Goal: Task Accomplishment & Management: Complete application form

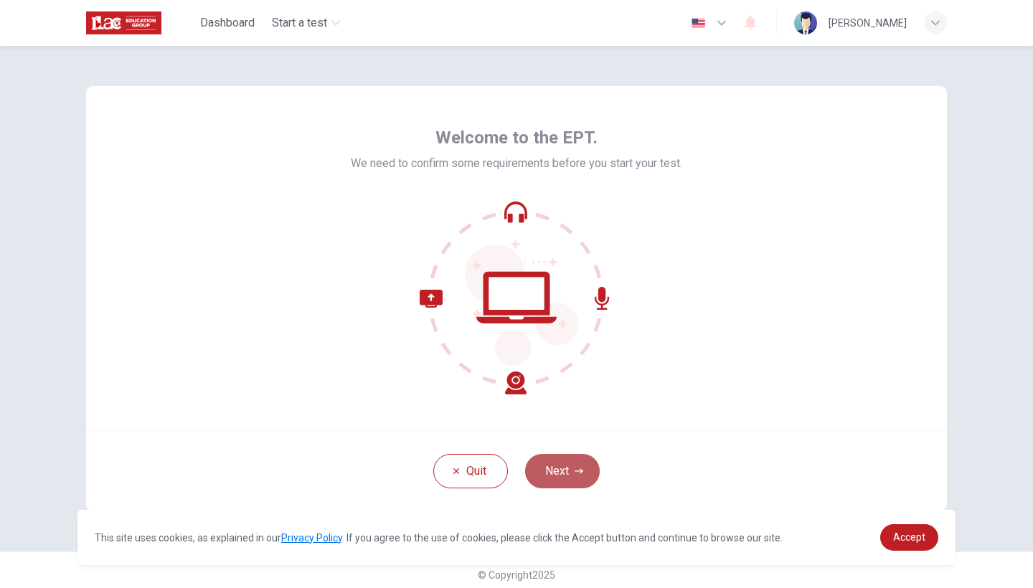
click at [576, 481] on button "Next" at bounding box center [562, 471] width 75 height 34
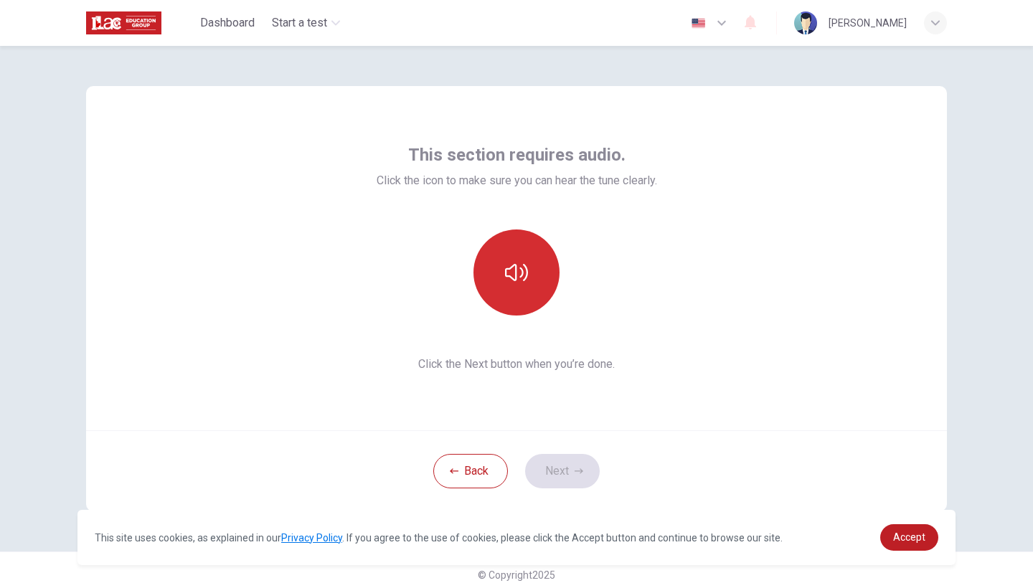
click at [529, 288] on button "button" at bounding box center [517, 273] width 86 height 86
click at [525, 282] on icon "button" at bounding box center [516, 272] width 23 height 23
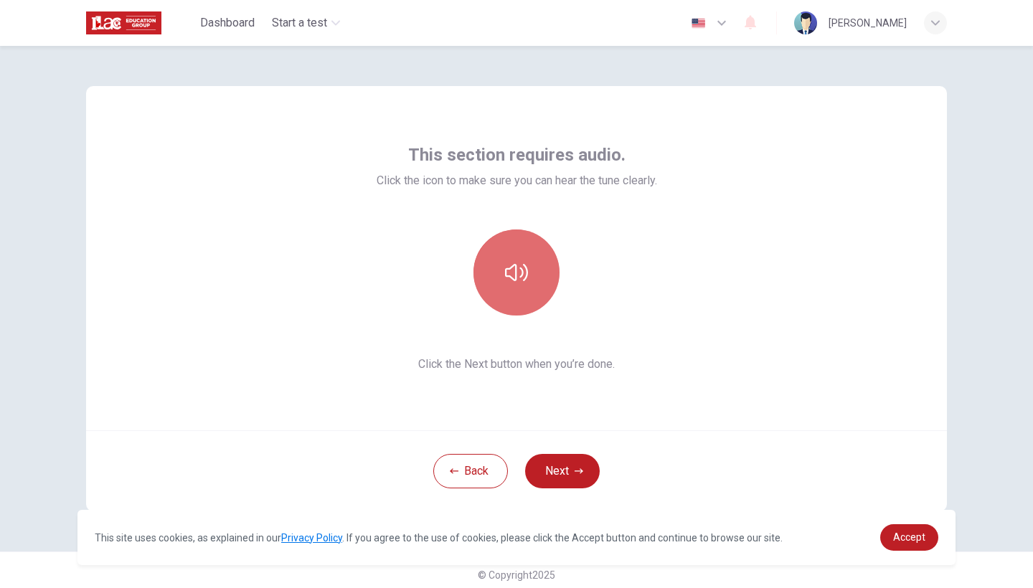
click at [522, 285] on button "button" at bounding box center [517, 273] width 86 height 86
click at [521, 284] on button "button" at bounding box center [517, 273] width 86 height 86
click at [521, 250] on button "button" at bounding box center [517, 273] width 86 height 86
click at [524, 295] on button "button" at bounding box center [517, 273] width 86 height 86
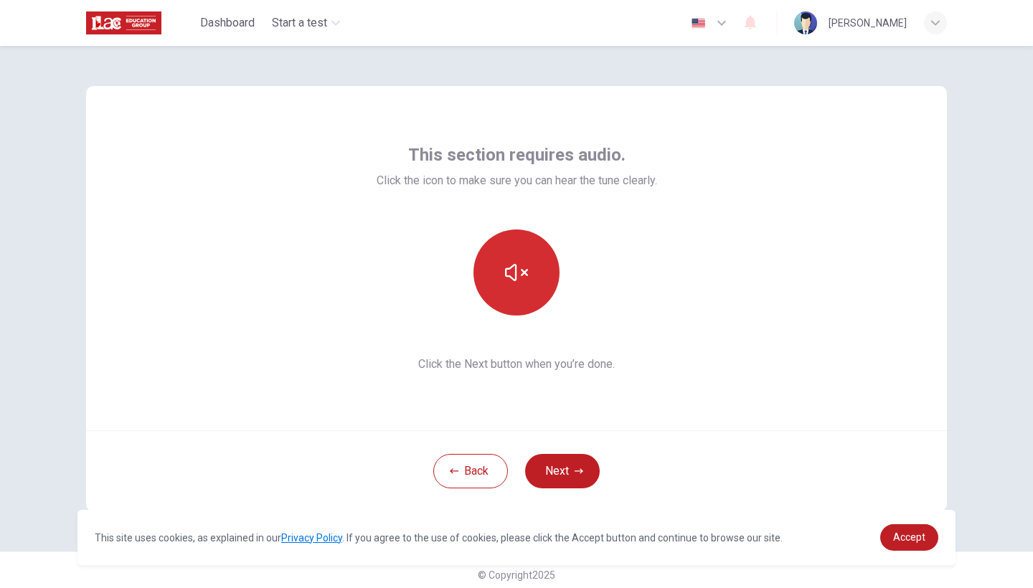
click at [524, 295] on button "button" at bounding box center [517, 273] width 86 height 86
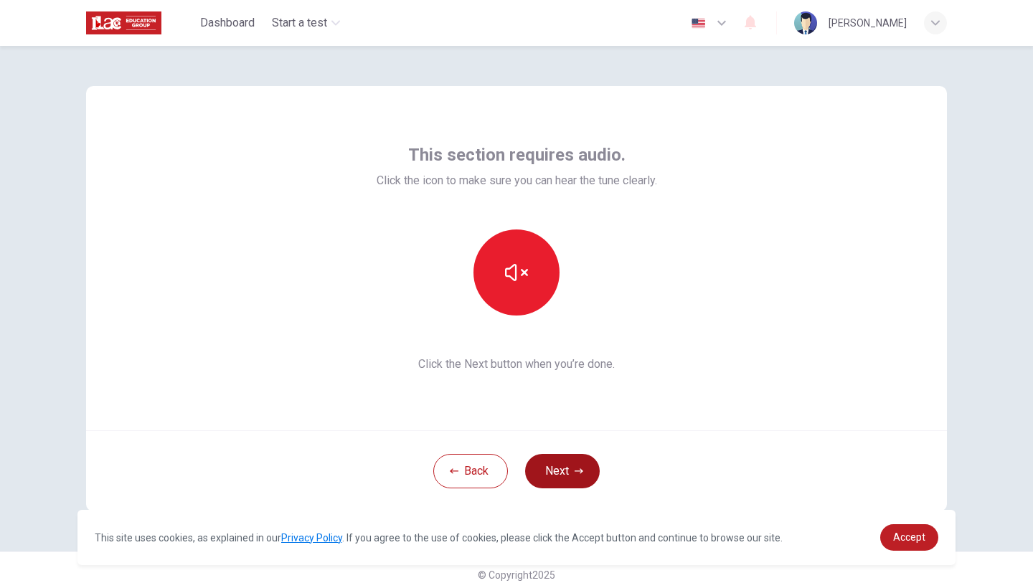
click at [562, 479] on button "Next" at bounding box center [562, 471] width 75 height 34
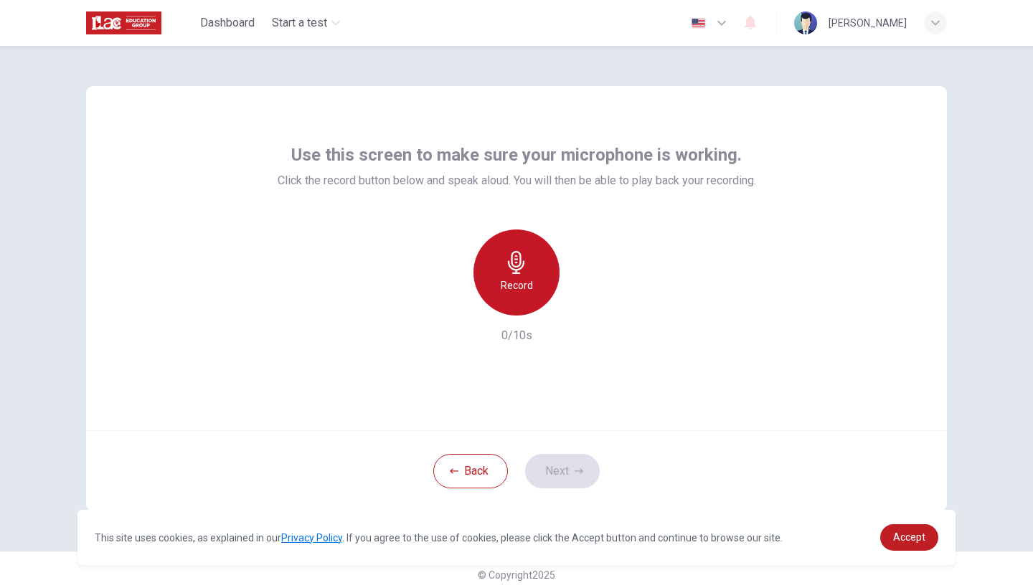
click at [550, 288] on div "Record" at bounding box center [517, 273] width 86 height 86
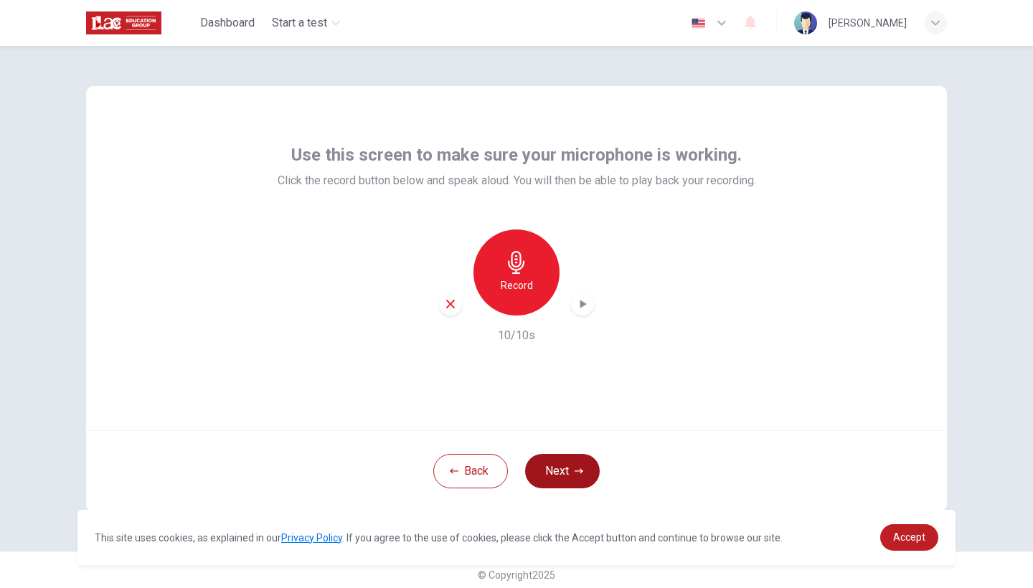
click at [560, 474] on button "Next" at bounding box center [562, 471] width 75 height 34
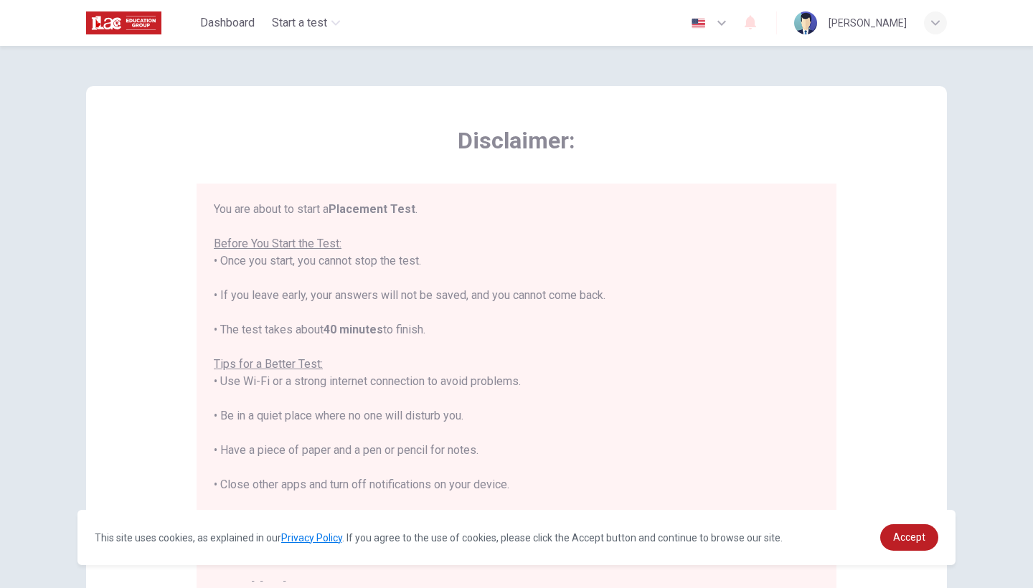
click at [670, 103] on div "Disclaimer: You are about to start a Placement Test . Before You Start the Test…" at bounding box center [516, 358] width 861 height 545
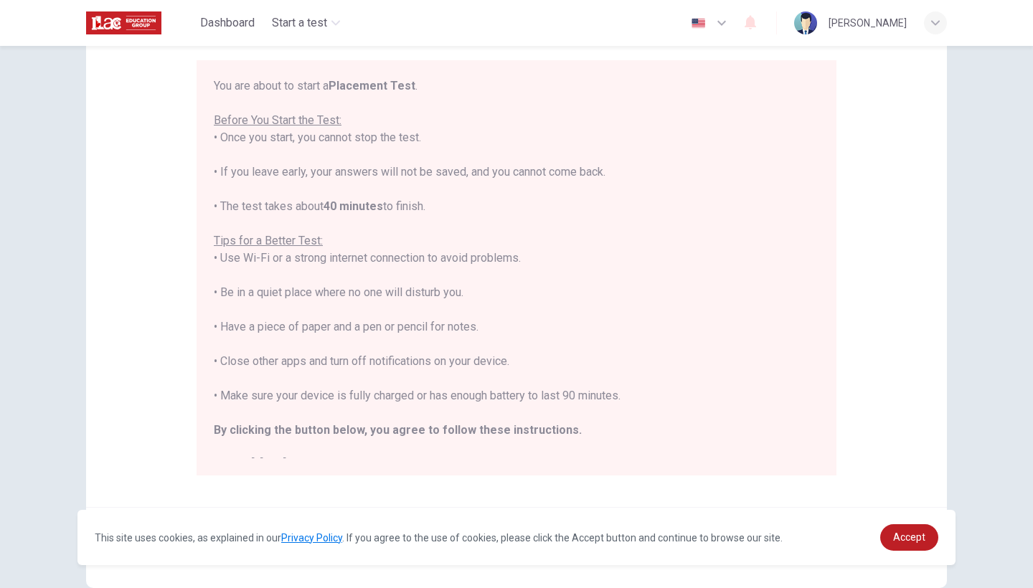
scroll to position [141, 0]
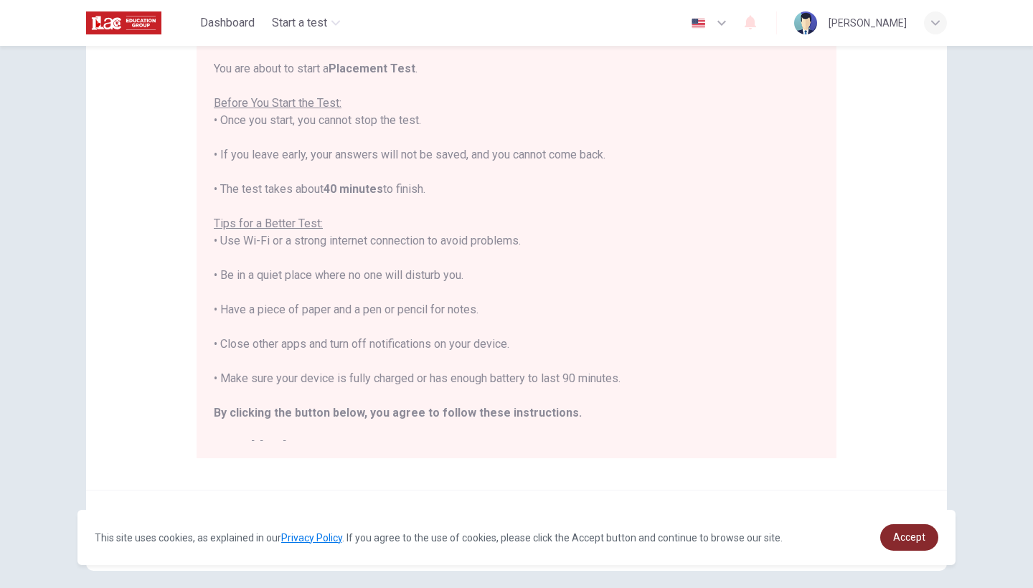
click at [915, 531] on link "Accept" at bounding box center [909, 537] width 58 height 27
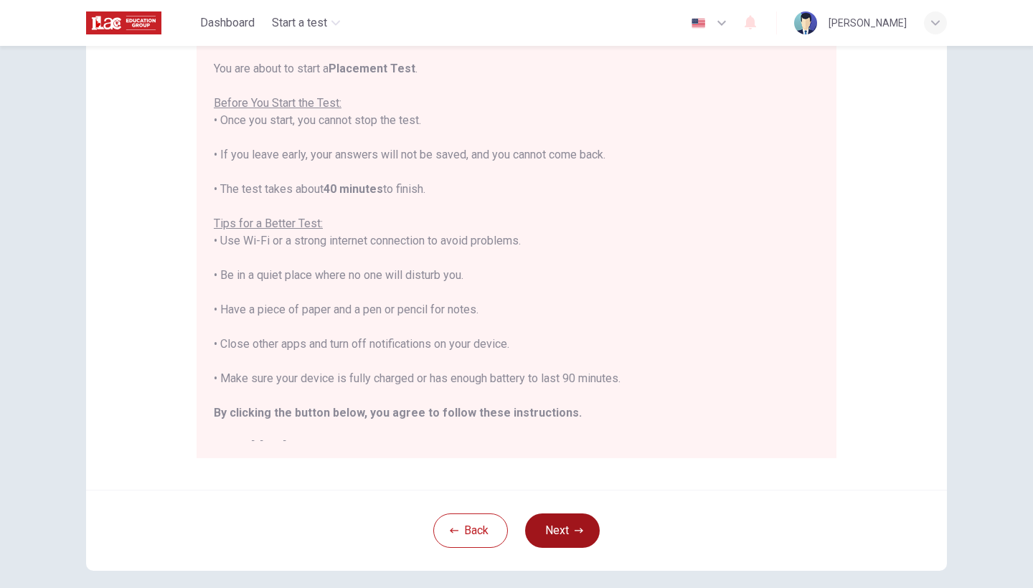
click at [578, 529] on icon "button" at bounding box center [579, 531] width 9 height 9
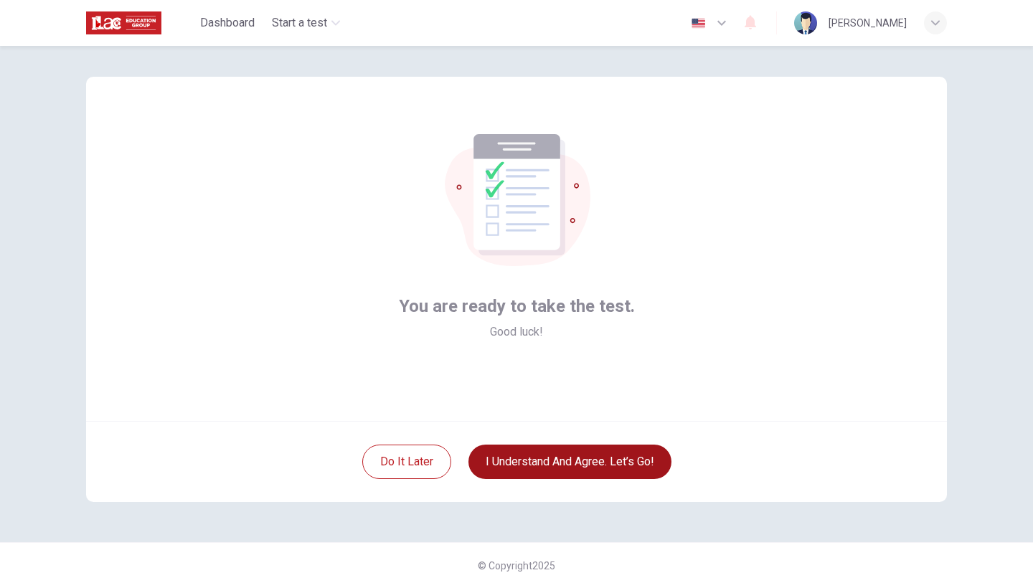
scroll to position [9, 0]
click at [589, 469] on button "I understand and agree. Let’s go!" at bounding box center [570, 462] width 203 height 34
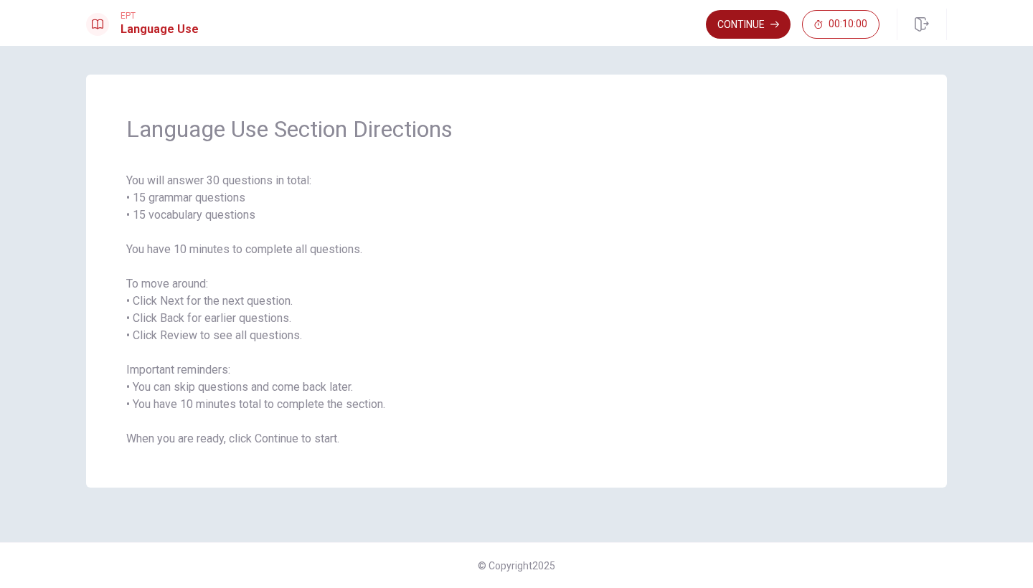
click at [766, 21] on button "Continue" at bounding box center [748, 24] width 85 height 29
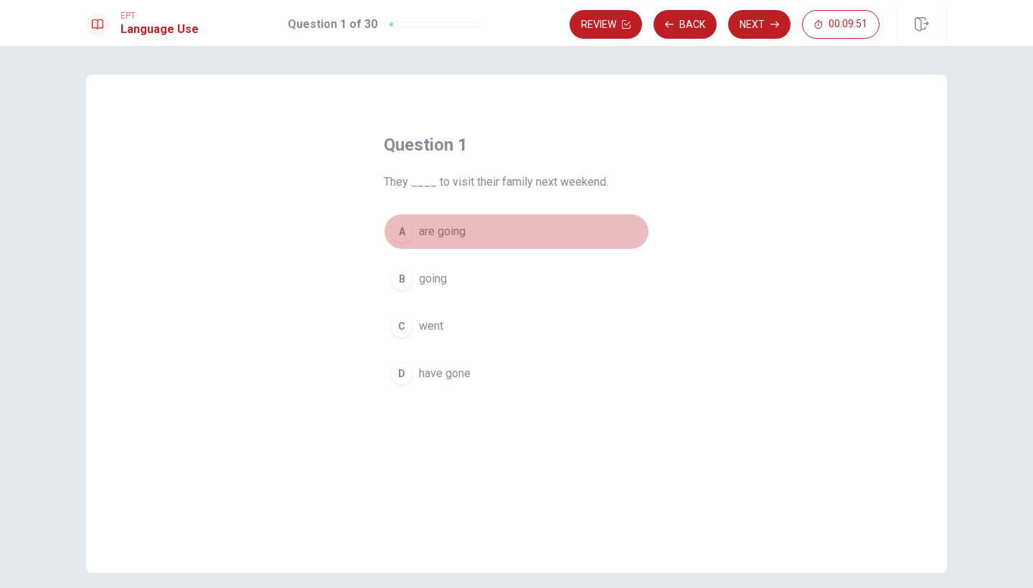
click at [406, 232] on div "A" at bounding box center [401, 231] width 23 height 23
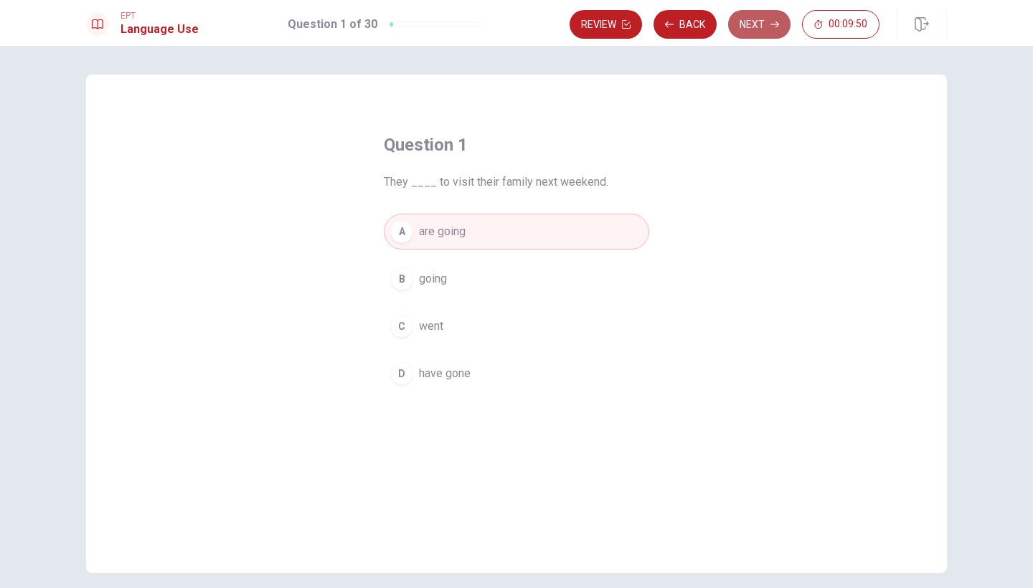
click at [769, 23] on button "Next" at bounding box center [759, 24] width 62 height 29
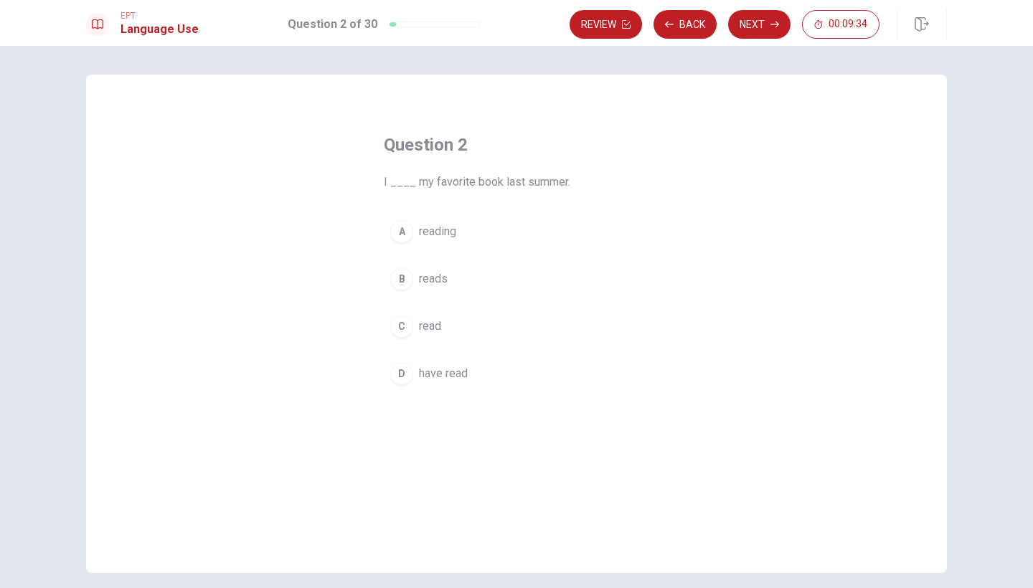
click at [405, 374] on div "D" at bounding box center [401, 373] width 23 height 23
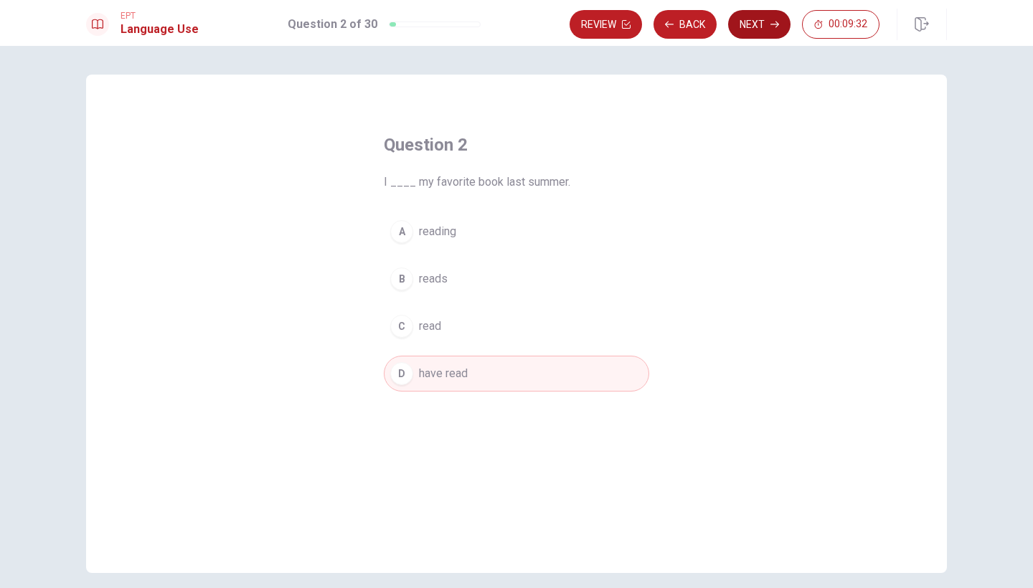
click at [753, 20] on button "Next" at bounding box center [759, 24] width 62 height 29
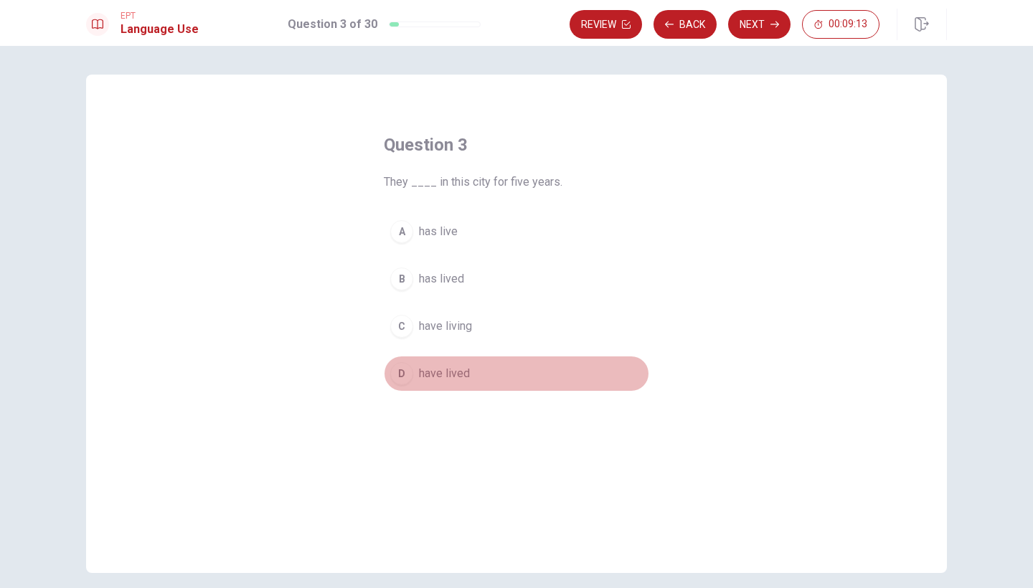
click at [408, 377] on div "D" at bounding box center [401, 373] width 23 height 23
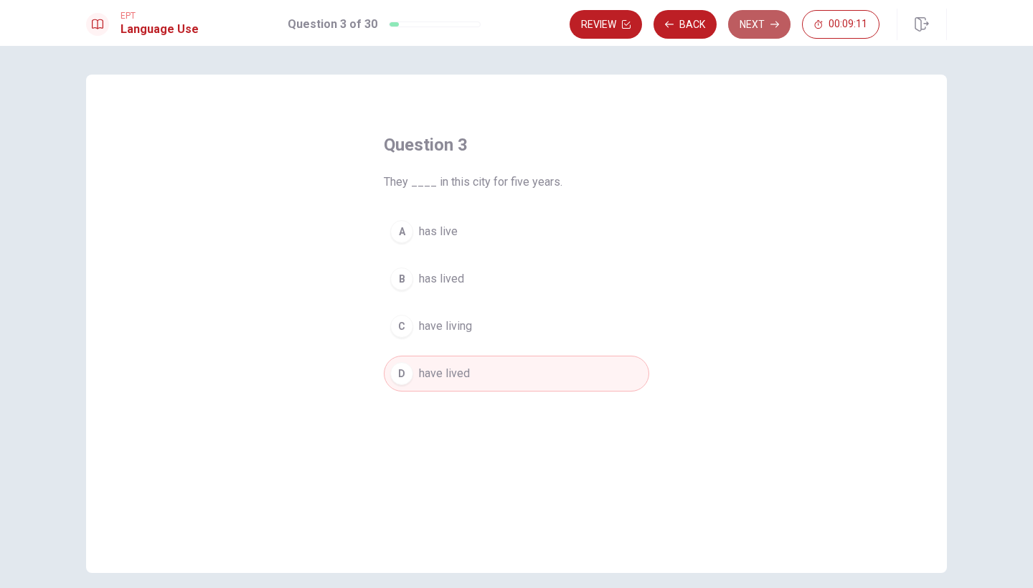
click at [766, 24] on button "Next" at bounding box center [759, 24] width 62 height 29
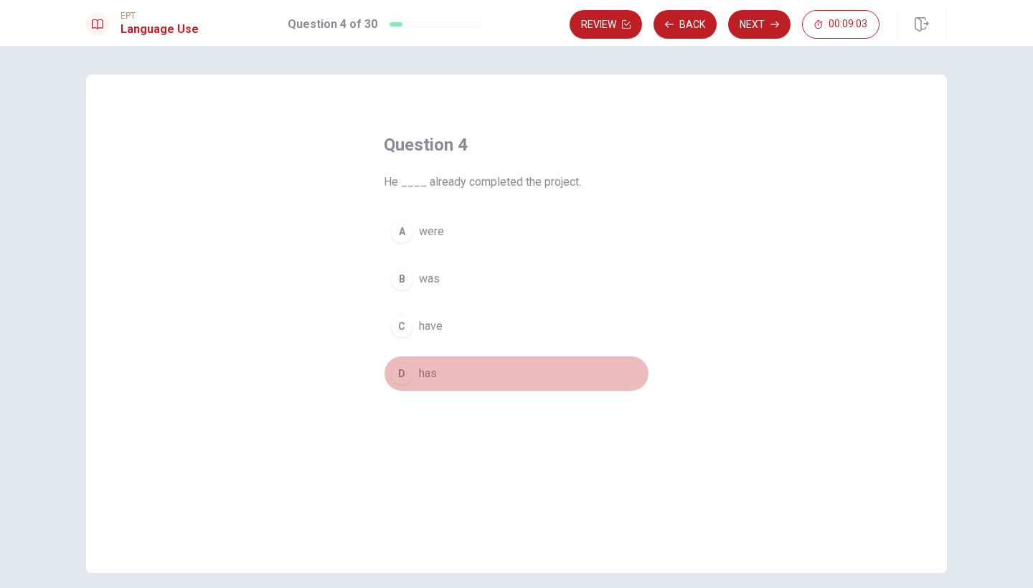
click at [397, 372] on div "D" at bounding box center [401, 373] width 23 height 23
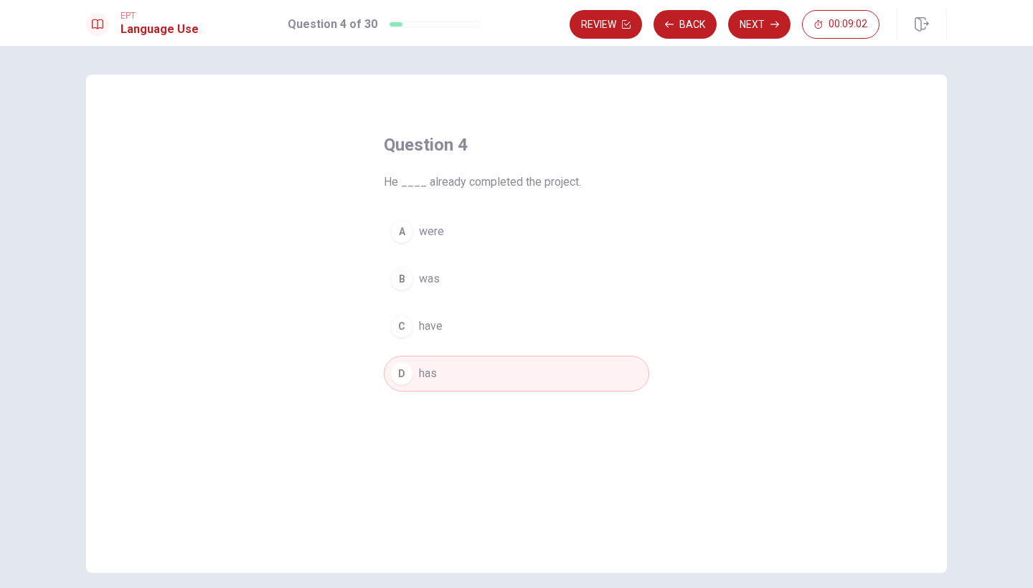
click at [768, 29] on button "Next" at bounding box center [759, 24] width 62 height 29
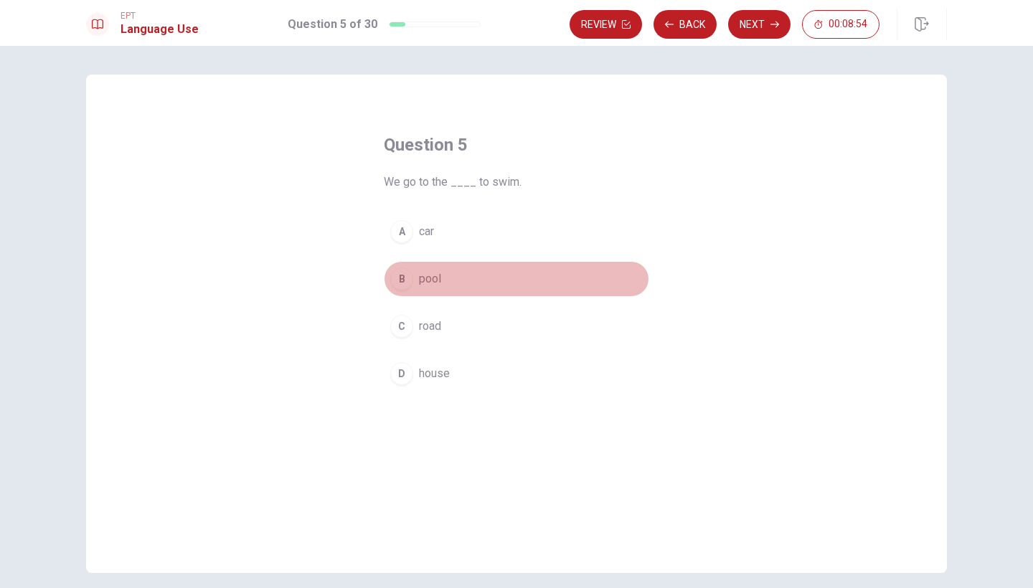
click at [416, 280] on button "B pool" at bounding box center [516, 279] width 265 height 36
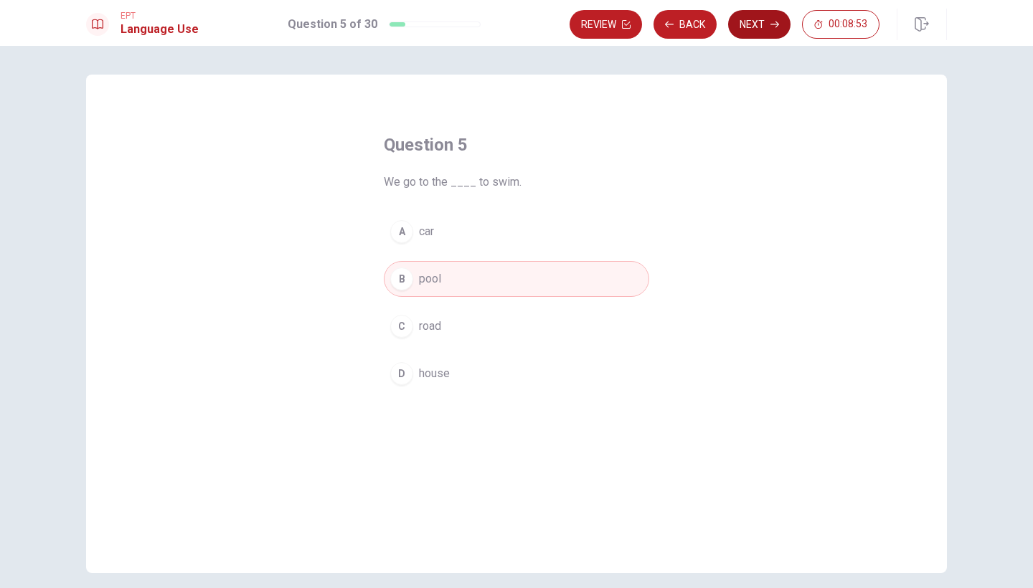
click at [776, 18] on button "Next" at bounding box center [759, 24] width 62 height 29
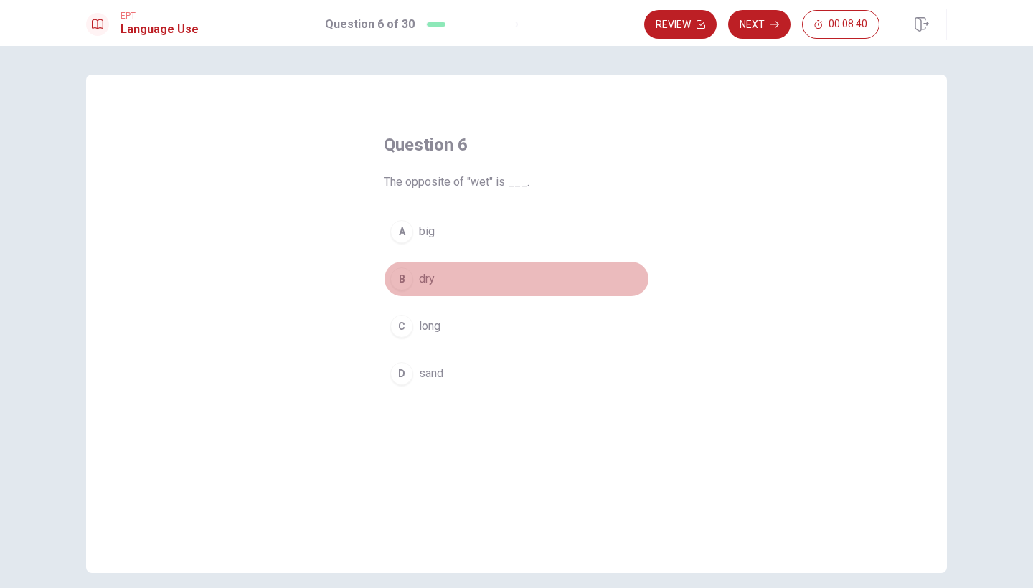
click at [404, 276] on div "B" at bounding box center [401, 279] width 23 height 23
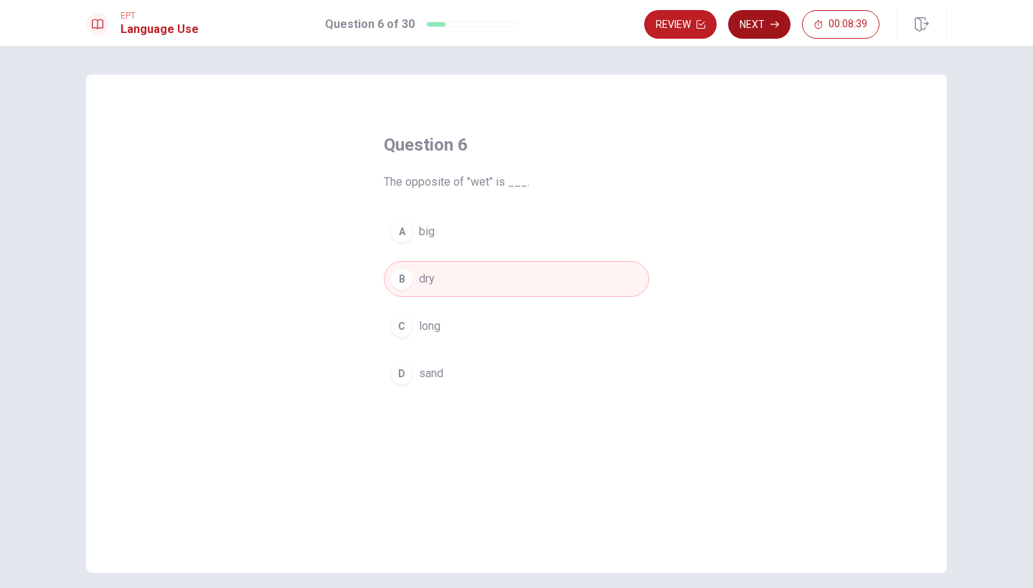
click at [771, 18] on button "Next" at bounding box center [759, 24] width 62 height 29
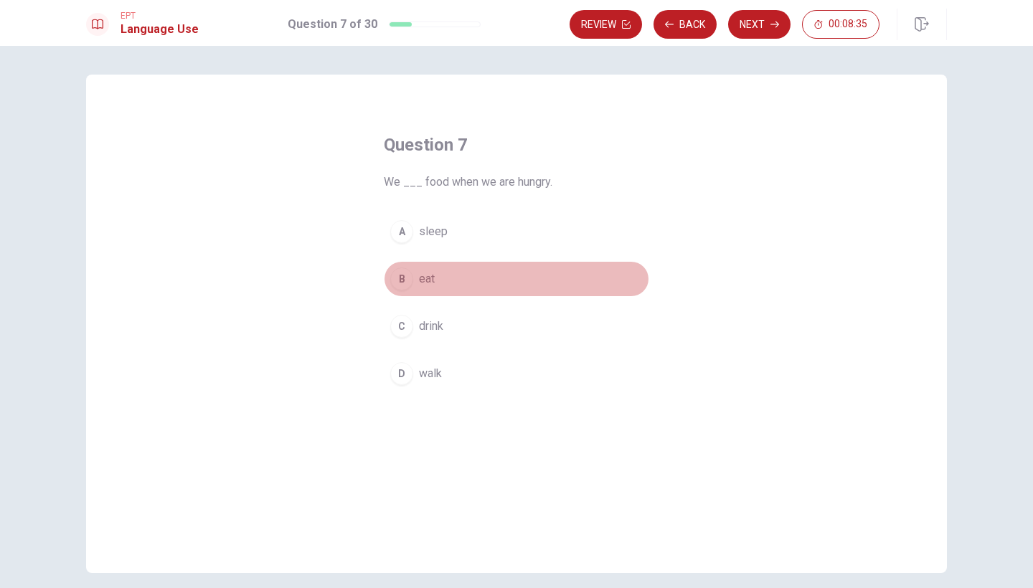
click at [403, 278] on div "B" at bounding box center [401, 279] width 23 height 23
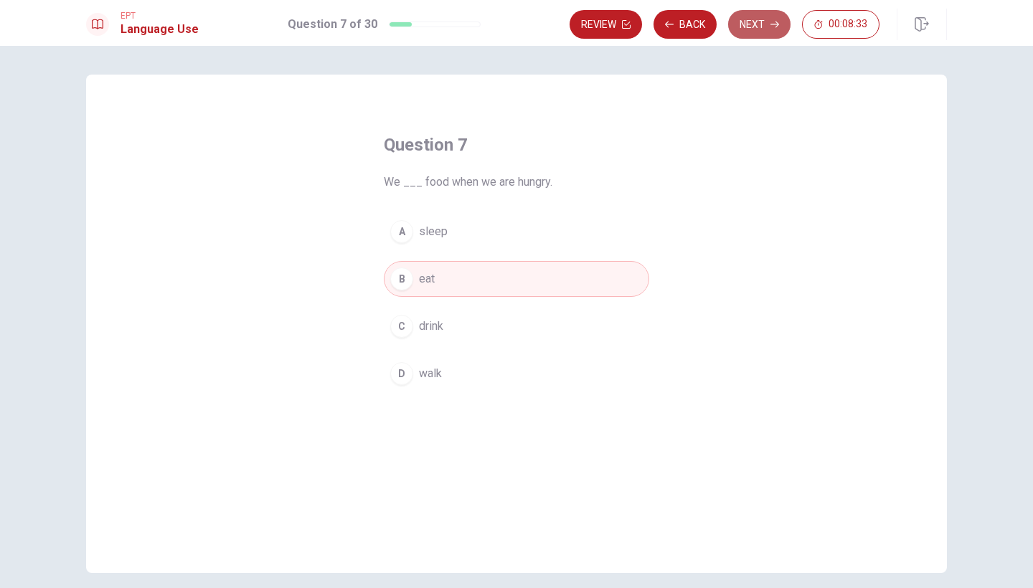
click at [758, 22] on button "Next" at bounding box center [759, 24] width 62 height 29
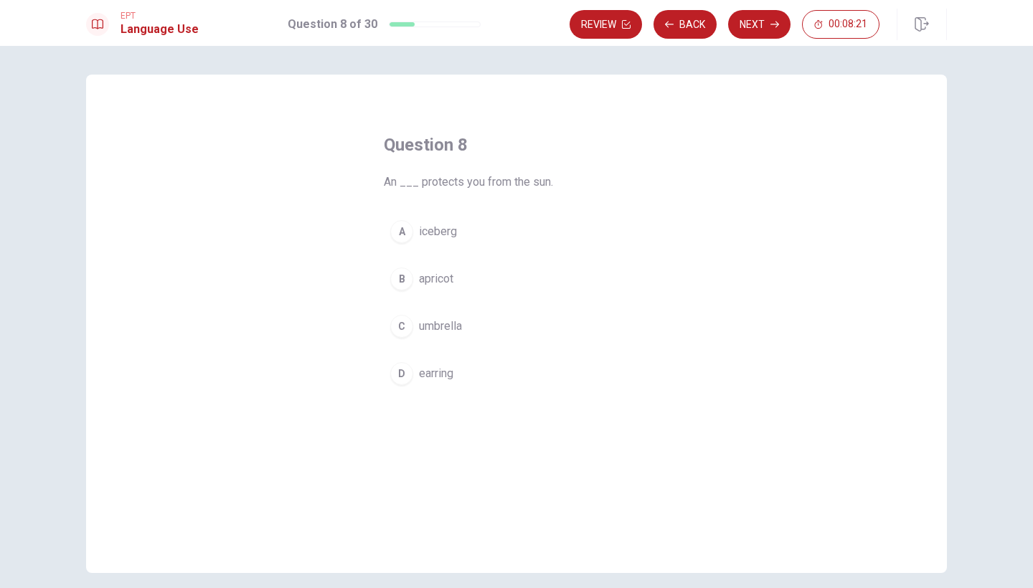
click at [453, 320] on span "umbrella" at bounding box center [440, 326] width 43 height 17
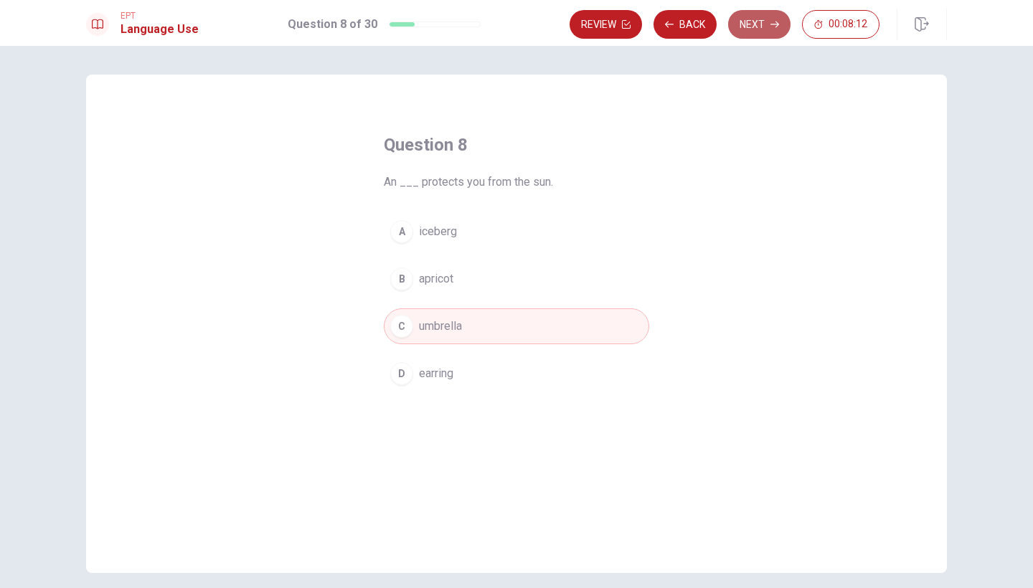
click at [773, 21] on icon "button" at bounding box center [775, 24] width 9 height 9
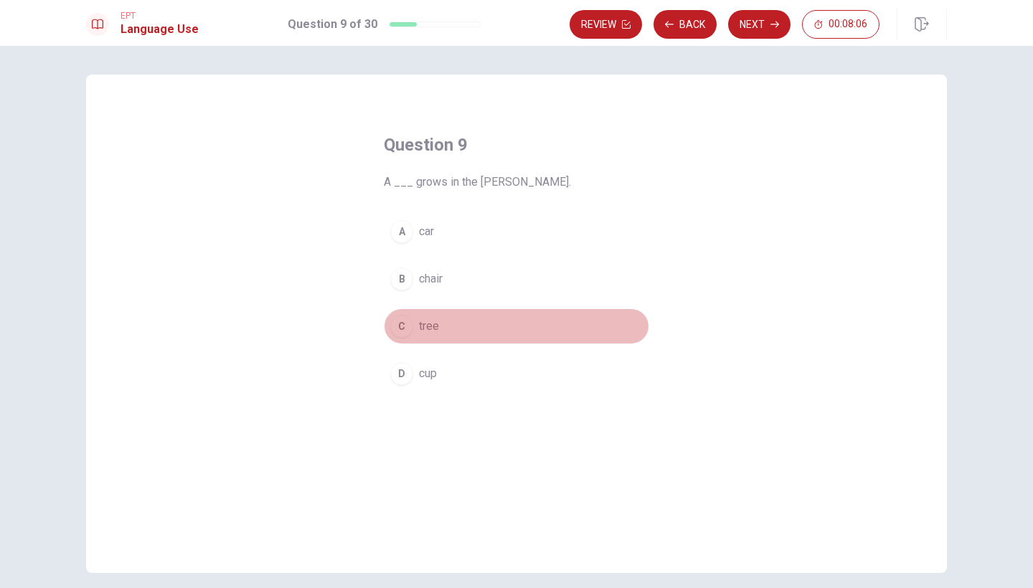
click at [428, 327] on span "tree" at bounding box center [429, 326] width 20 height 17
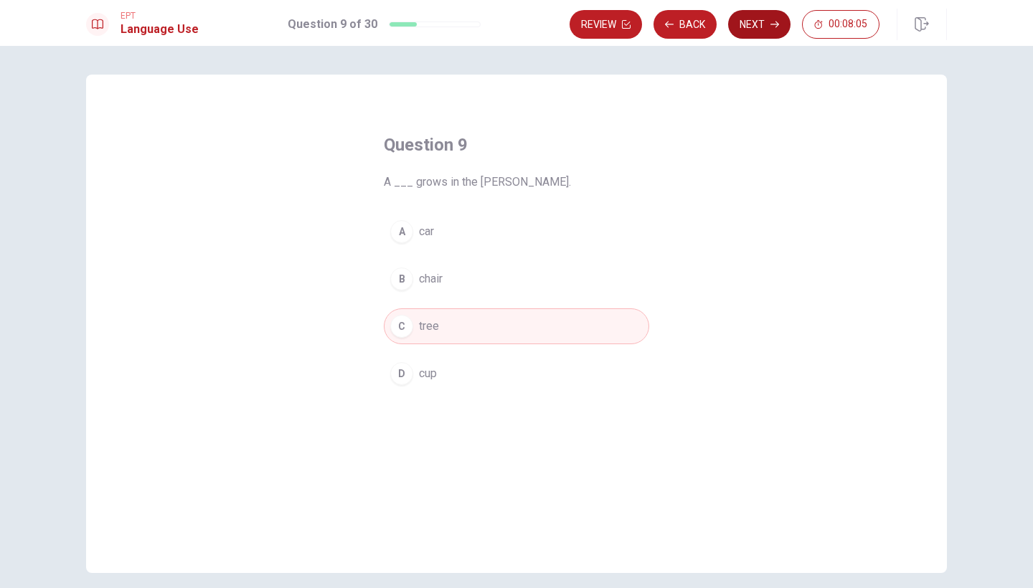
click at [776, 29] on button "Next" at bounding box center [759, 24] width 62 height 29
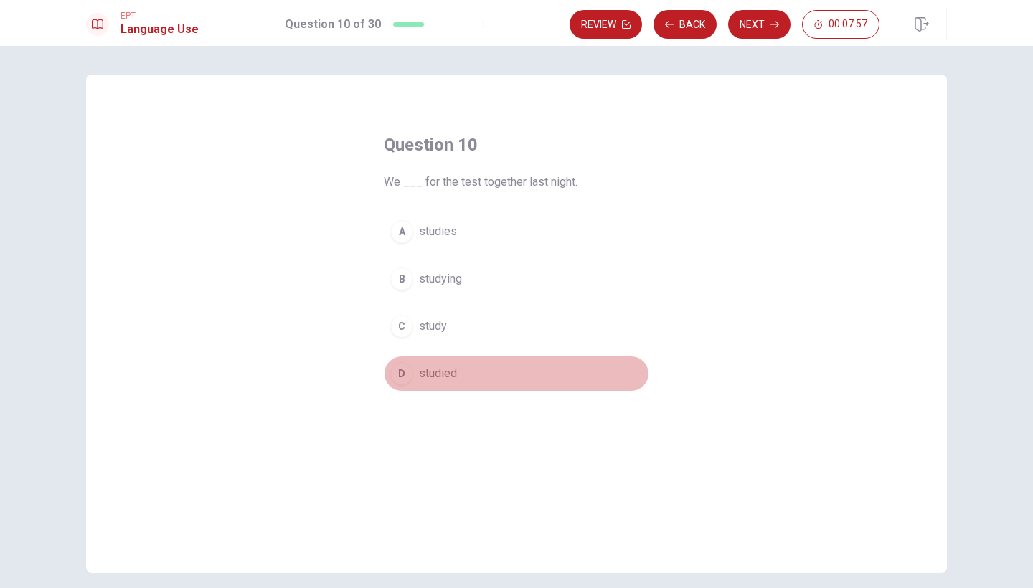
click at [441, 372] on span "studied" at bounding box center [438, 373] width 38 height 17
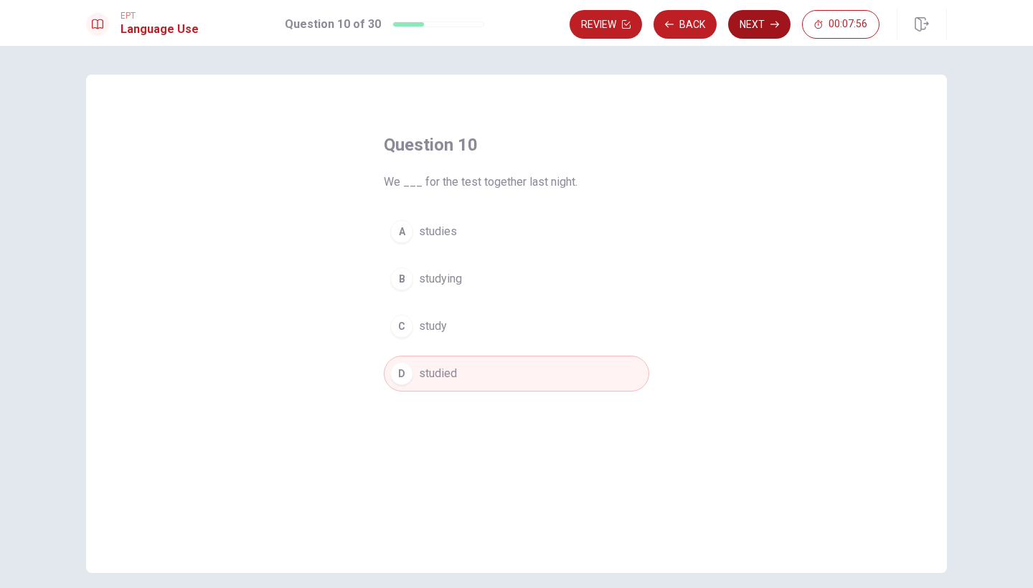
click at [781, 16] on button "Next" at bounding box center [759, 24] width 62 height 29
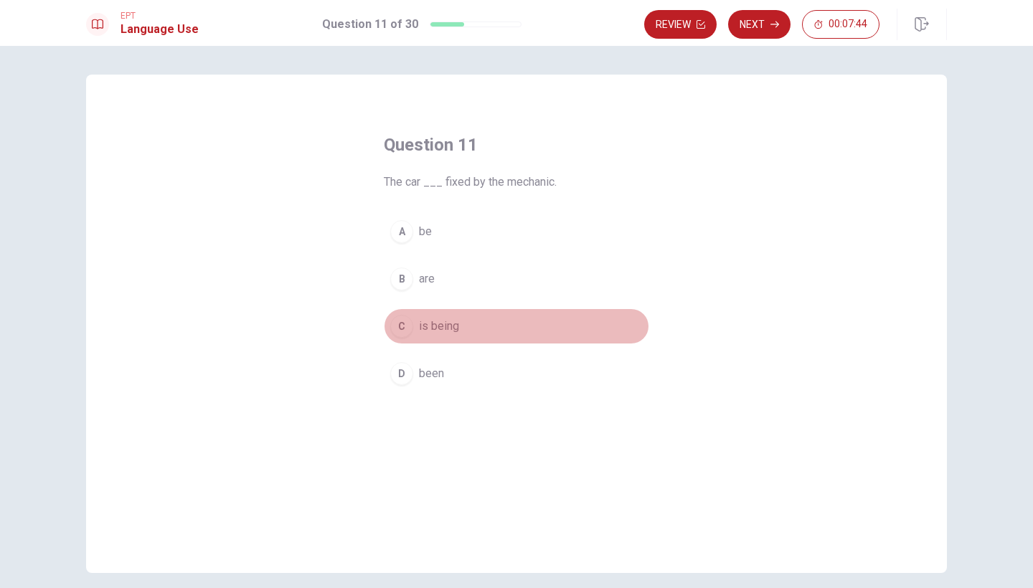
click at [405, 320] on div "C" at bounding box center [401, 326] width 23 height 23
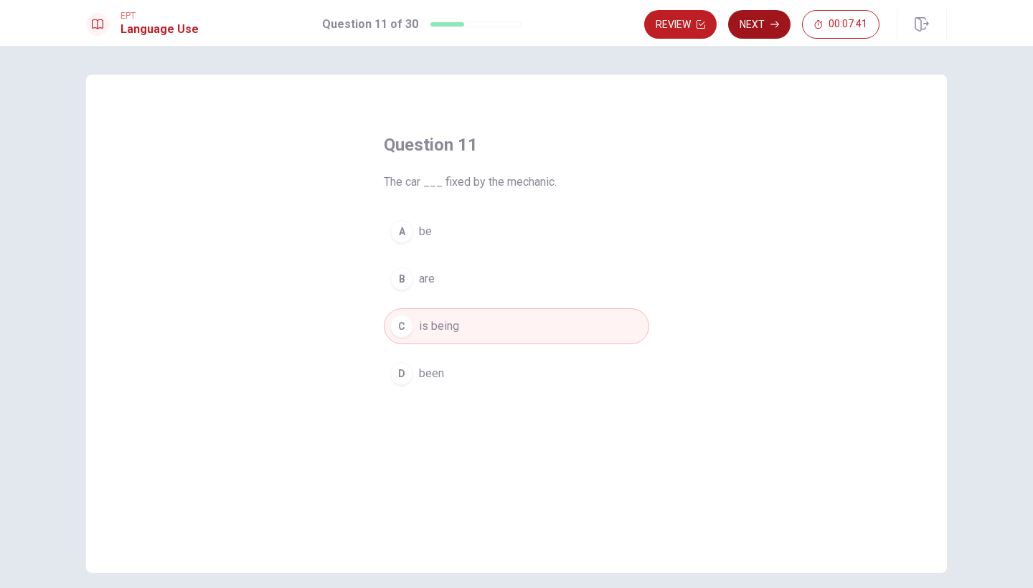
click at [769, 17] on button "Next" at bounding box center [759, 24] width 62 height 29
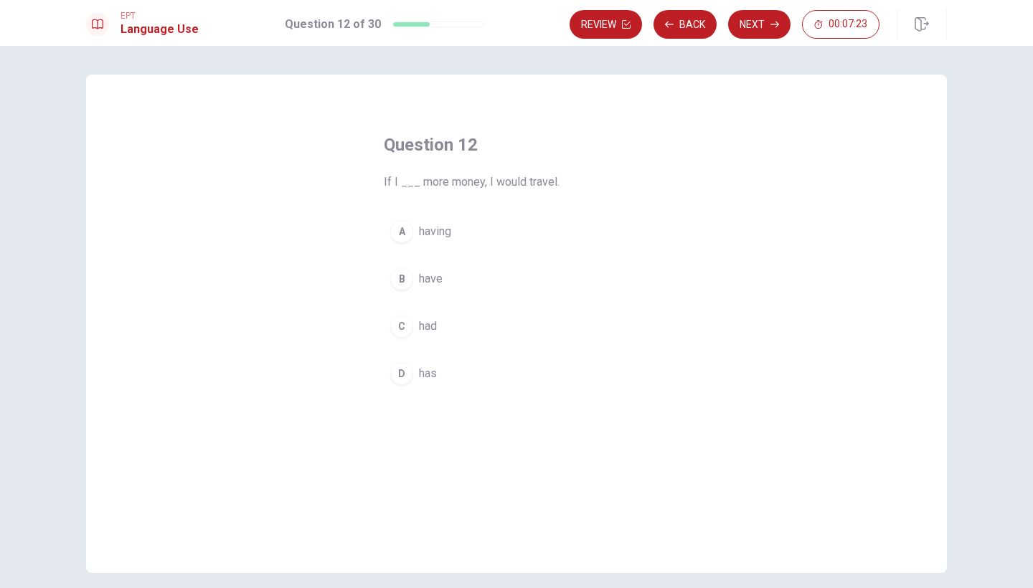
click at [400, 328] on div "C" at bounding box center [401, 326] width 23 height 23
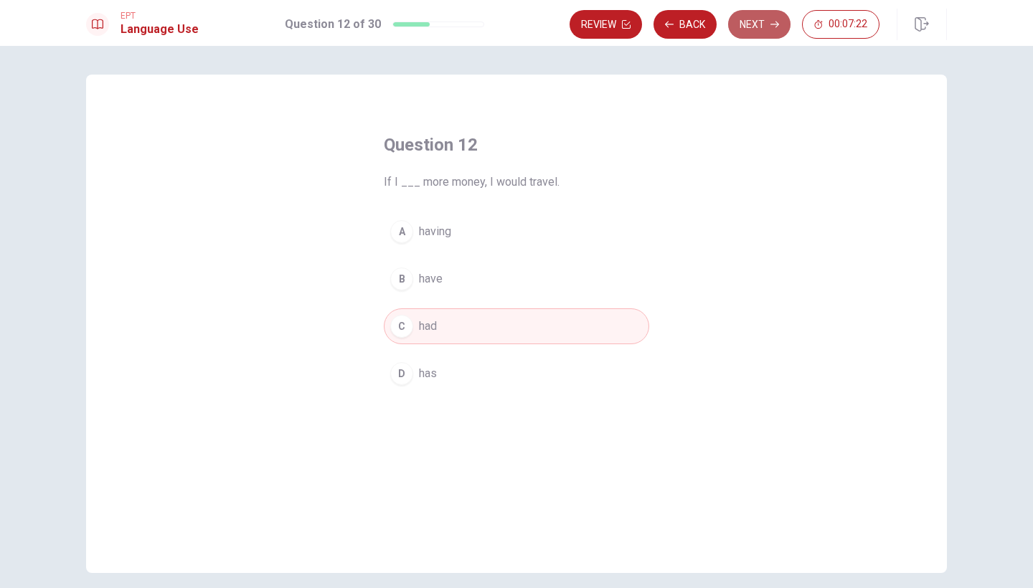
click at [755, 23] on button "Next" at bounding box center [759, 24] width 62 height 29
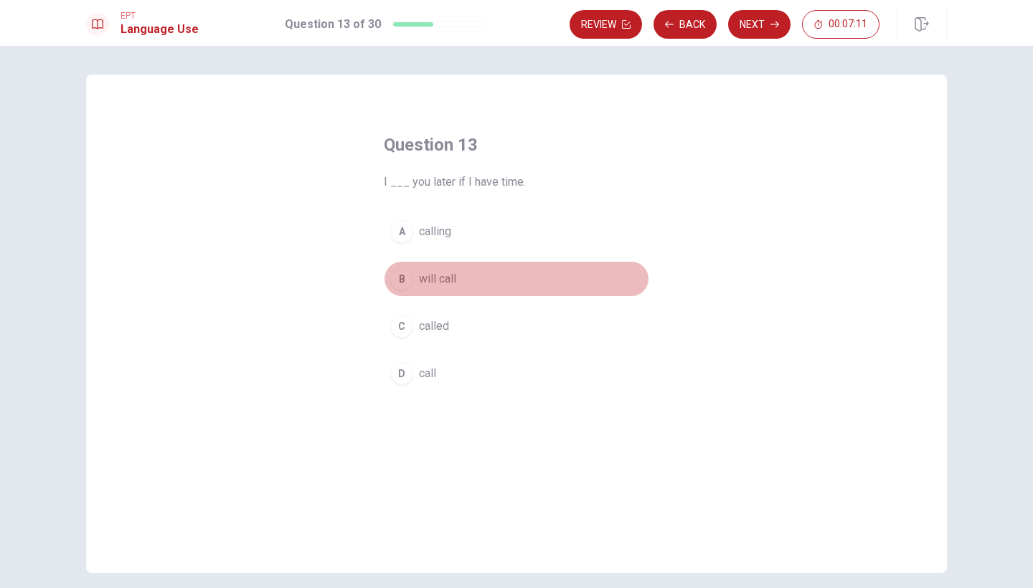
click at [406, 276] on div "B" at bounding box center [401, 279] width 23 height 23
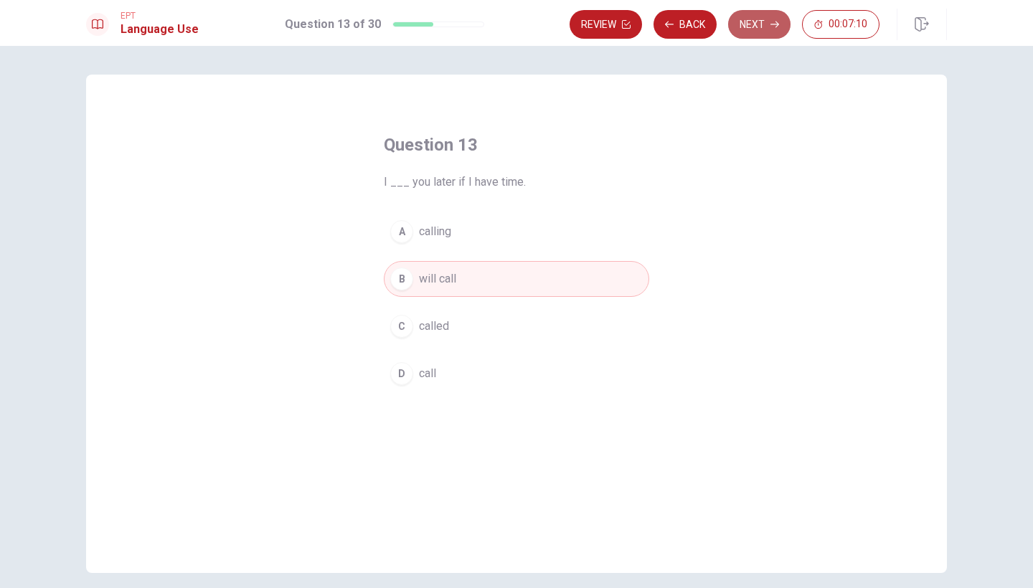
click at [745, 29] on button "Next" at bounding box center [759, 24] width 62 height 29
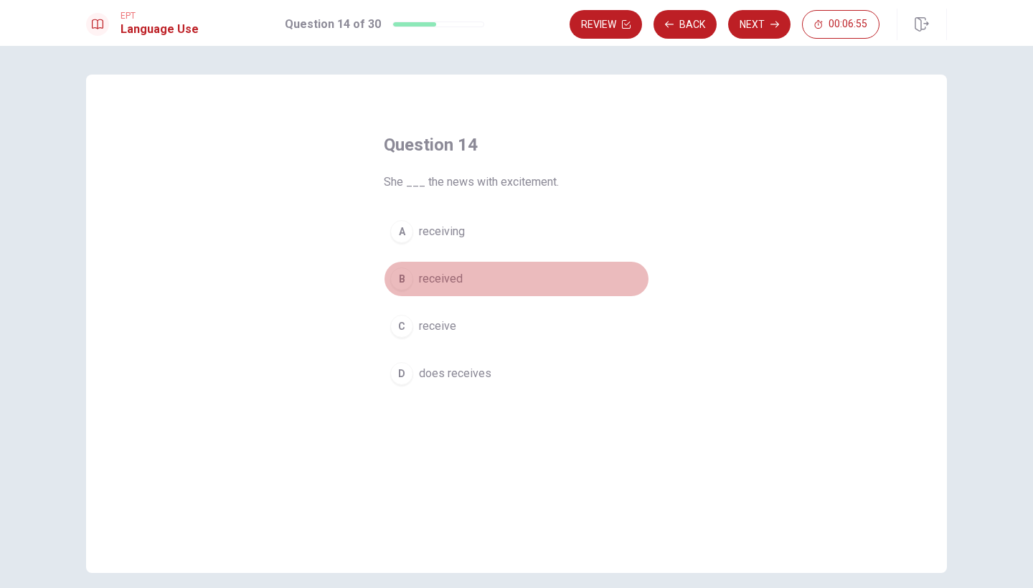
click at [453, 282] on span "received" at bounding box center [441, 278] width 44 height 17
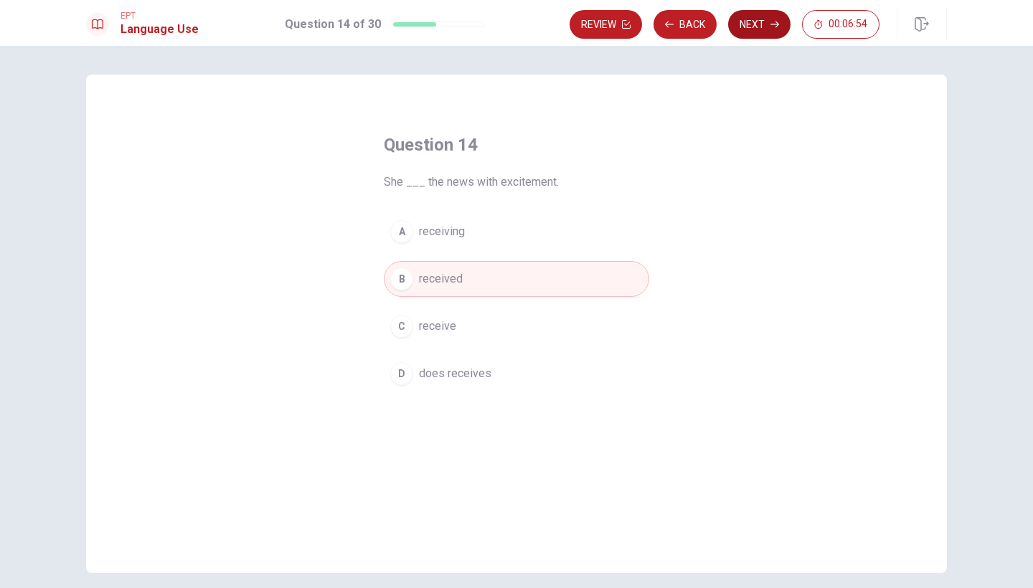
click at [753, 19] on button "Next" at bounding box center [759, 24] width 62 height 29
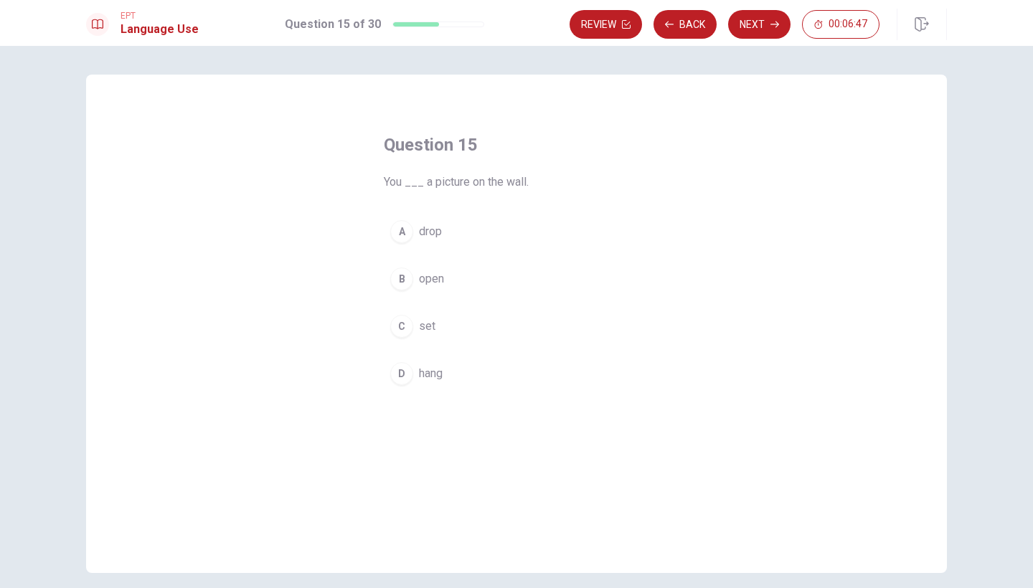
click at [431, 369] on span "hang" at bounding box center [431, 373] width 24 height 17
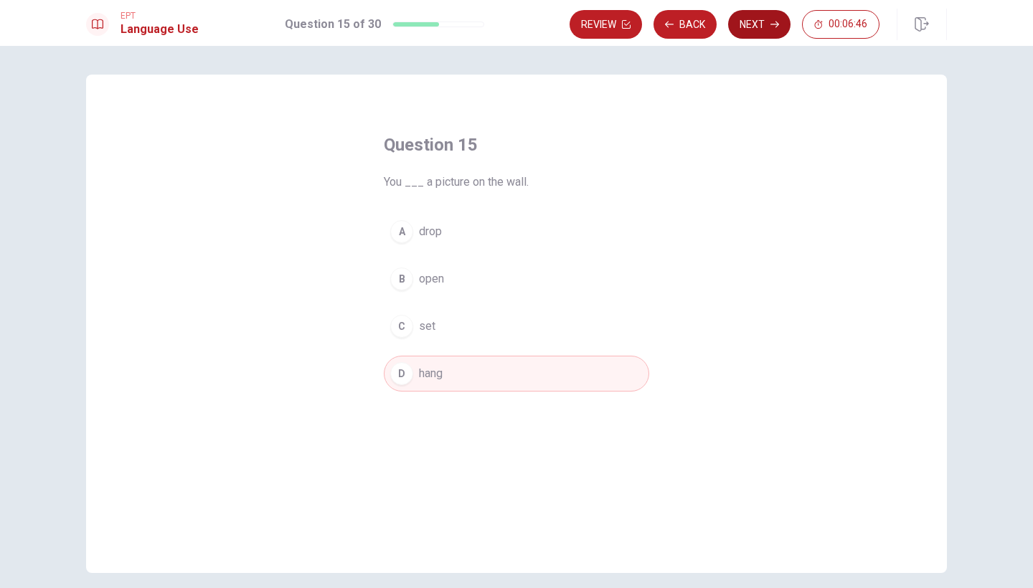
click at [763, 27] on button "Next" at bounding box center [759, 24] width 62 height 29
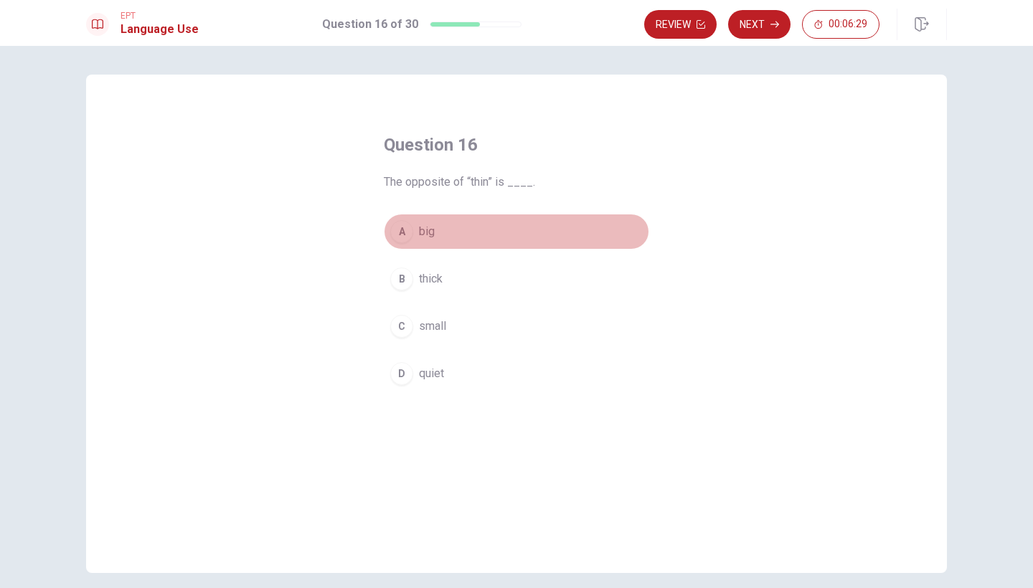
click at [428, 235] on span "big" at bounding box center [427, 231] width 16 height 17
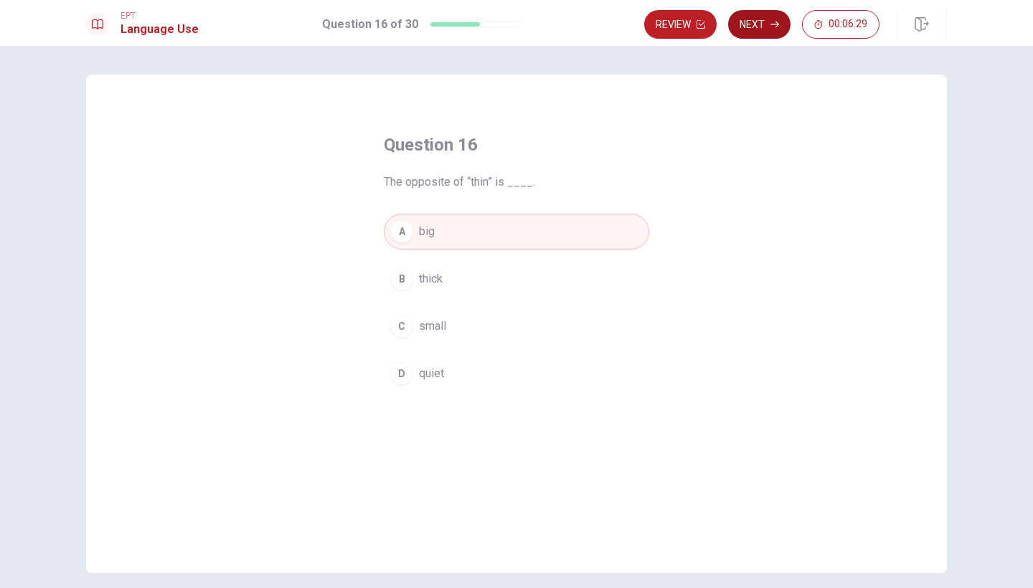
click at [776, 31] on button "Next" at bounding box center [759, 24] width 62 height 29
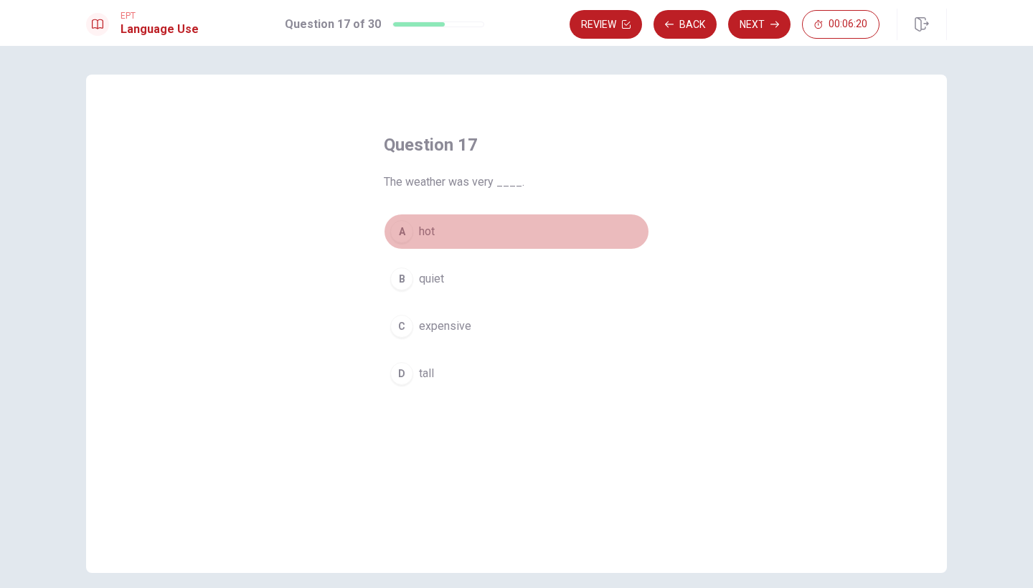
click at [428, 227] on span "hot" at bounding box center [427, 231] width 16 height 17
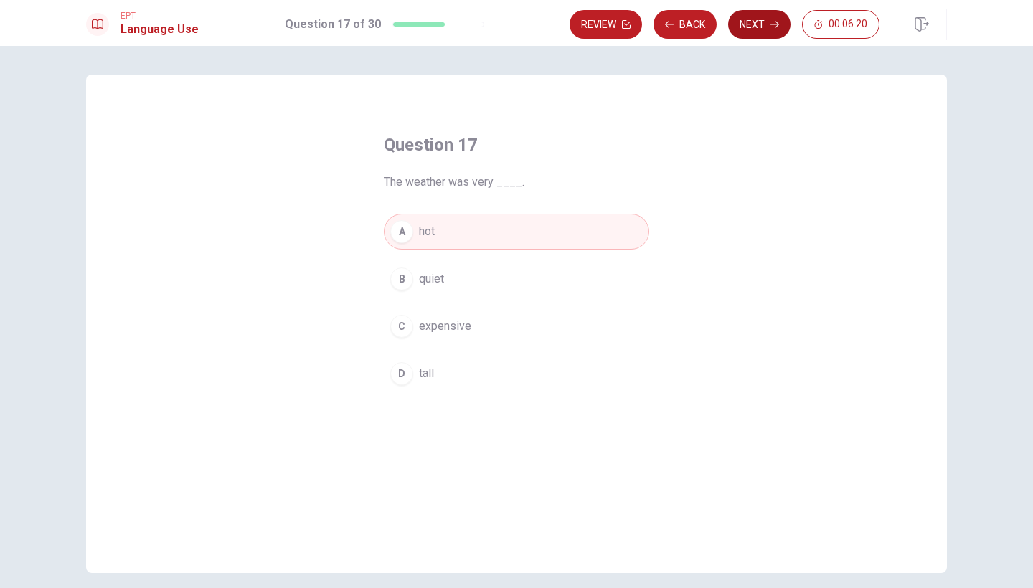
click at [769, 19] on button "Next" at bounding box center [759, 24] width 62 height 29
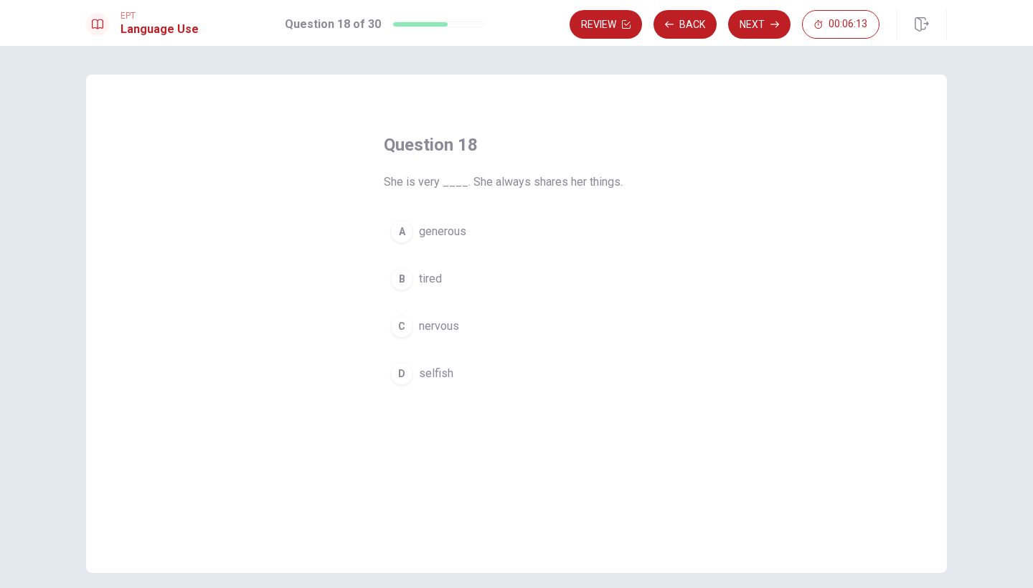
click at [434, 231] on span "generous" at bounding box center [442, 231] width 47 height 17
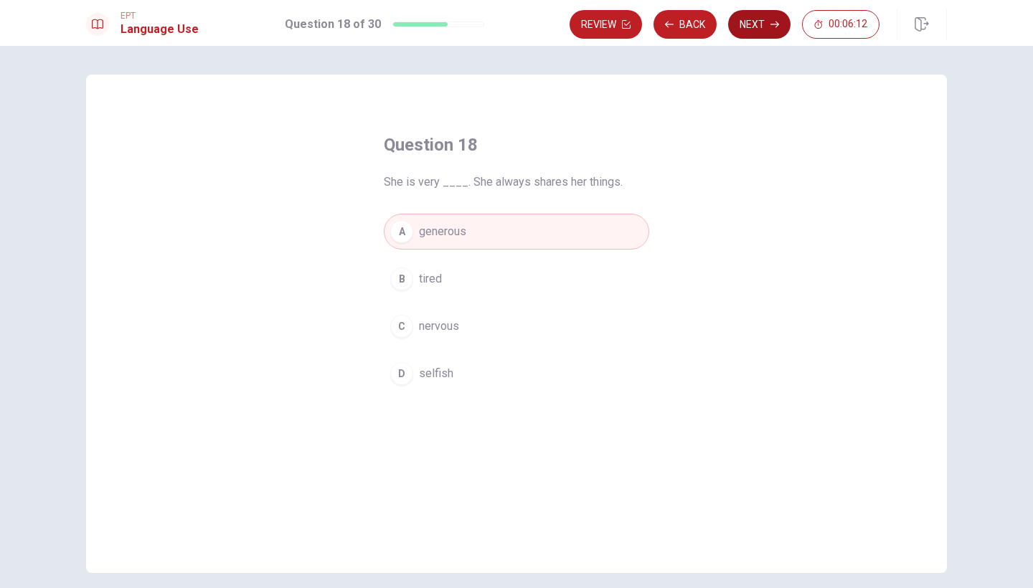
click at [751, 30] on button "Next" at bounding box center [759, 24] width 62 height 29
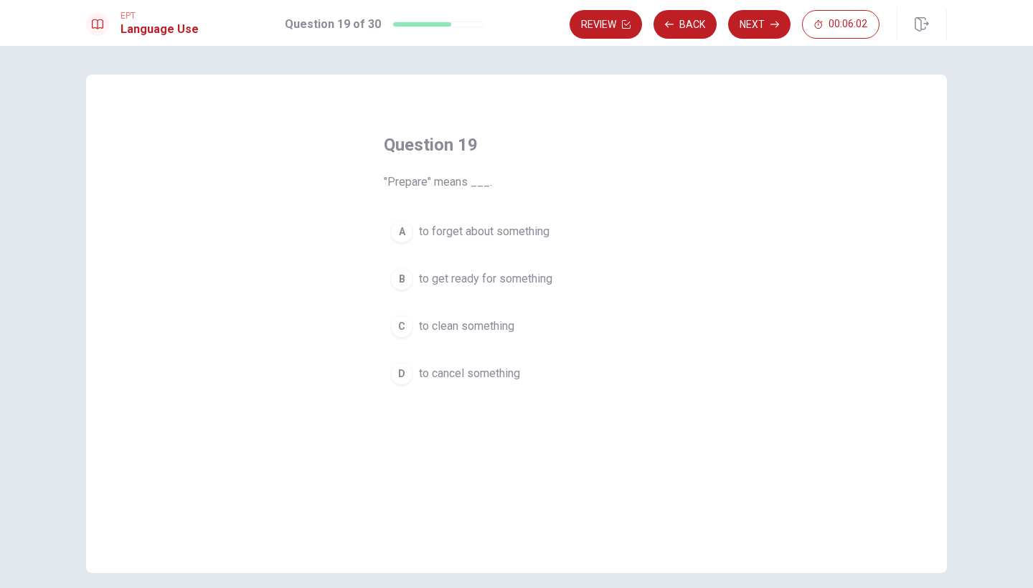
click at [527, 282] on span "to get ready for something" at bounding box center [485, 278] width 133 height 17
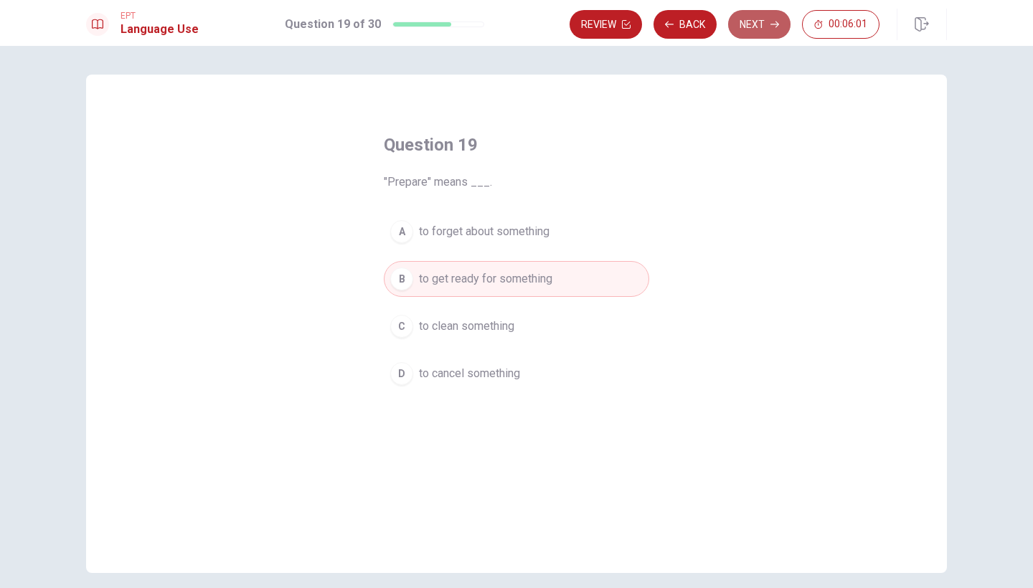
click at [752, 24] on button "Next" at bounding box center [759, 24] width 62 height 29
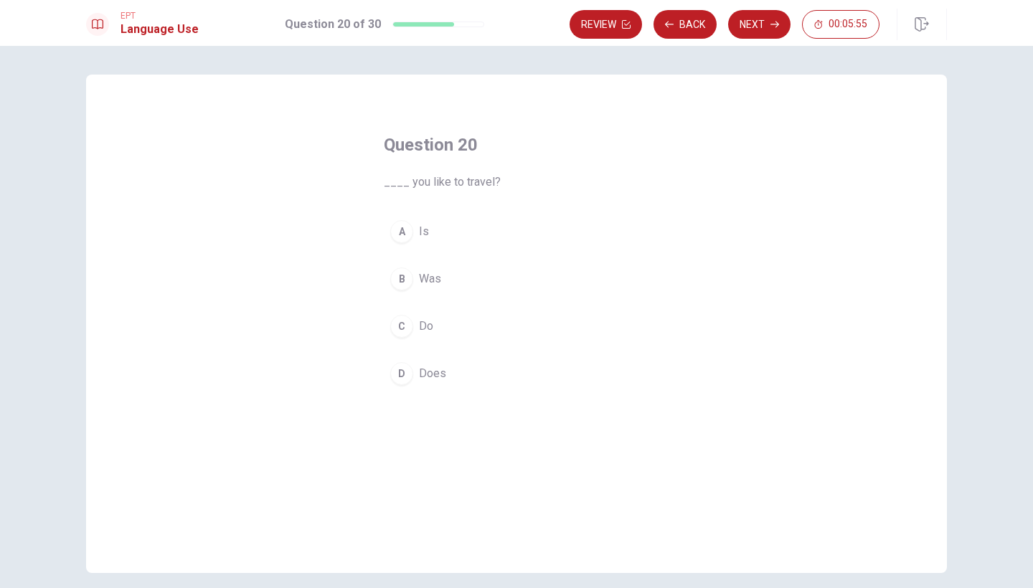
click at [428, 319] on span "Do" at bounding box center [426, 326] width 14 height 17
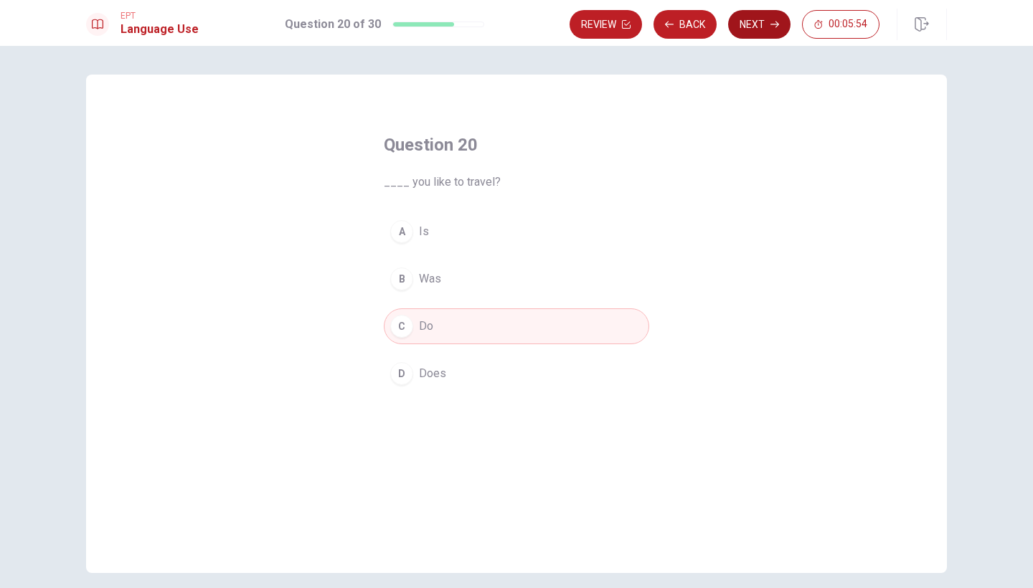
click at [762, 19] on button "Next" at bounding box center [759, 24] width 62 height 29
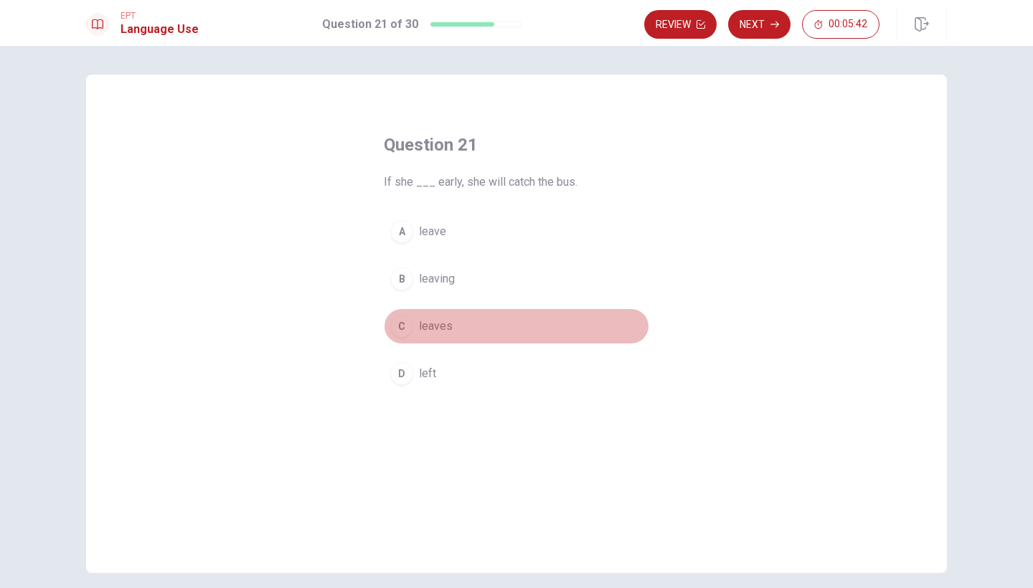
click at [441, 325] on span "leaves" at bounding box center [436, 326] width 34 height 17
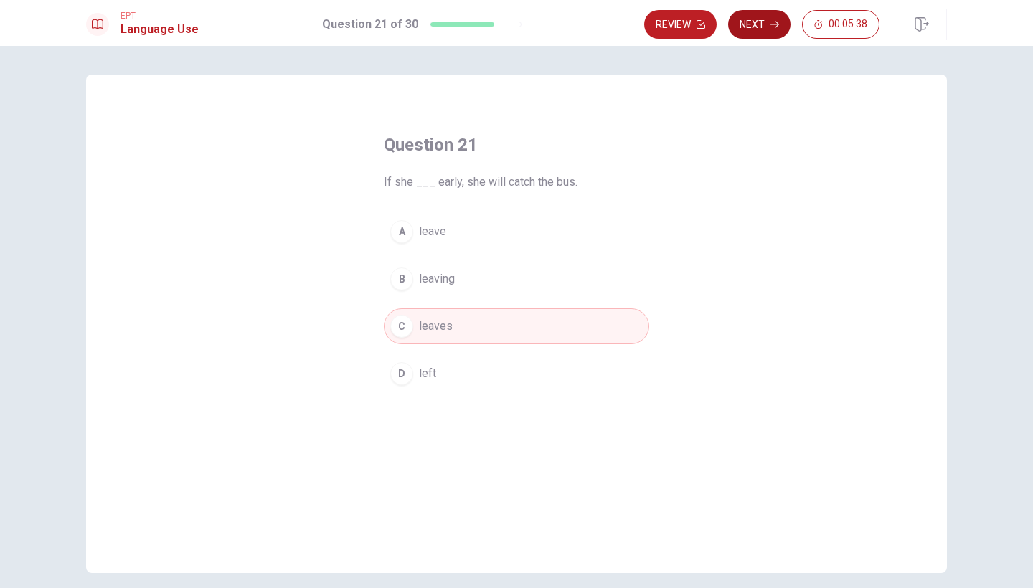
click at [766, 29] on button "Next" at bounding box center [759, 24] width 62 height 29
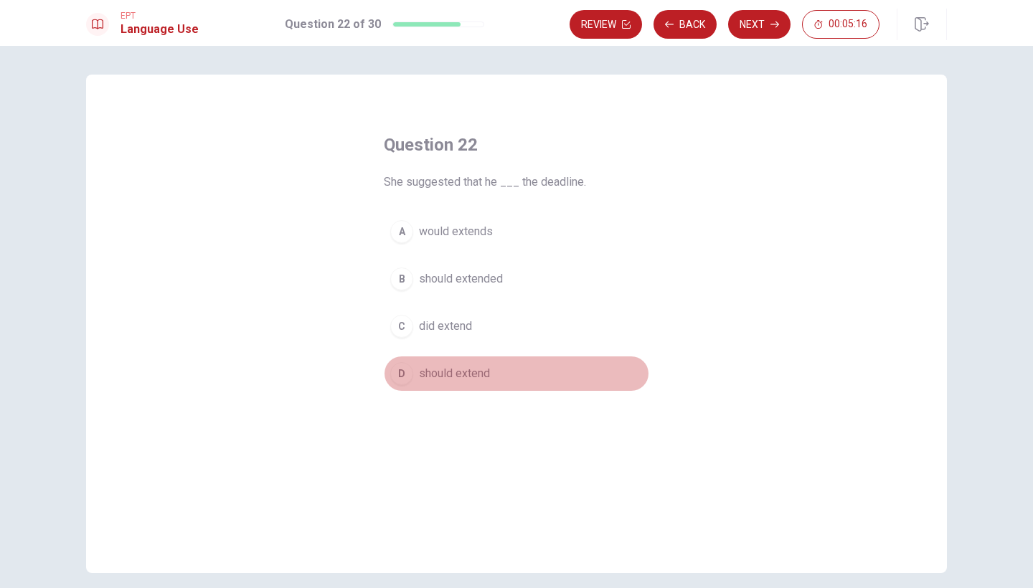
click at [403, 369] on div "D" at bounding box center [401, 373] width 23 height 23
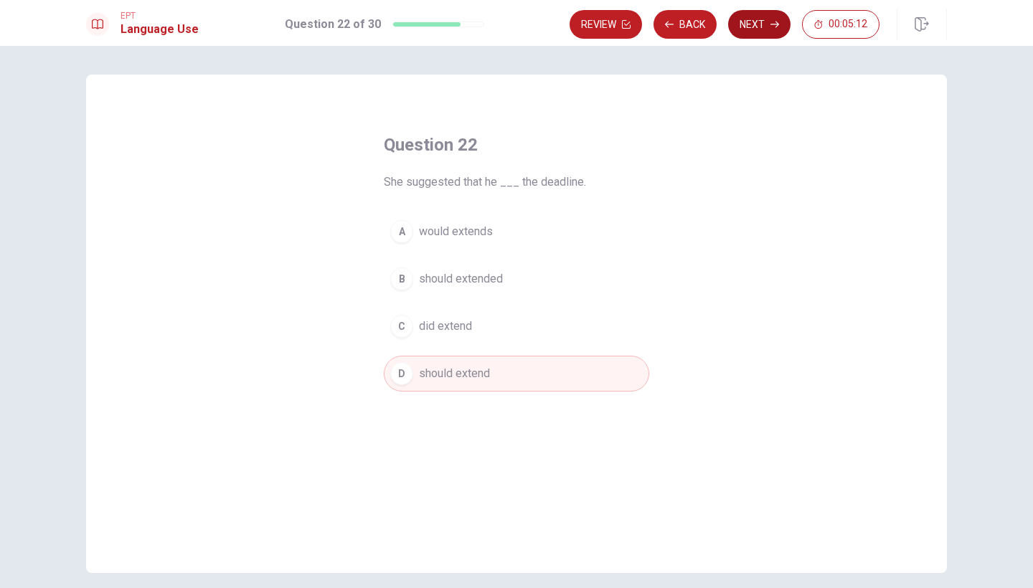
click at [756, 29] on button "Next" at bounding box center [759, 24] width 62 height 29
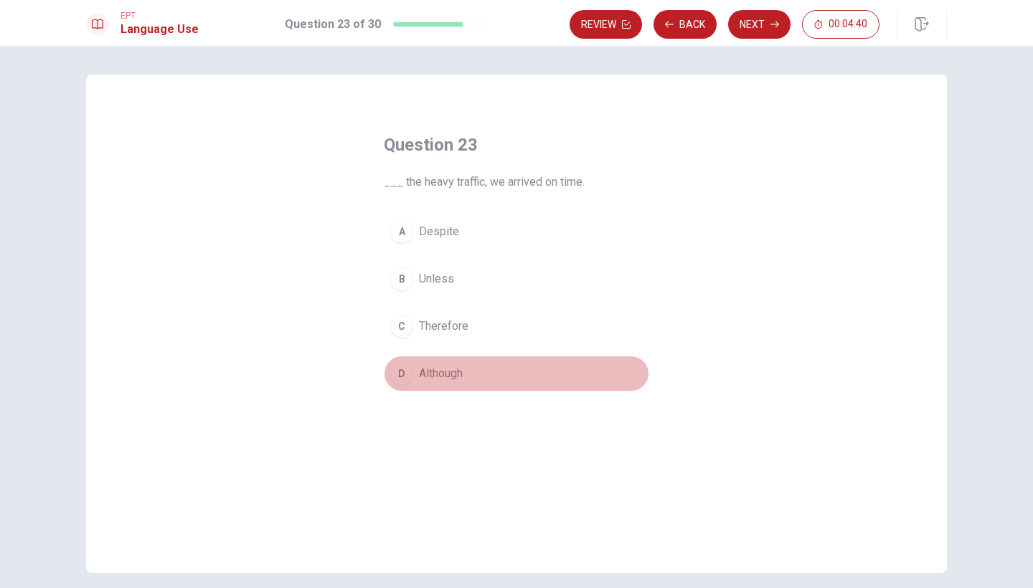
click at [439, 372] on span "Although" at bounding box center [441, 373] width 44 height 17
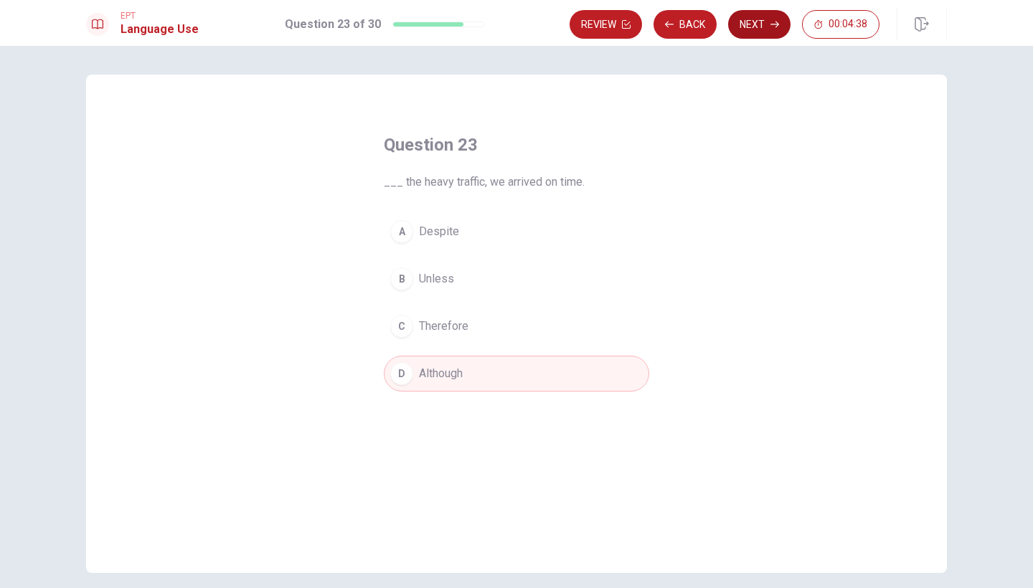
click at [755, 25] on button "Next" at bounding box center [759, 24] width 62 height 29
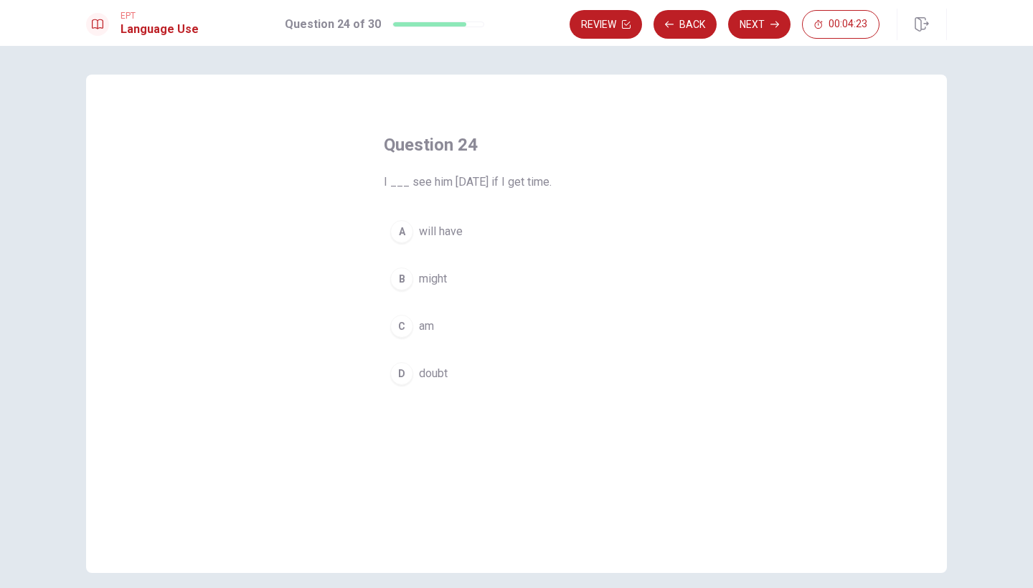
click at [402, 279] on div "B" at bounding box center [401, 279] width 23 height 23
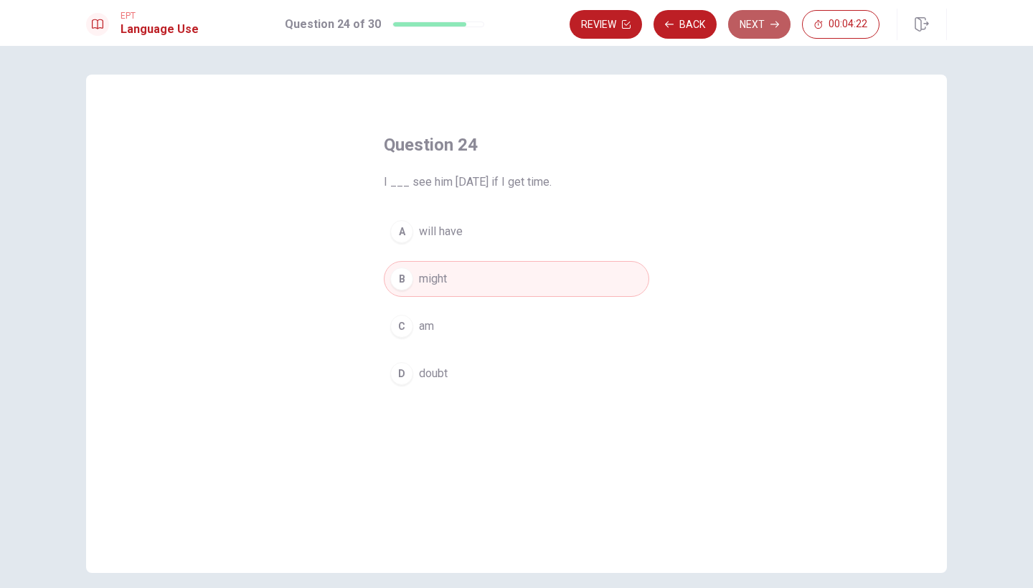
click at [751, 25] on button "Next" at bounding box center [759, 24] width 62 height 29
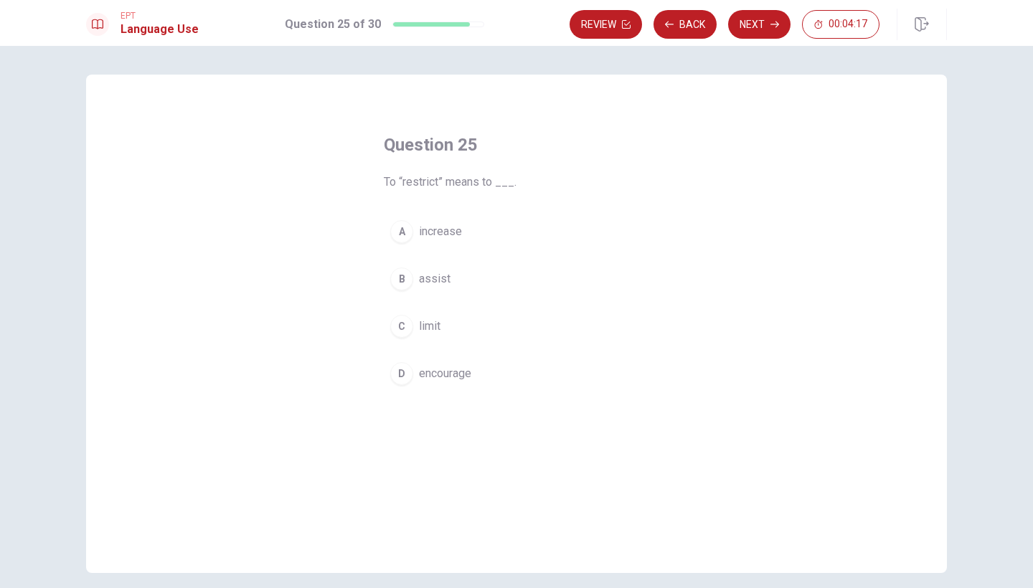
click at [397, 333] on div "C" at bounding box center [401, 326] width 23 height 23
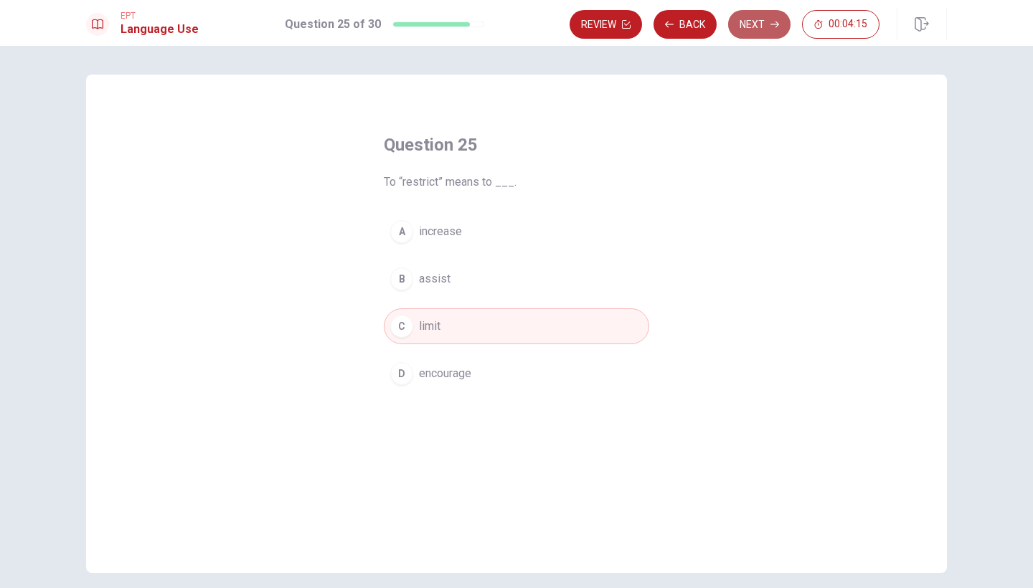
click at [768, 19] on button "Next" at bounding box center [759, 24] width 62 height 29
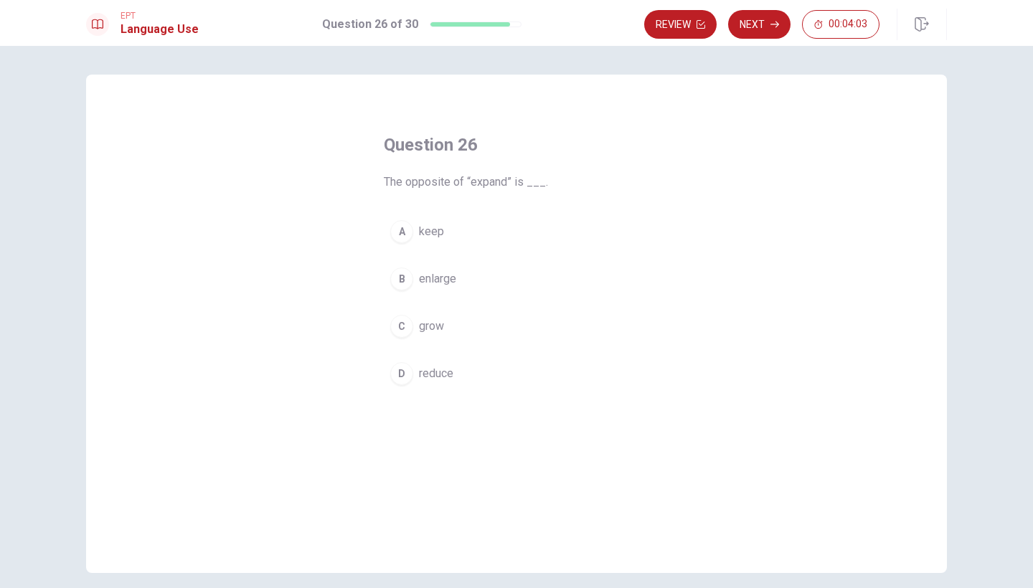
click at [410, 375] on div "D" at bounding box center [401, 373] width 23 height 23
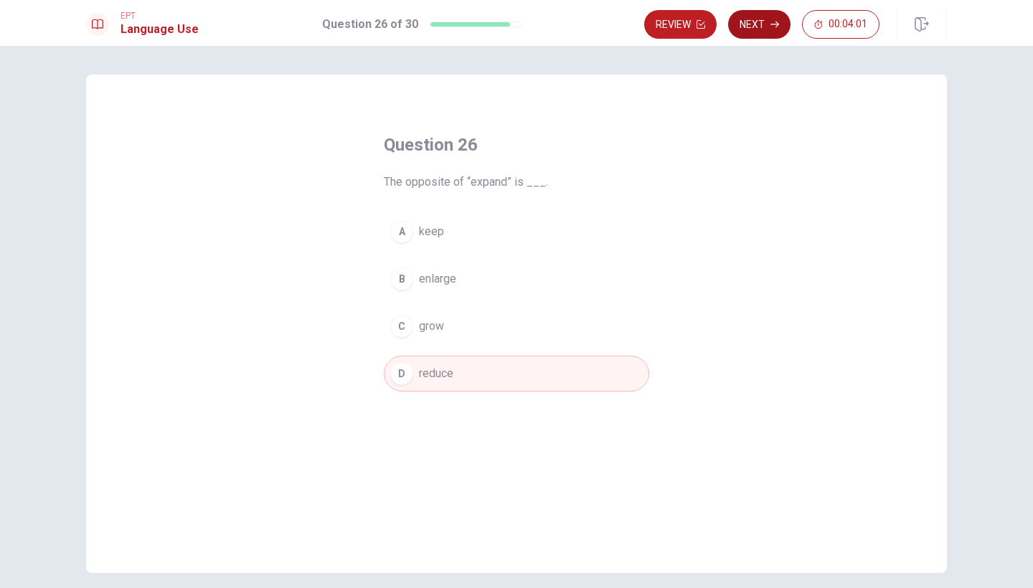
click at [771, 27] on icon "button" at bounding box center [775, 24] width 9 height 9
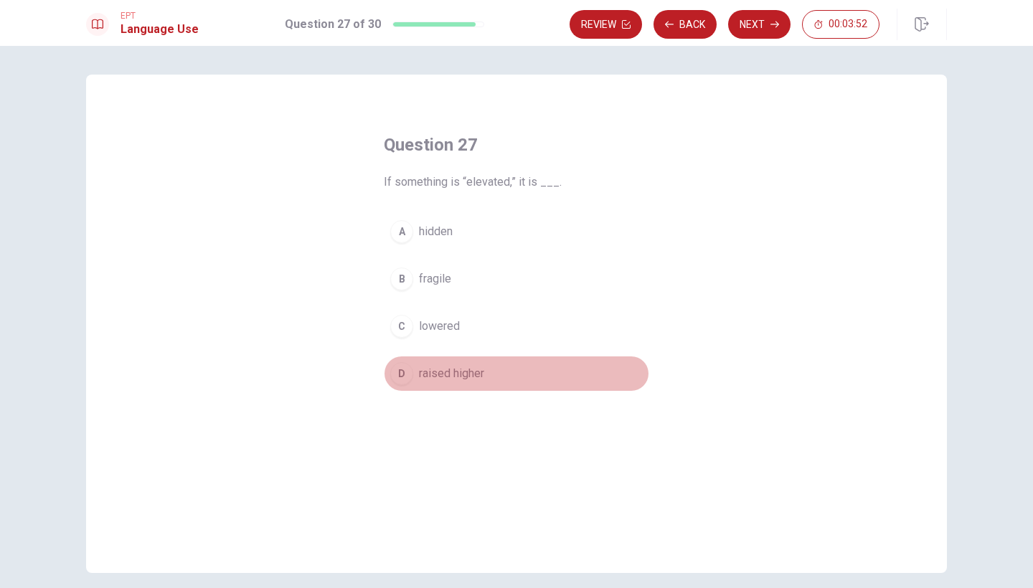
click at [400, 372] on div "D" at bounding box center [401, 373] width 23 height 23
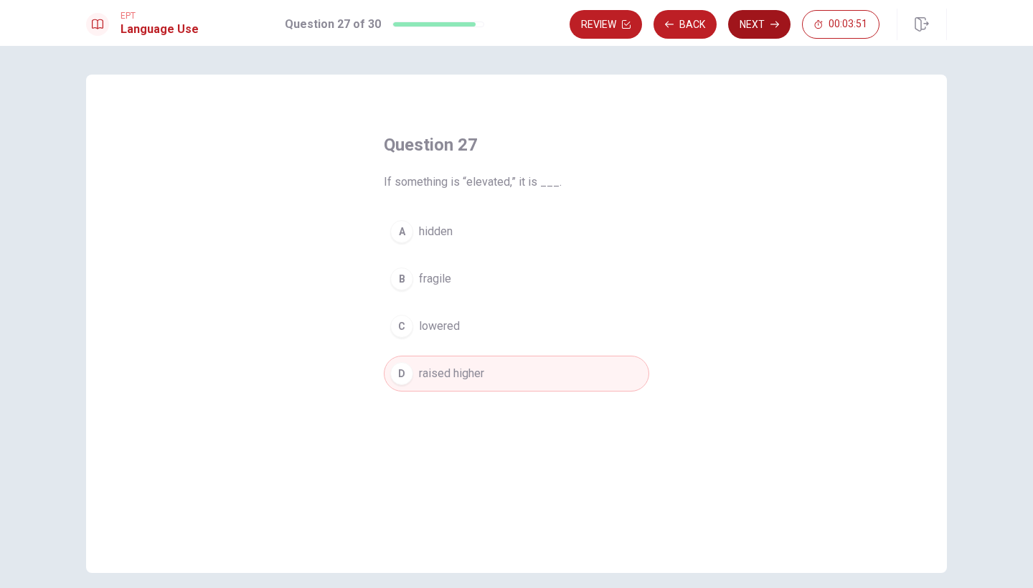
click at [763, 27] on button "Next" at bounding box center [759, 24] width 62 height 29
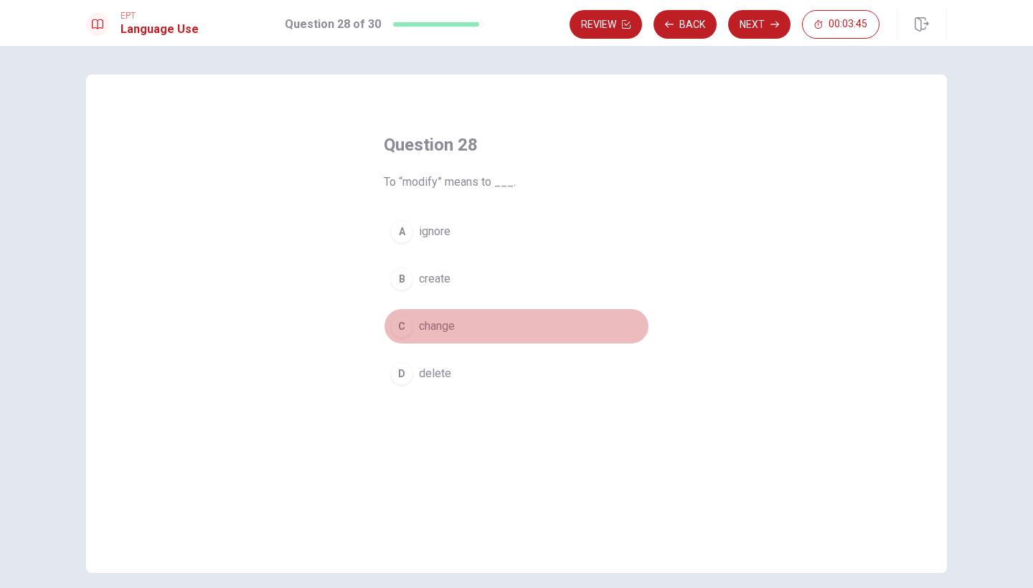
click at [428, 321] on span "change" at bounding box center [437, 326] width 36 height 17
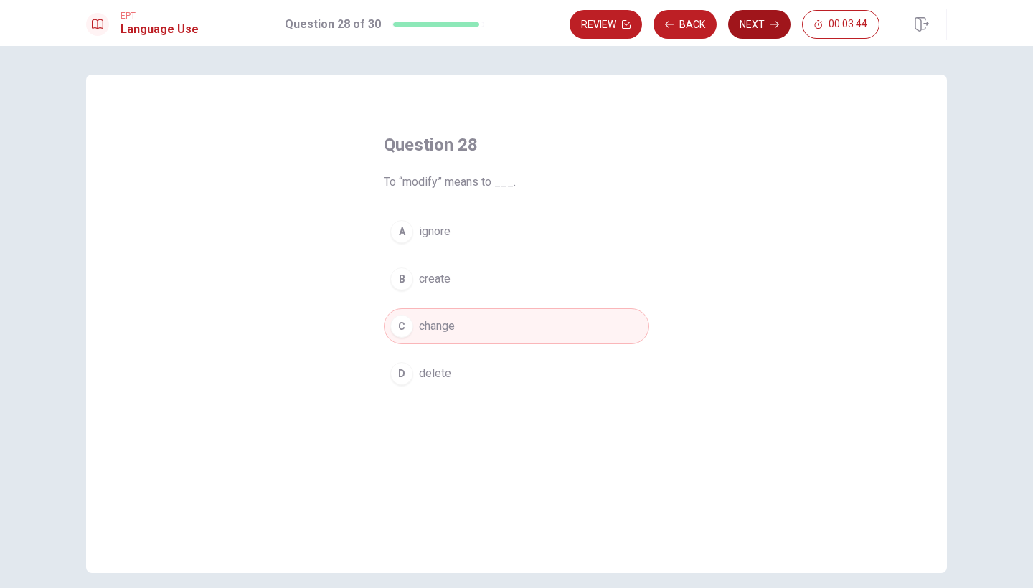
click at [757, 14] on button "Next" at bounding box center [759, 24] width 62 height 29
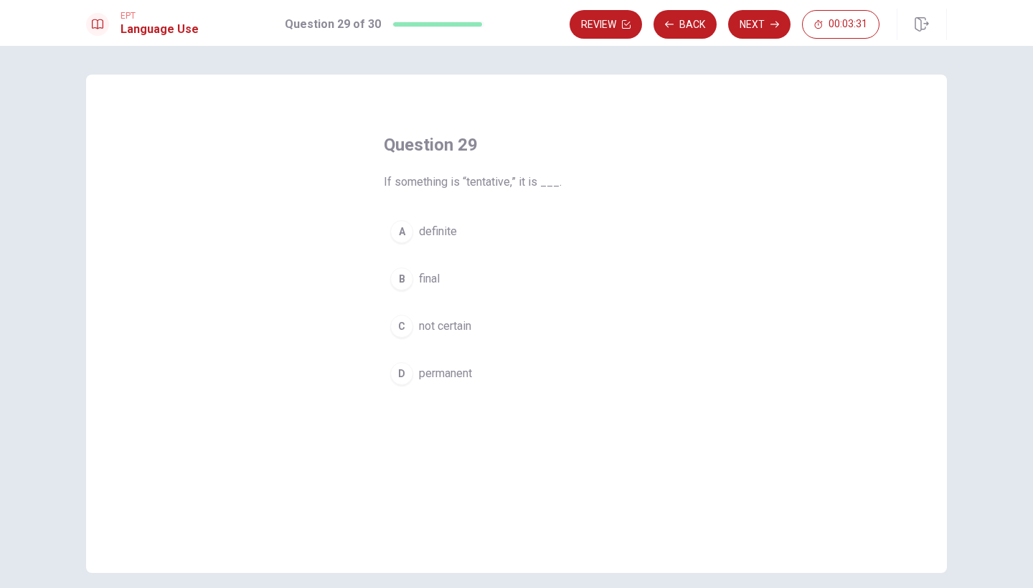
click at [446, 325] on span "not certain" at bounding box center [445, 326] width 52 height 17
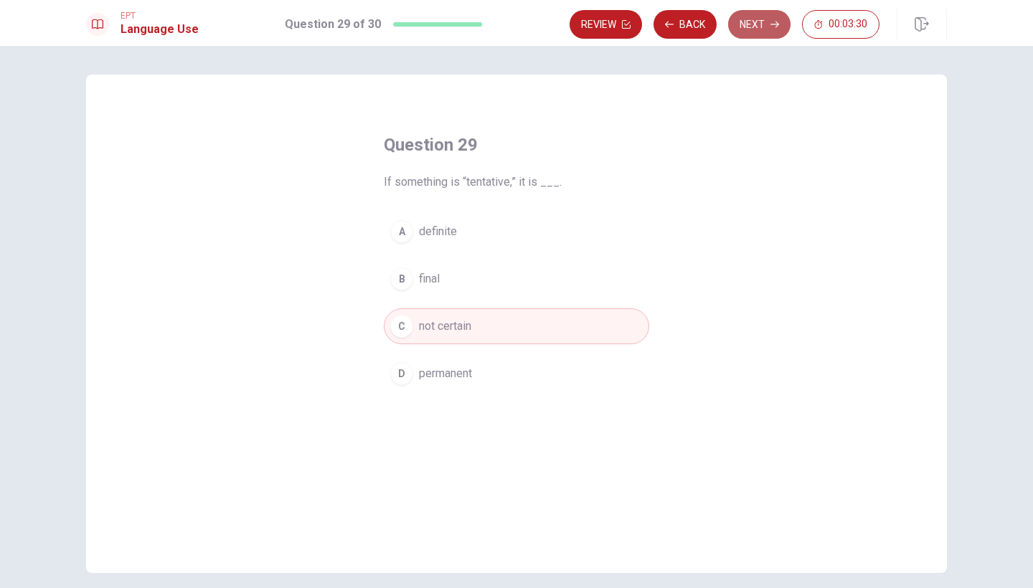
click at [758, 24] on button "Next" at bounding box center [759, 24] width 62 height 29
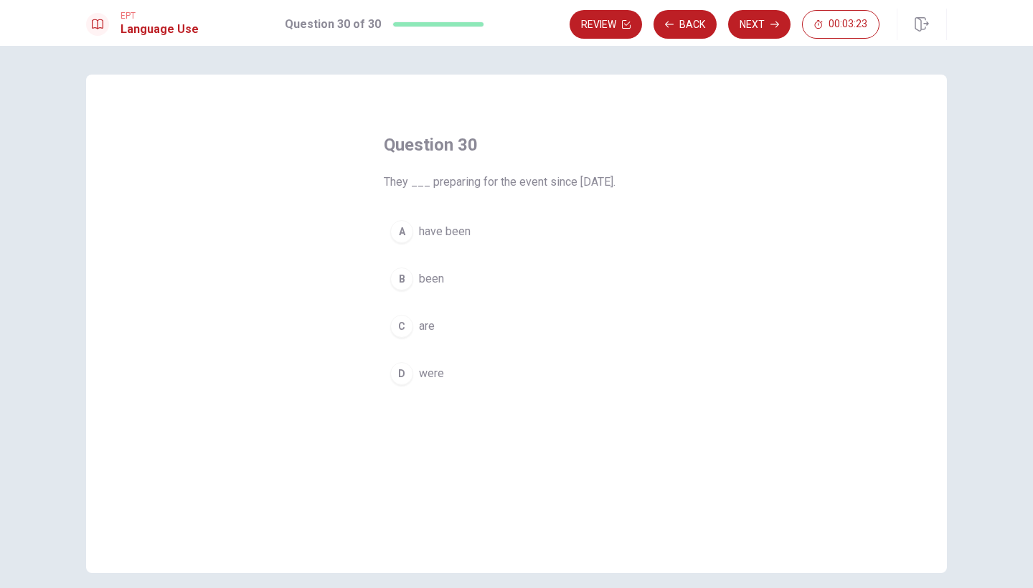
click at [425, 369] on span "were" at bounding box center [431, 373] width 25 height 17
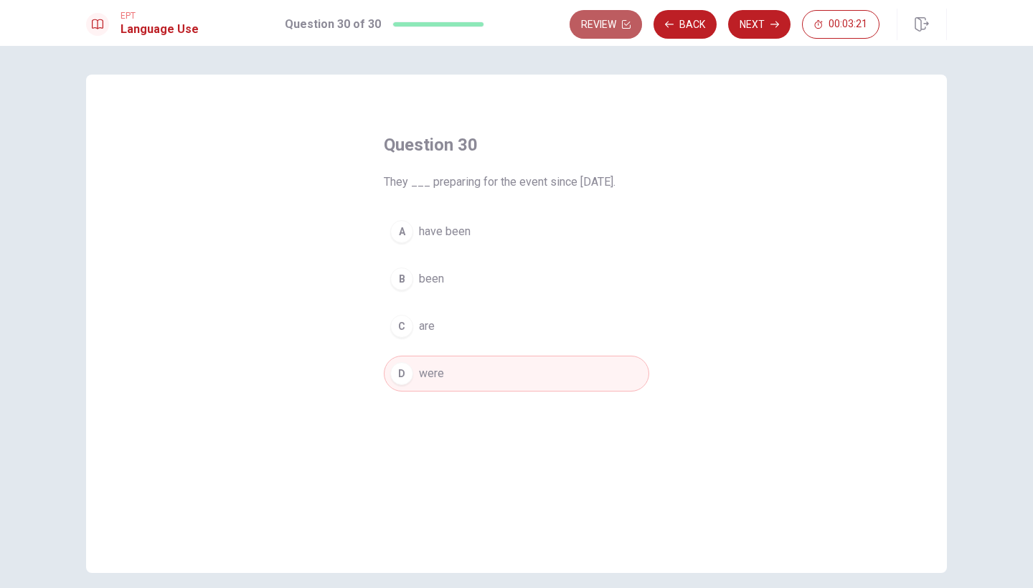
click at [619, 23] on button "Review" at bounding box center [606, 24] width 72 height 29
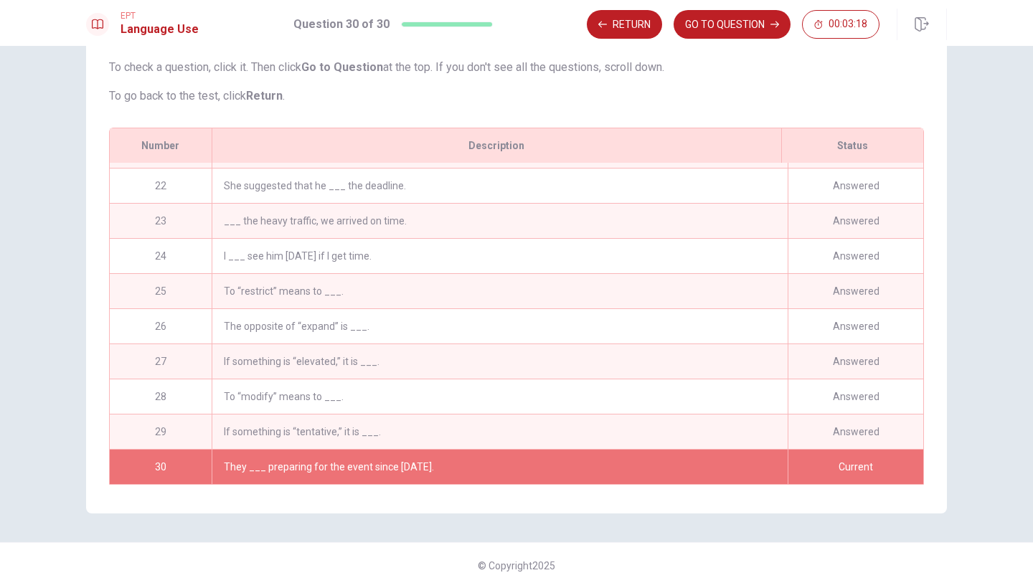
scroll to position [733, 0]
click at [723, 29] on button "GO TO QUESTION" at bounding box center [732, 24] width 117 height 29
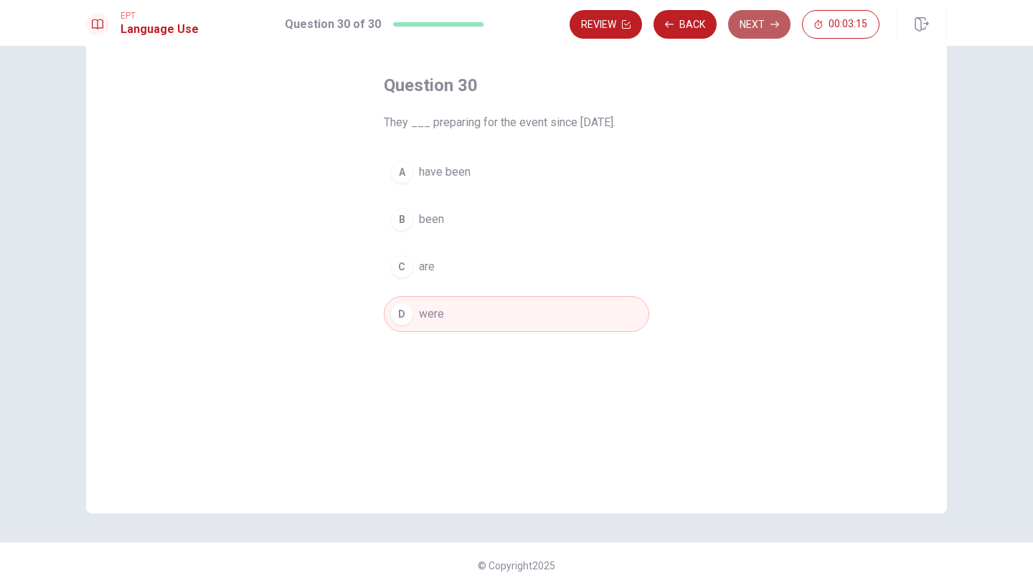
click at [761, 27] on button "Next" at bounding box center [759, 24] width 62 height 29
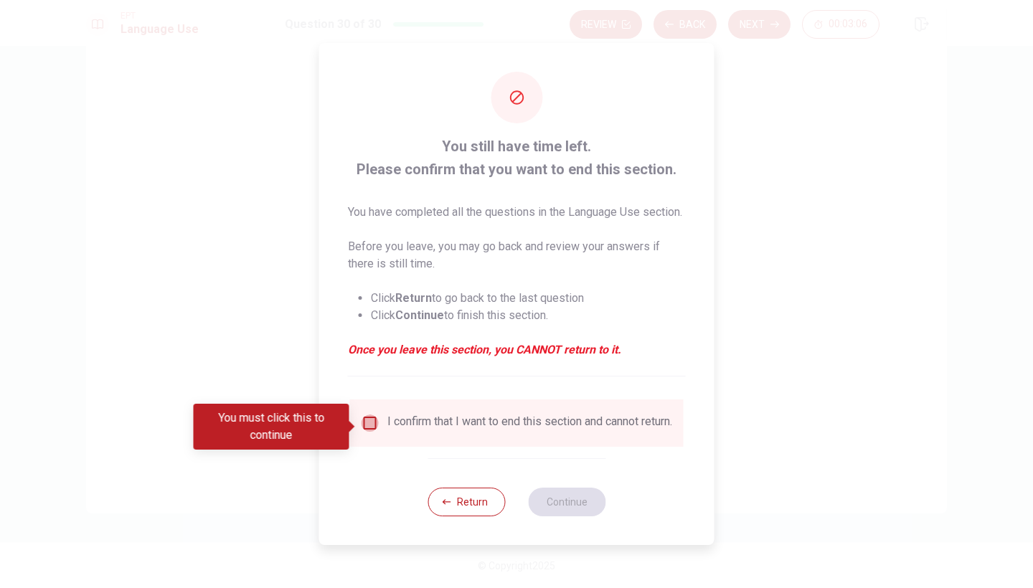
click at [367, 429] on input "You must click this to continue" at bounding box center [370, 423] width 17 height 17
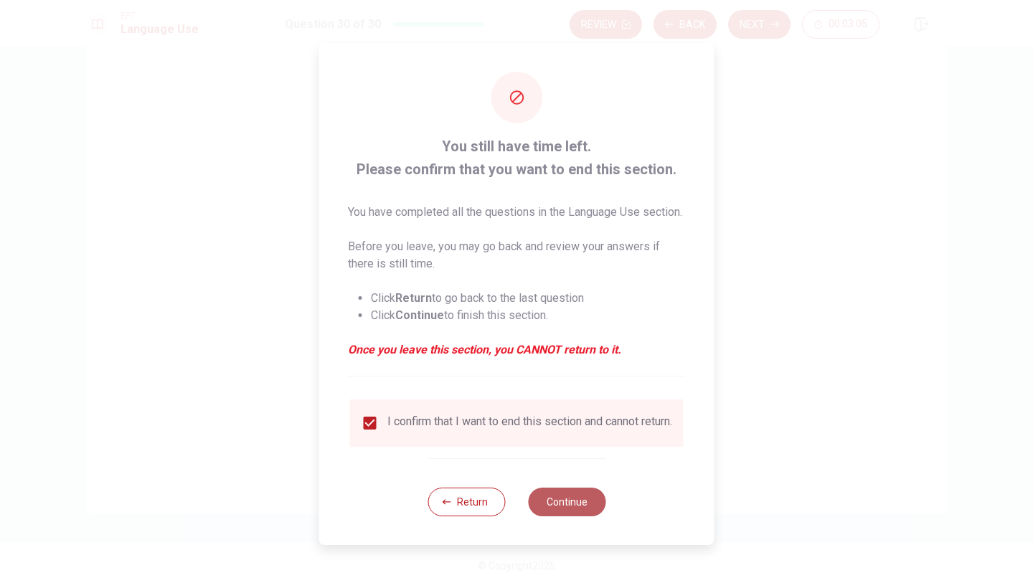
click at [560, 512] on button "Continue" at bounding box center [566, 502] width 77 height 29
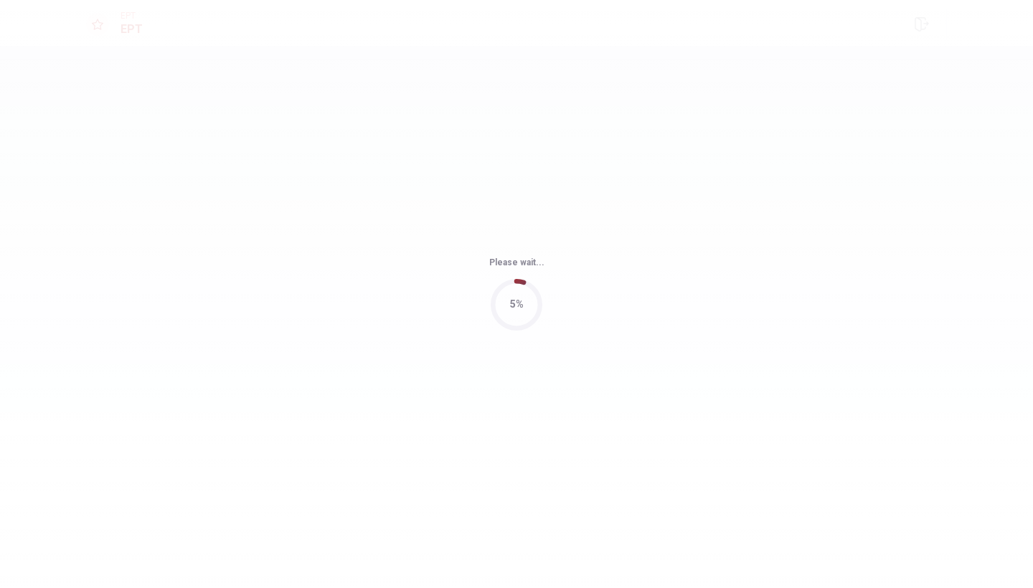
scroll to position [0, 0]
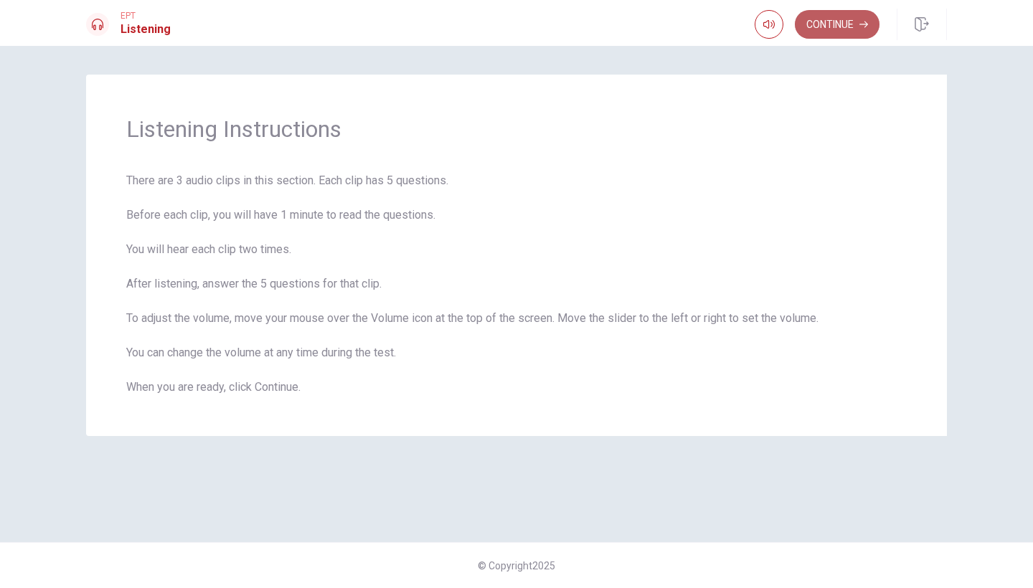
click at [852, 24] on button "Continue" at bounding box center [837, 24] width 85 height 29
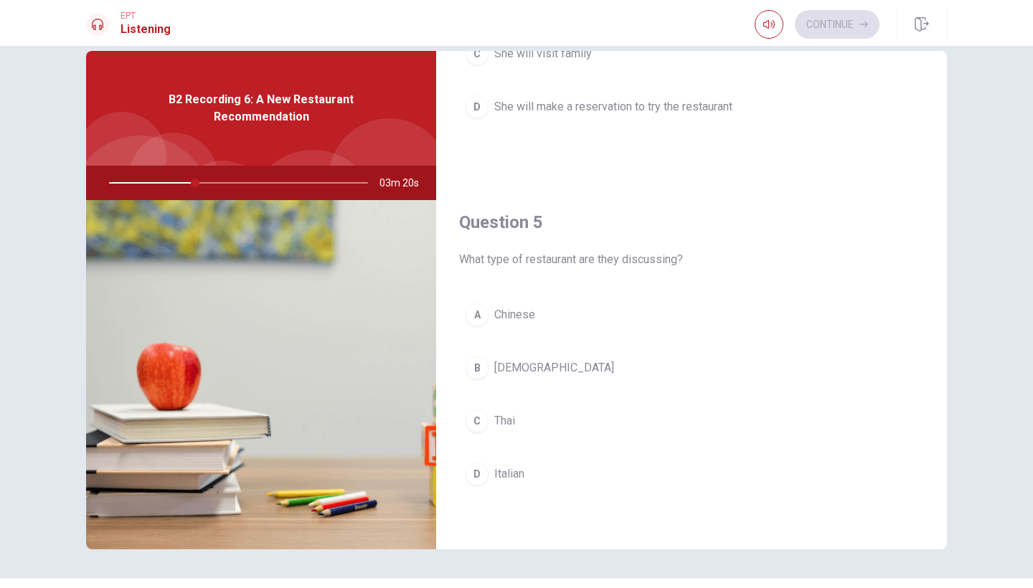
scroll to position [24, 0]
click at [481, 415] on div "C" at bounding box center [477, 421] width 23 height 23
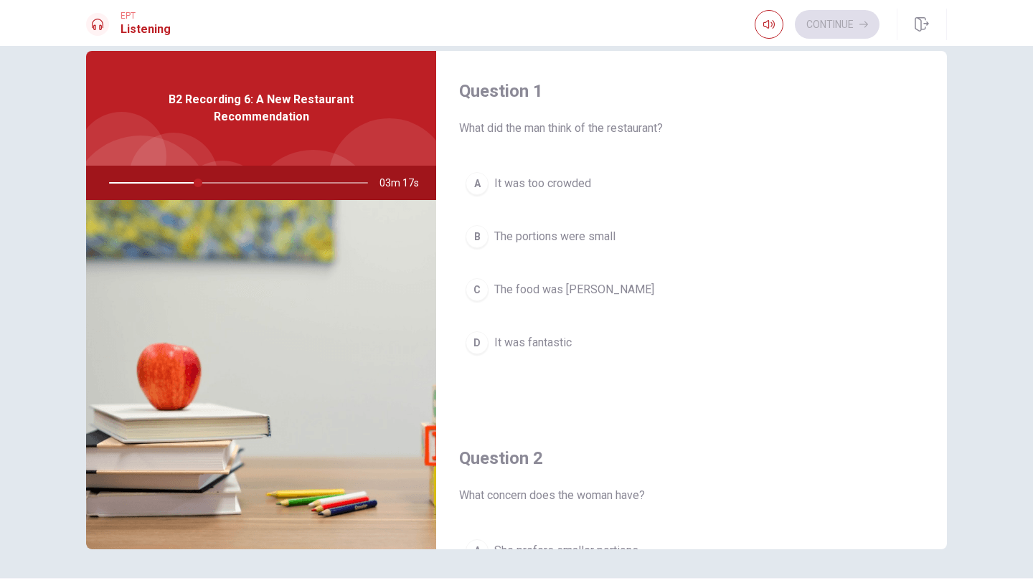
scroll to position [0, 0]
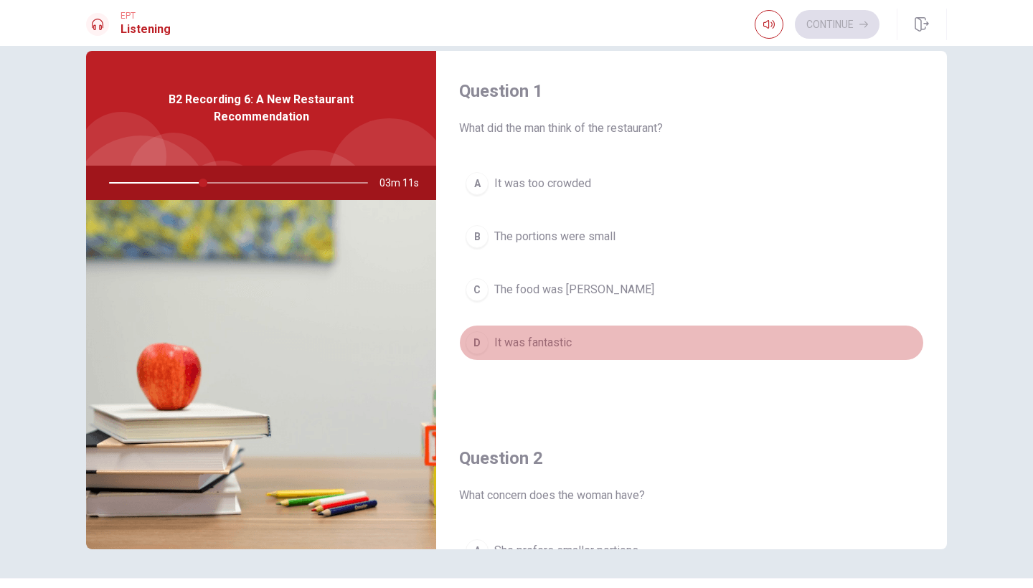
click at [507, 346] on span "It was fantastic" at bounding box center [532, 342] width 77 height 17
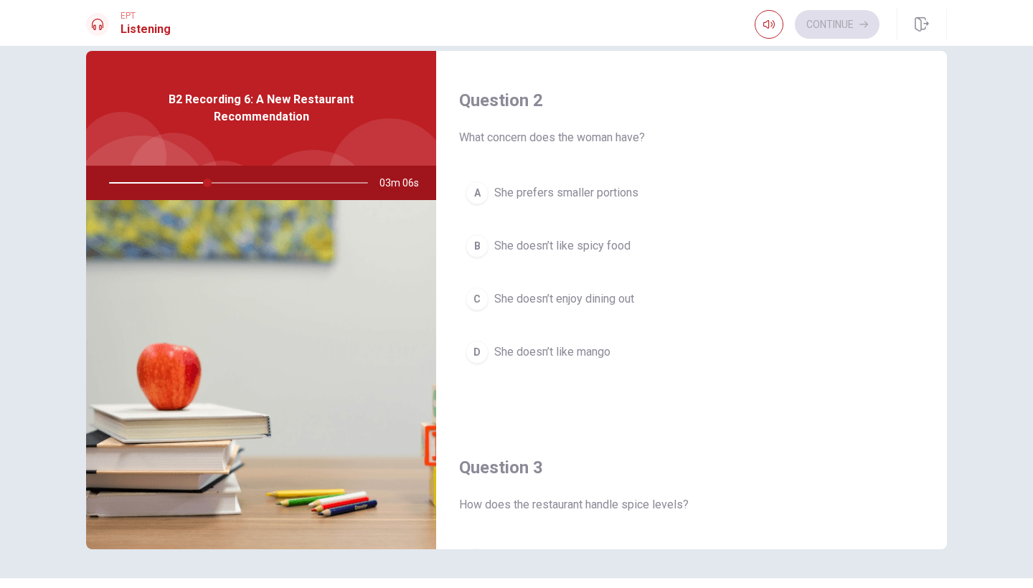
scroll to position [359, 0]
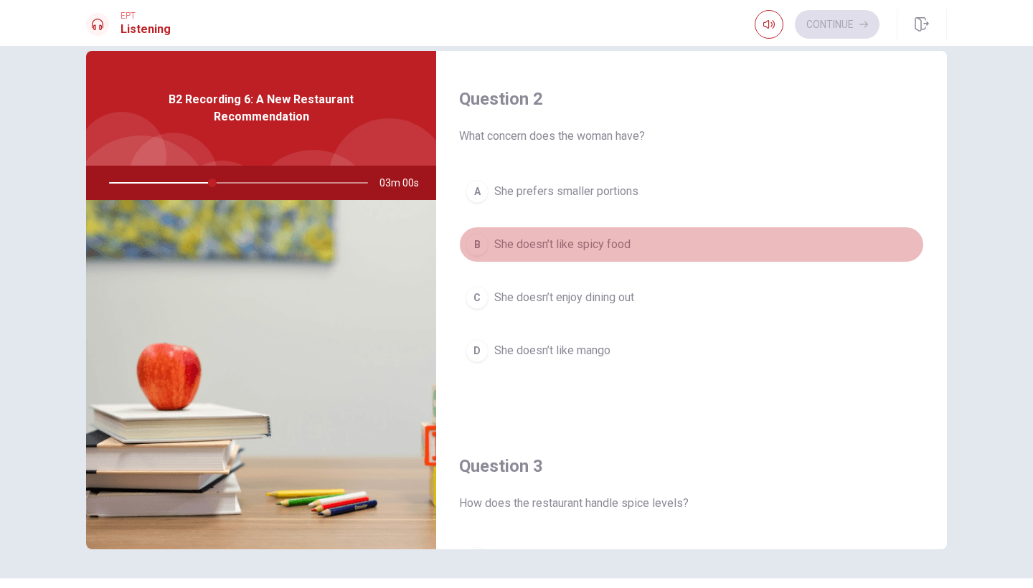
click at [705, 240] on button "B She doesn’t like spicy food" at bounding box center [691, 245] width 465 height 36
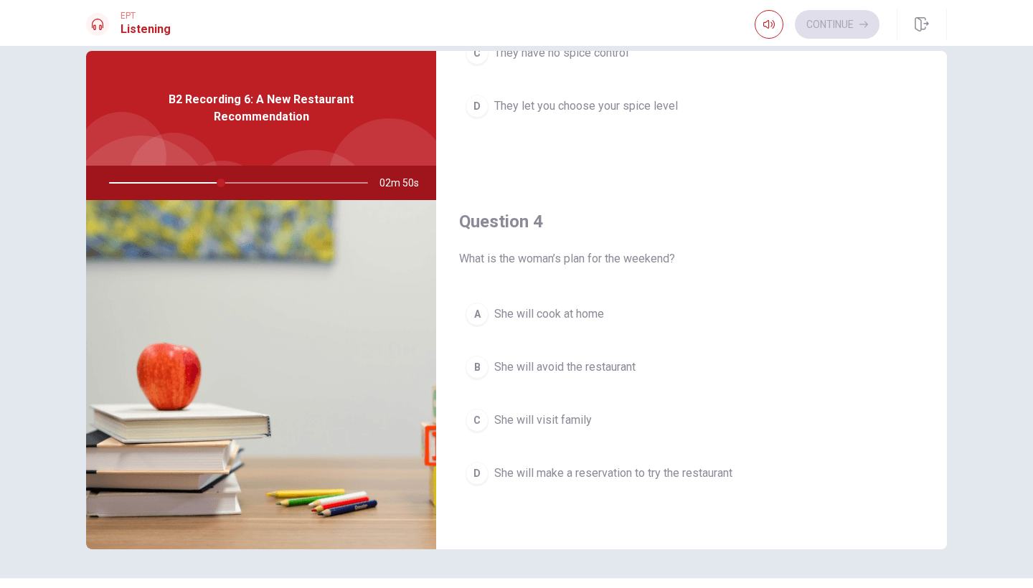
scroll to position [979, 0]
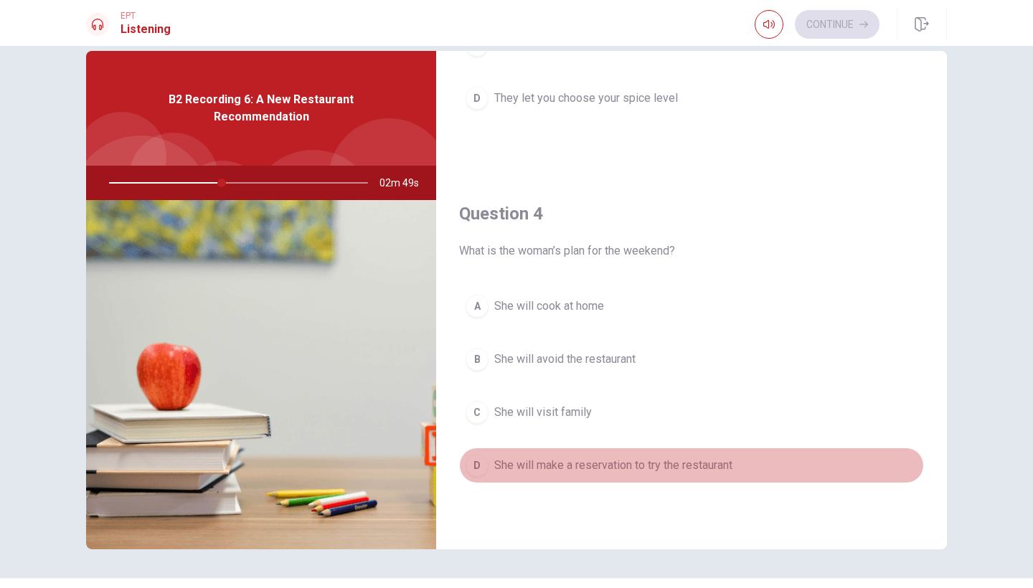
click at [647, 457] on span "She will make a reservation to try the restaurant" at bounding box center [613, 465] width 238 height 17
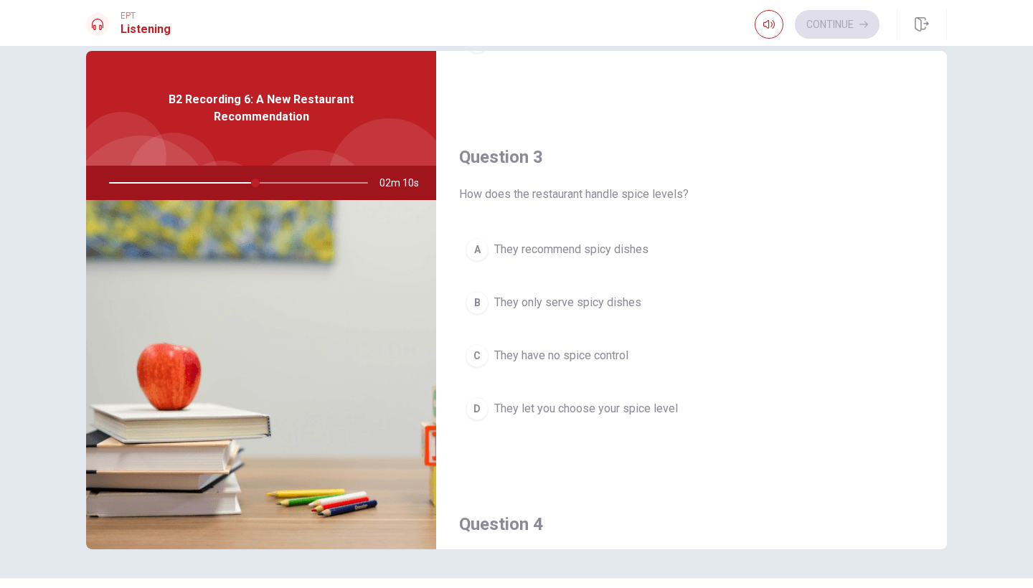
scroll to position [695, 0]
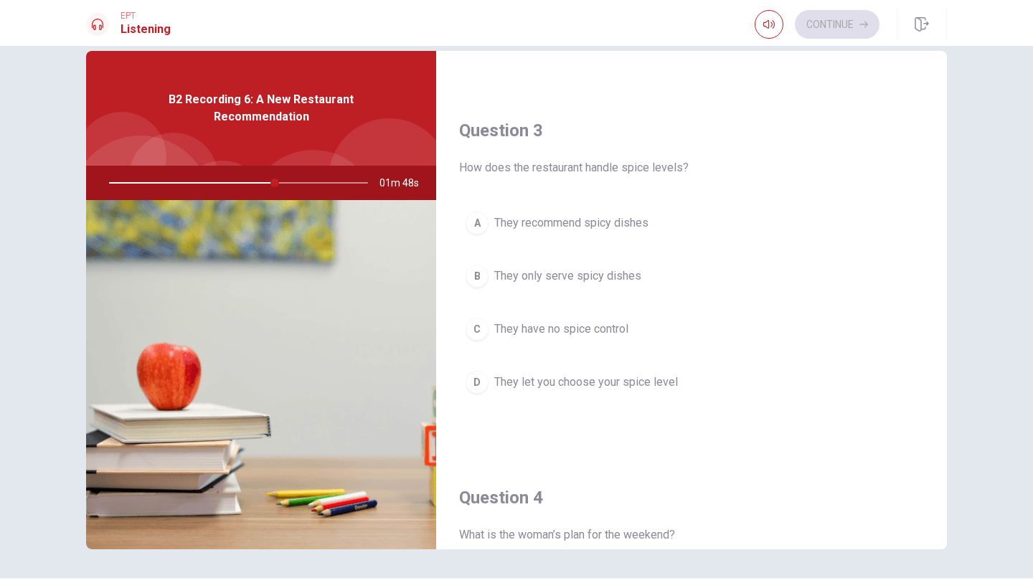
click at [580, 388] on span "They let you choose your spice level" at bounding box center [586, 382] width 184 height 17
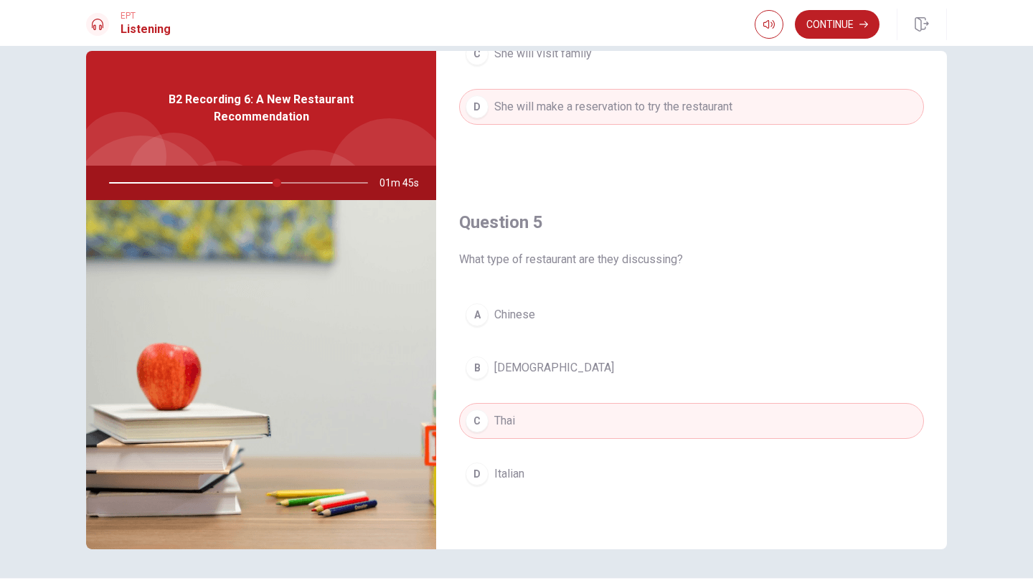
scroll to position [1338, 0]
click at [846, 28] on button "Continue" at bounding box center [837, 24] width 85 height 29
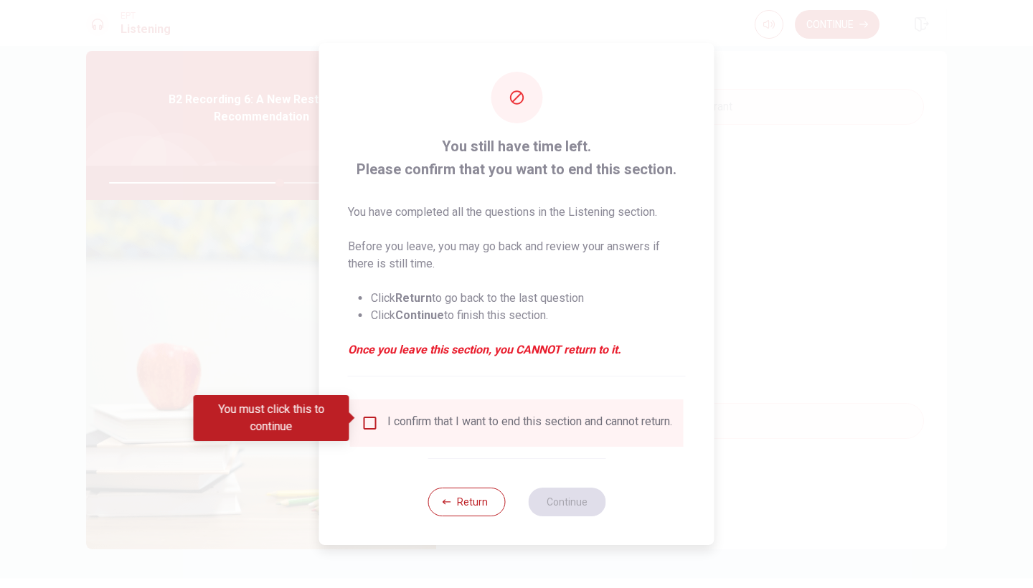
click at [370, 420] on input "You must click this to continue" at bounding box center [370, 423] width 17 height 17
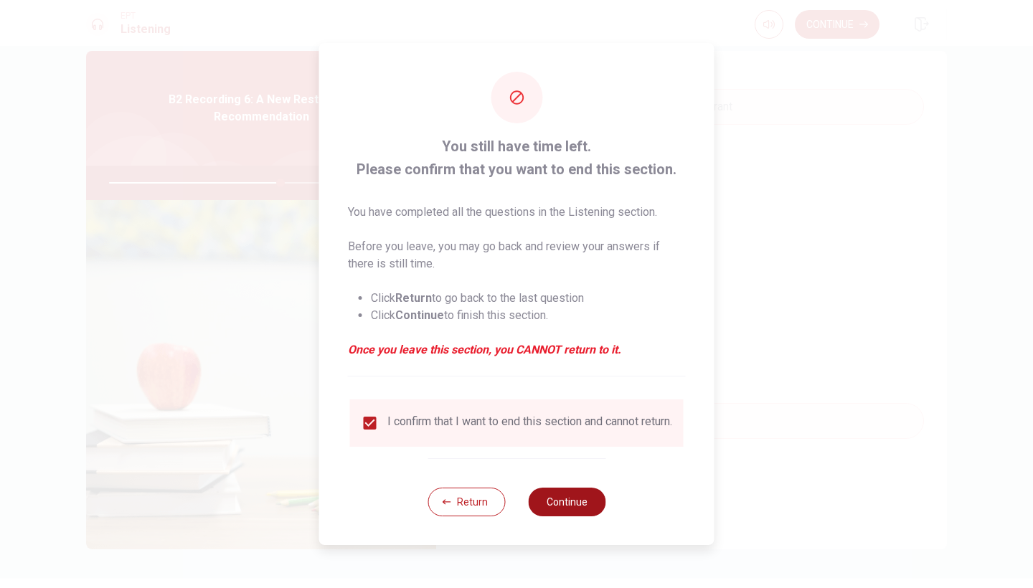
click at [554, 509] on button "Continue" at bounding box center [566, 502] width 77 height 29
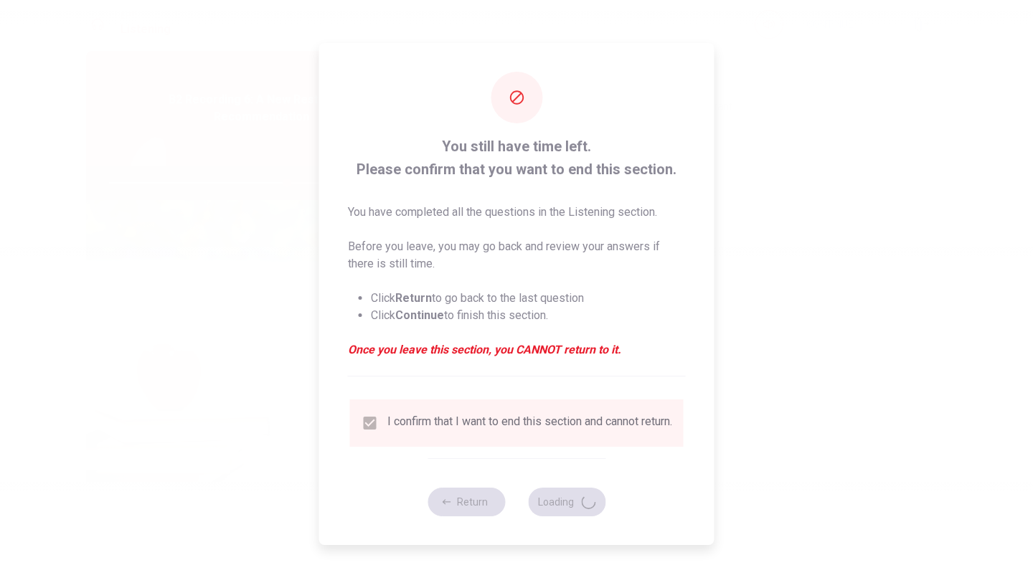
type input "69"
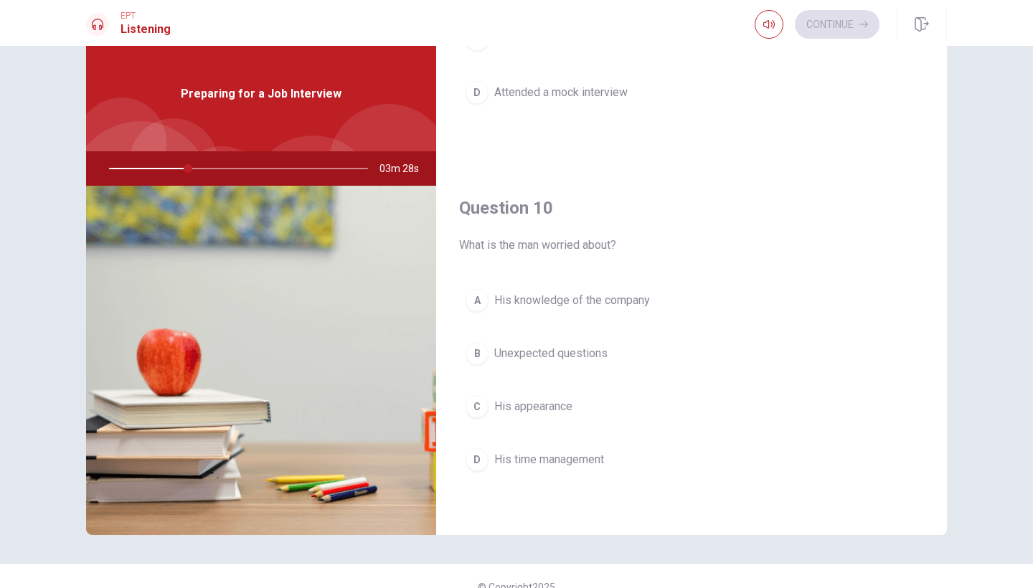
scroll to position [47, 0]
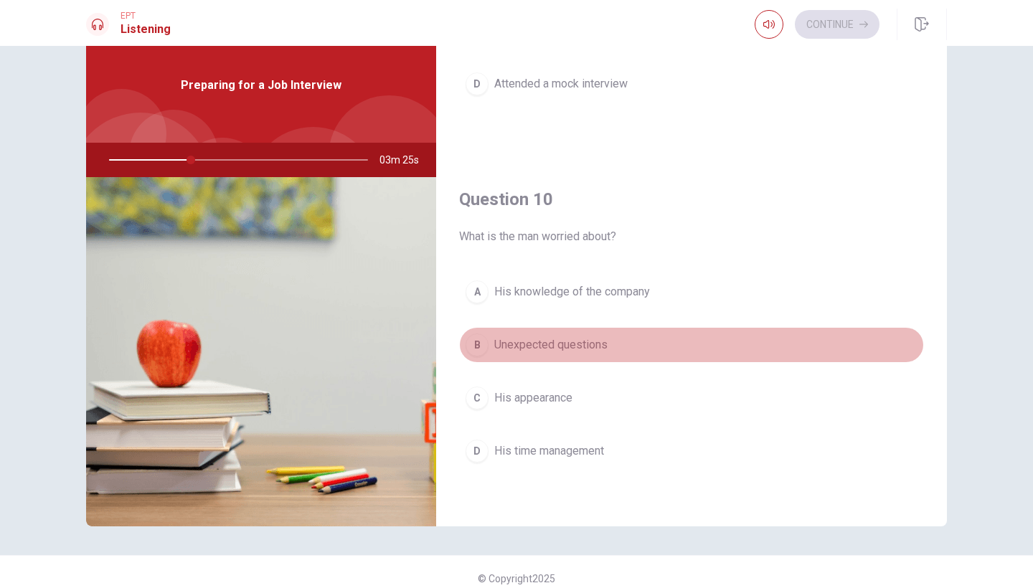
click at [496, 341] on span "Unexpected questions" at bounding box center [550, 344] width 113 height 17
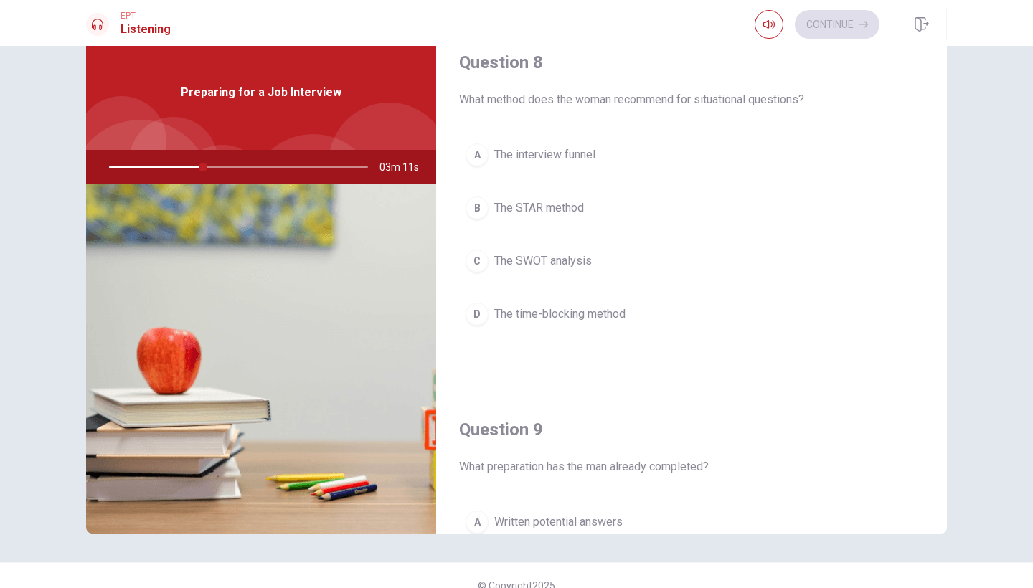
scroll to position [750, 0]
click at [475, 203] on div "B" at bounding box center [477, 205] width 23 height 23
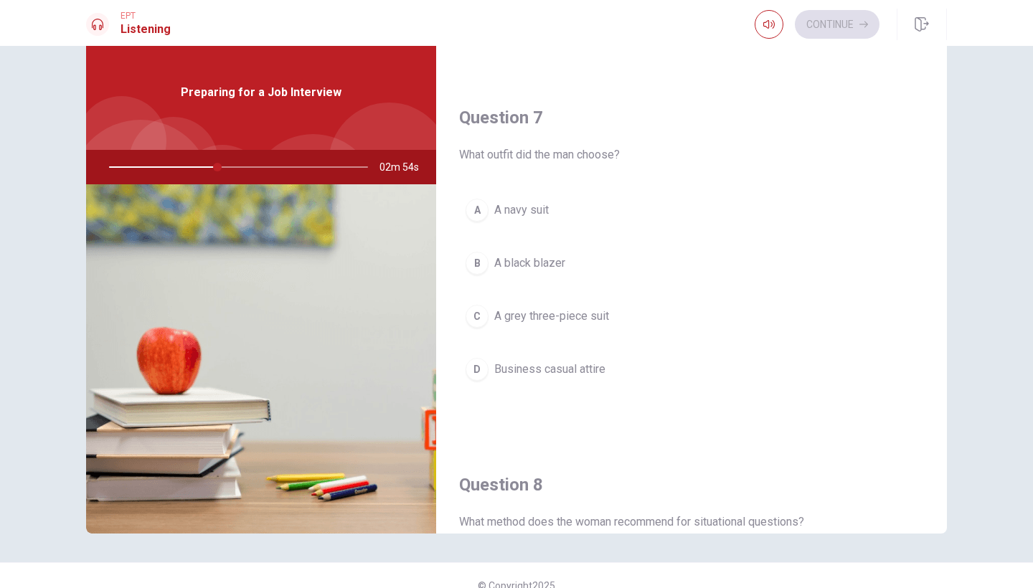
scroll to position [321, 0]
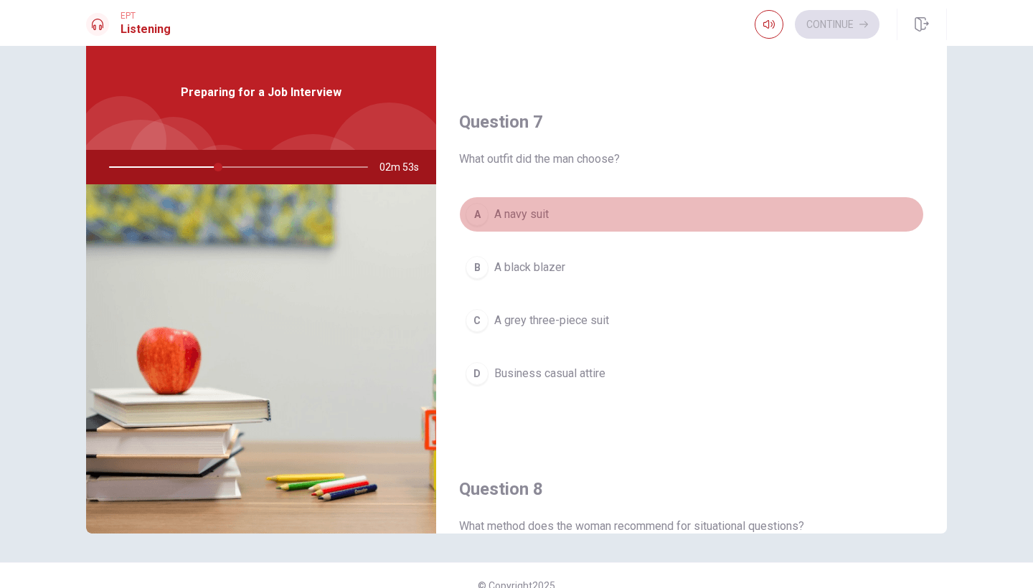
click at [594, 214] on button "A A navy suit" at bounding box center [691, 215] width 465 height 36
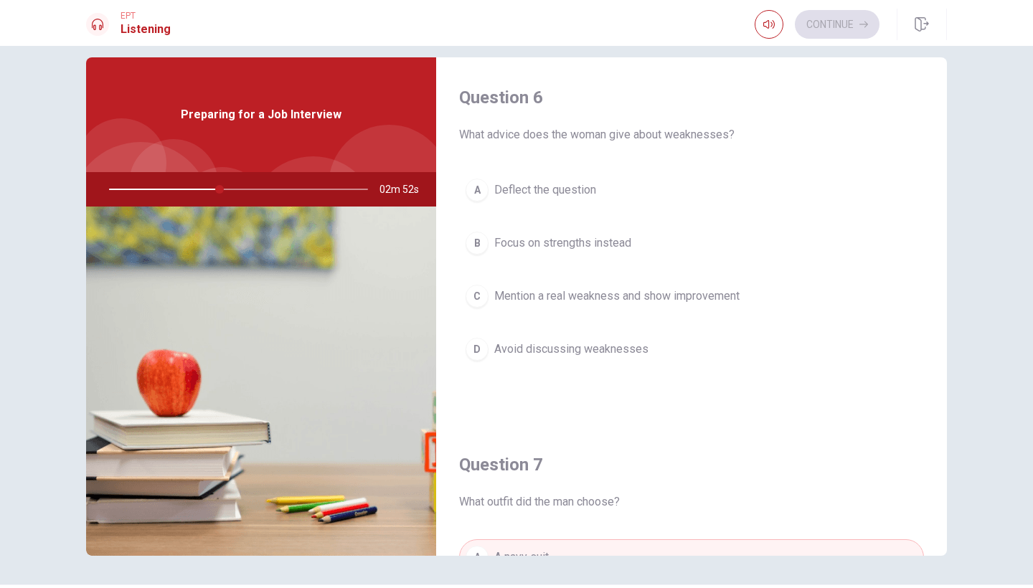
scroll to position [0, 0]
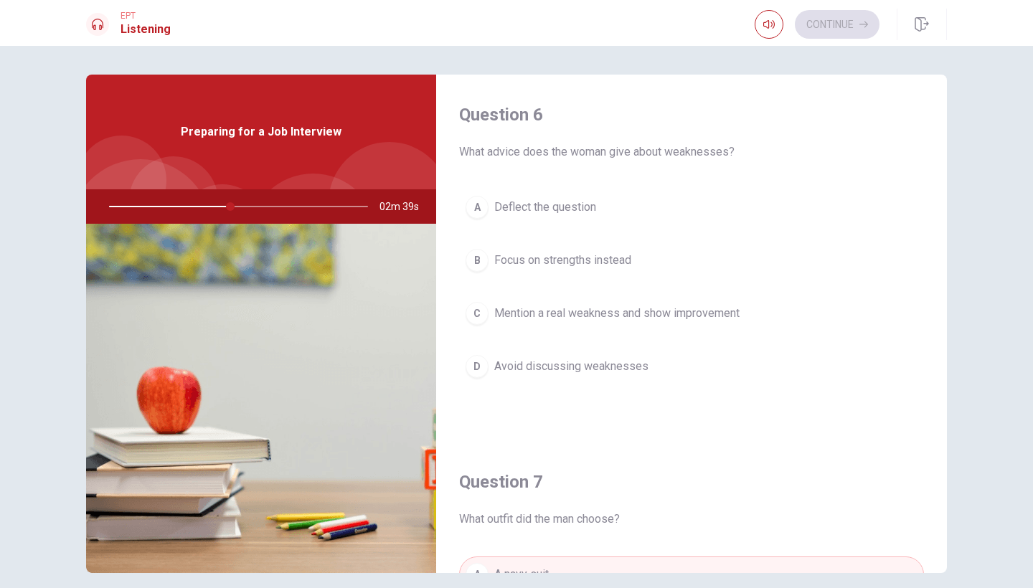
click at [614, 255] on span "Focus on strengths instead" at bounding box center [562, 260] width 137 height 17
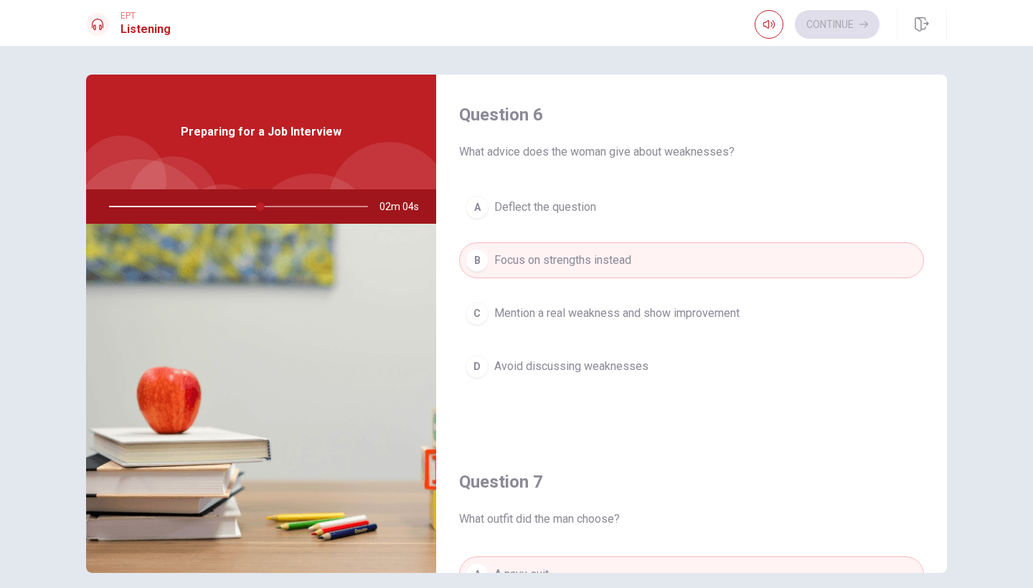
click at [729, 311] on span "Mention a real weakness and show improvement" at bounding box center [616, 313] width 245 height 17
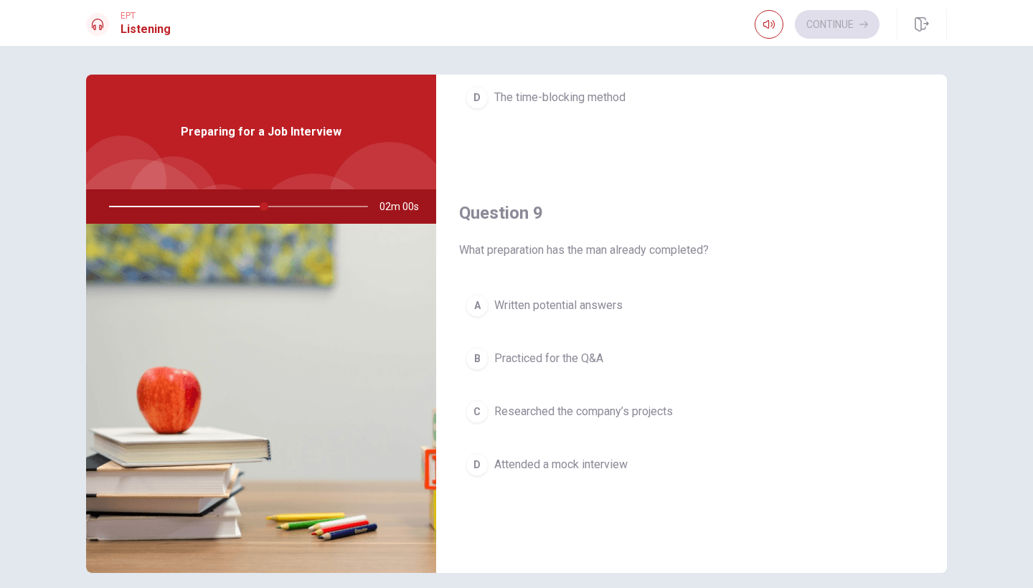
scroll to position [1007, 0]
click at [622, 353] on button "B Practiced for the Q&A" at bounding box center [691, 356] width 465 height 36
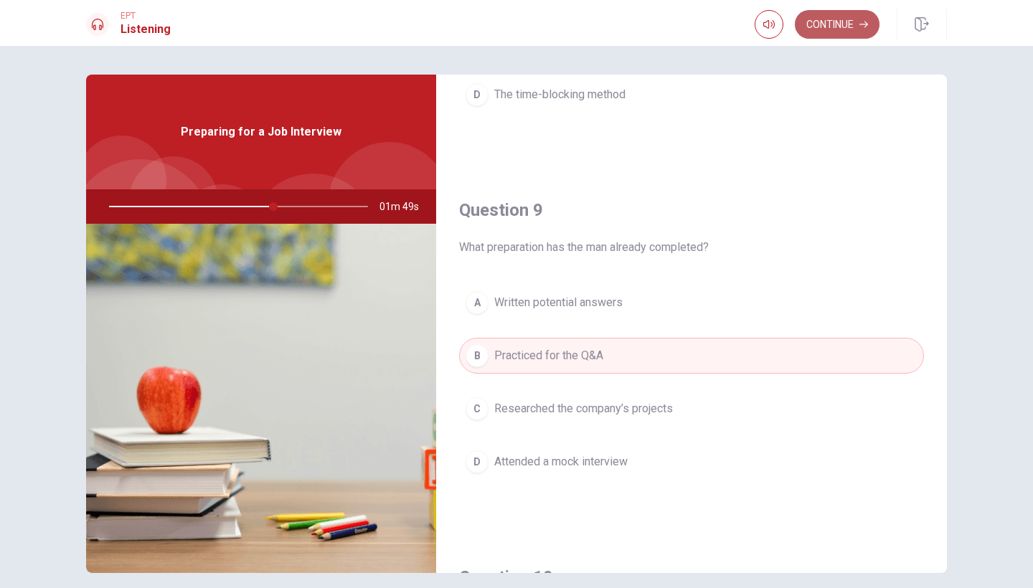
click at [840, 15] on button "Continue" at bounding box center [837, 24] width 85 height 29
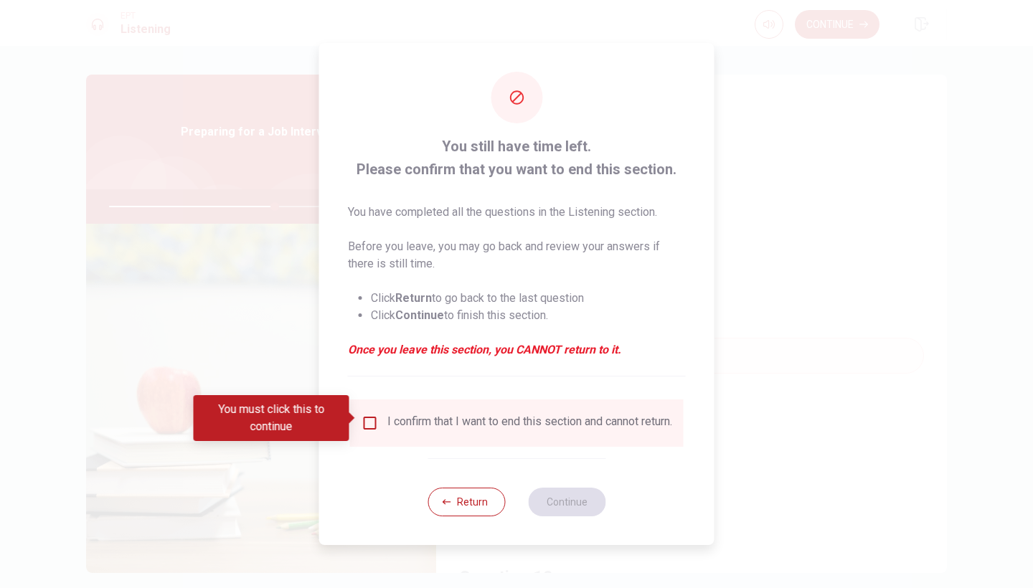
click at [368, 420] on input "You must click this to continue" at bounding box center [370, 423] width 17 height 17
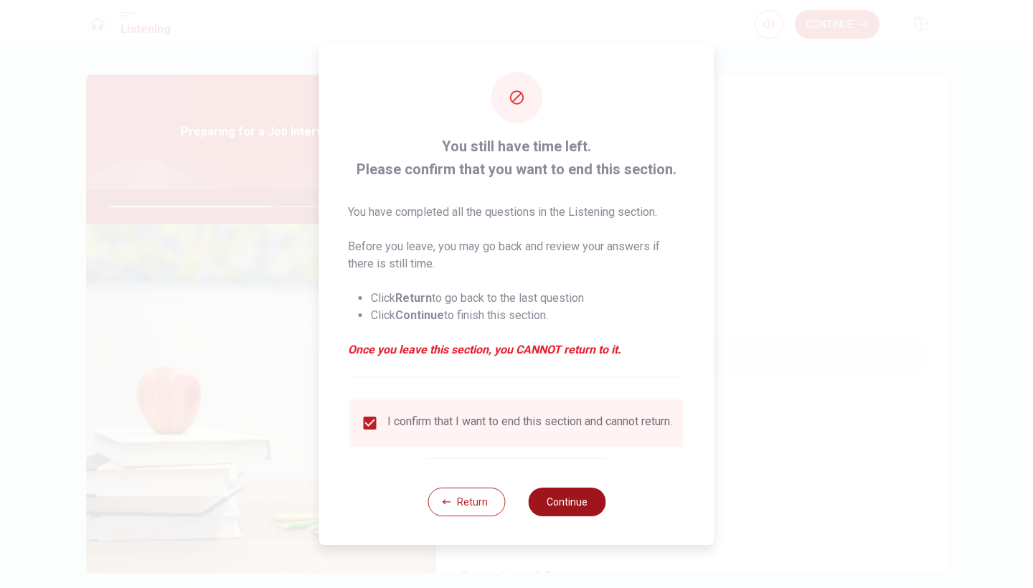
click at [555, 512] on button "Continue" at bounding box center [566, 502] width 77 height 29
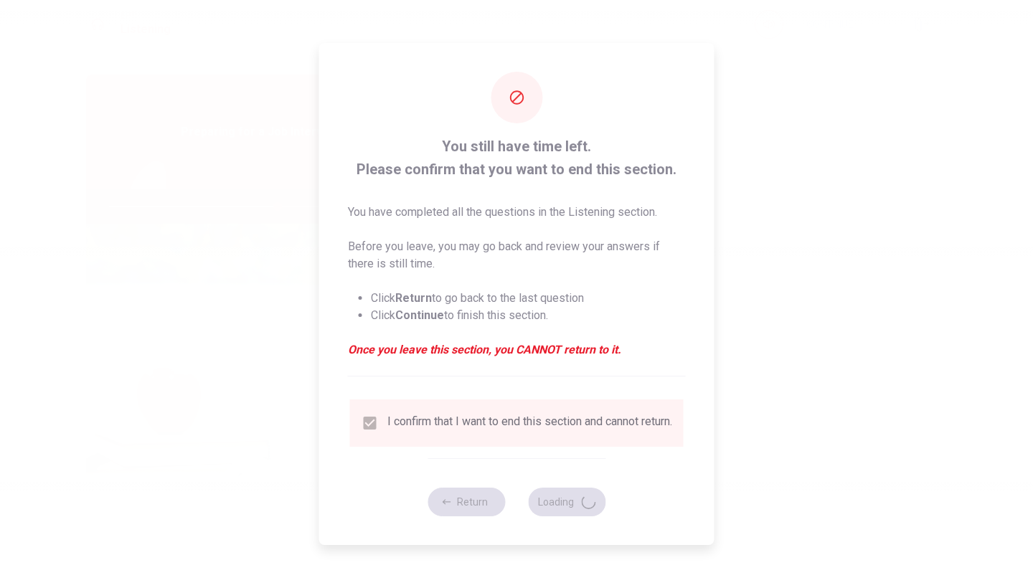
type input "66"
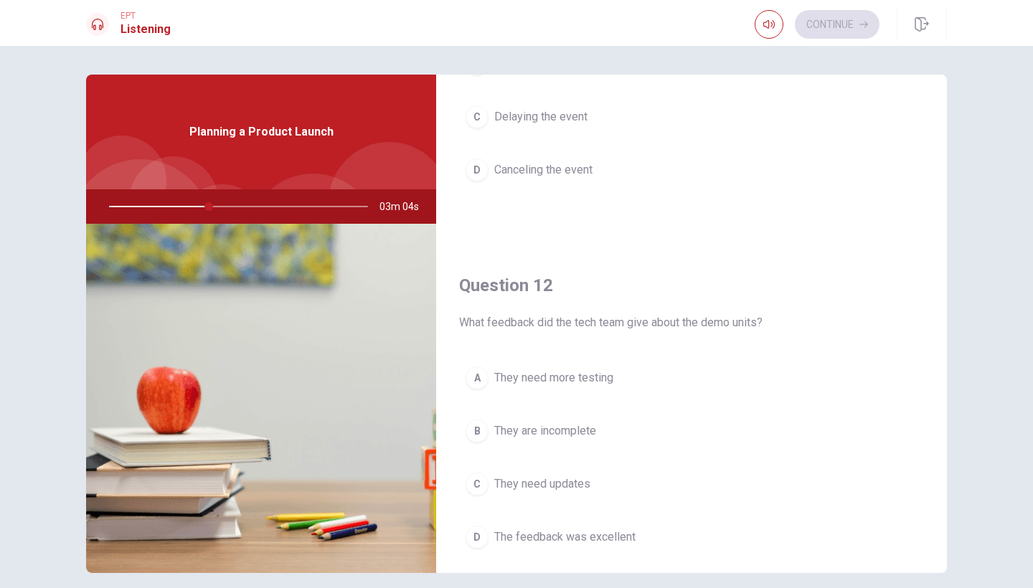
scroll to position [0, 0]
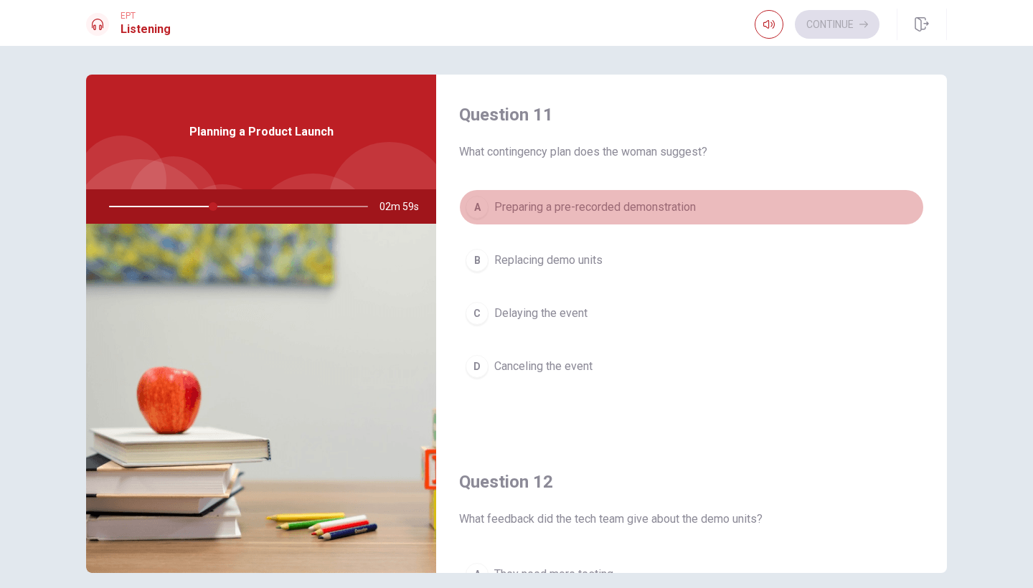
click at [640, 207] on span "Preparing a pre-recorded demonstration" at bounding box center [595, 207] width 202 height 17
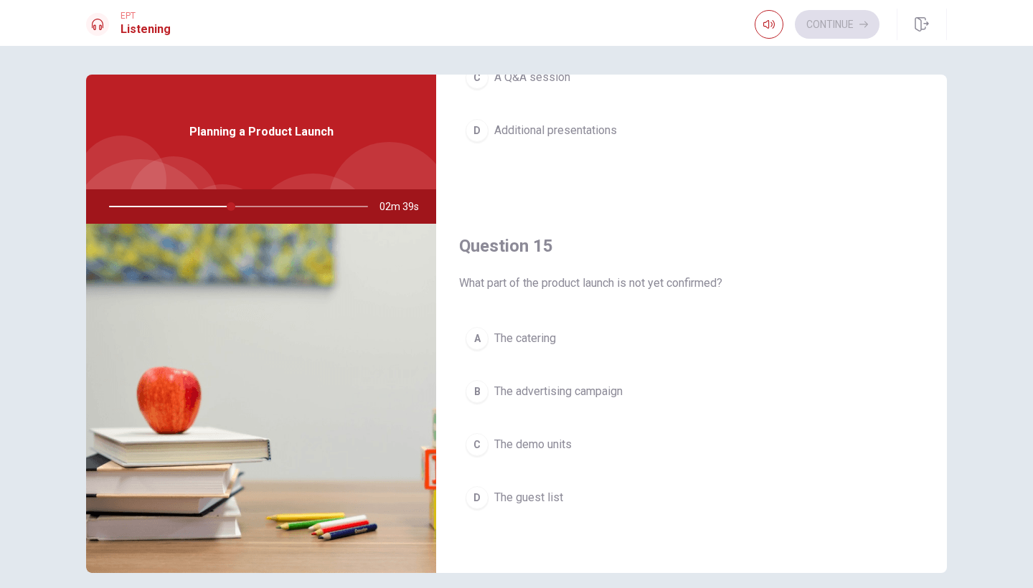
scroll to position [1338, 0]
click at [536, 496] on span "The guest list" at bounding box center [528, 497] width 69 height 17
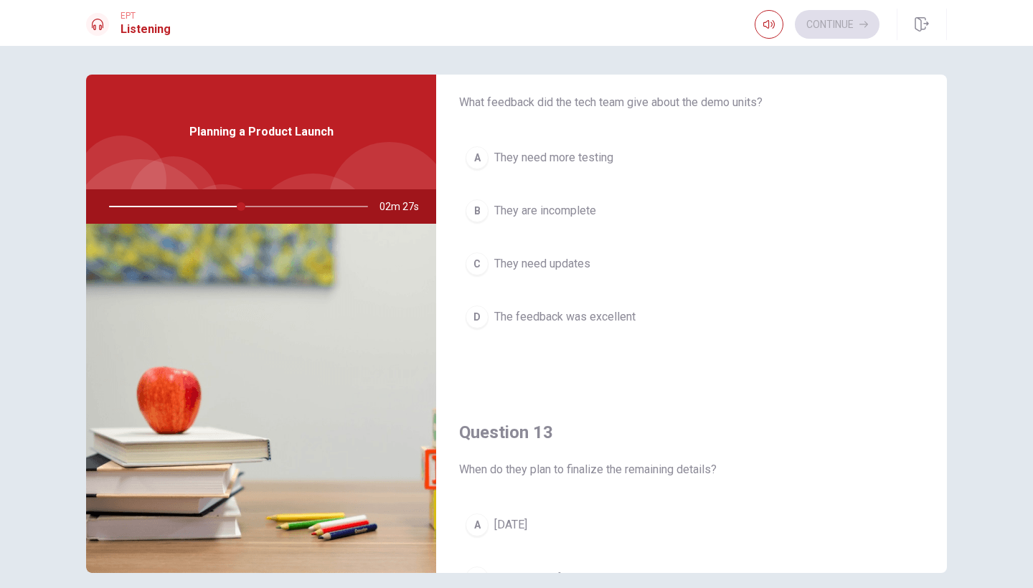
scroll to position [418, 0]
click at [608, 314] on span "The feedback was excellent" at bounding box center [564, 316] width 141 height 17
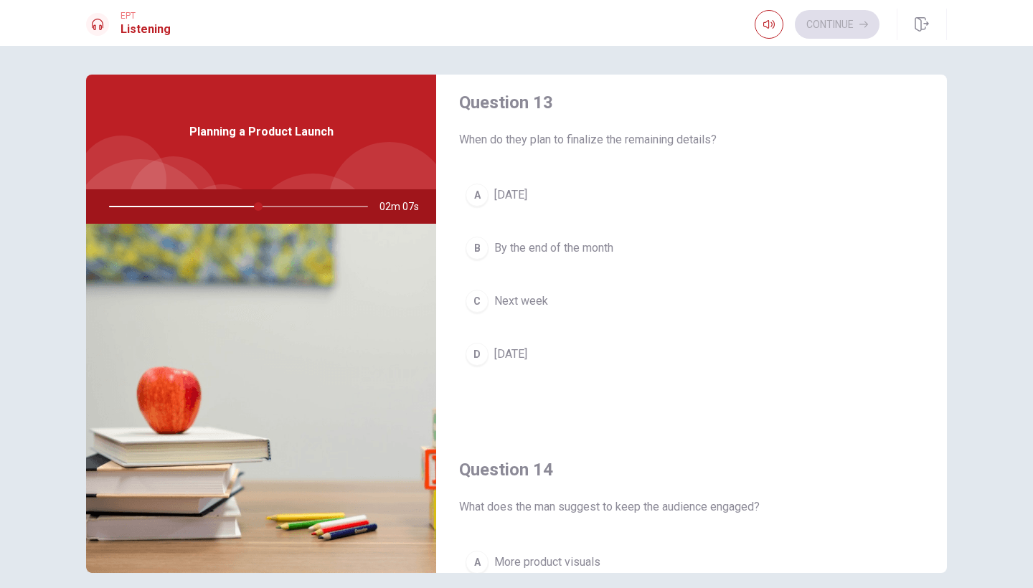
scroll to position [749, 0]
click at [572, 199] on button "A [DATE]" at bounding box center [691, 193] width 465 height 36
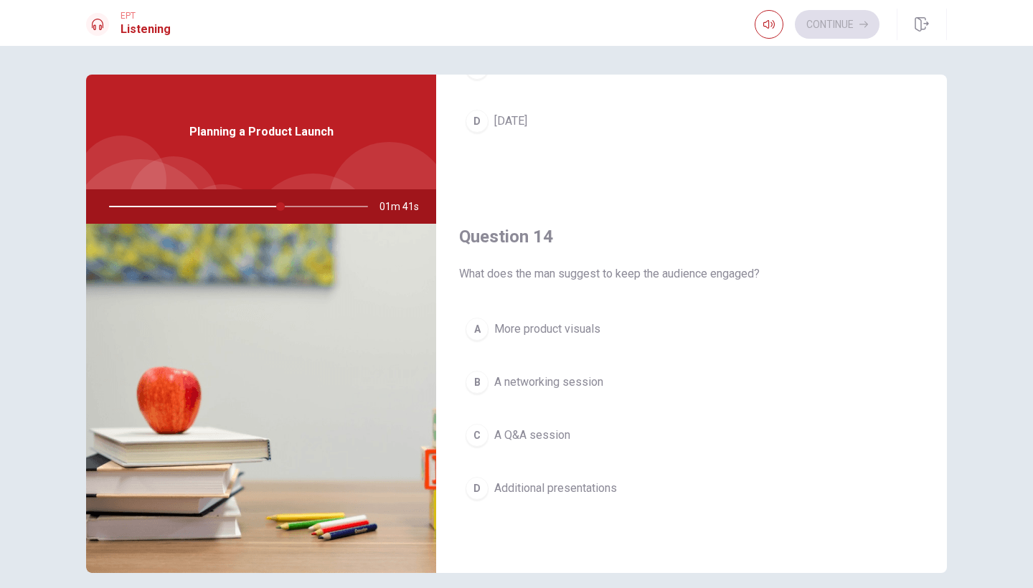
scroll to position [983, 0]
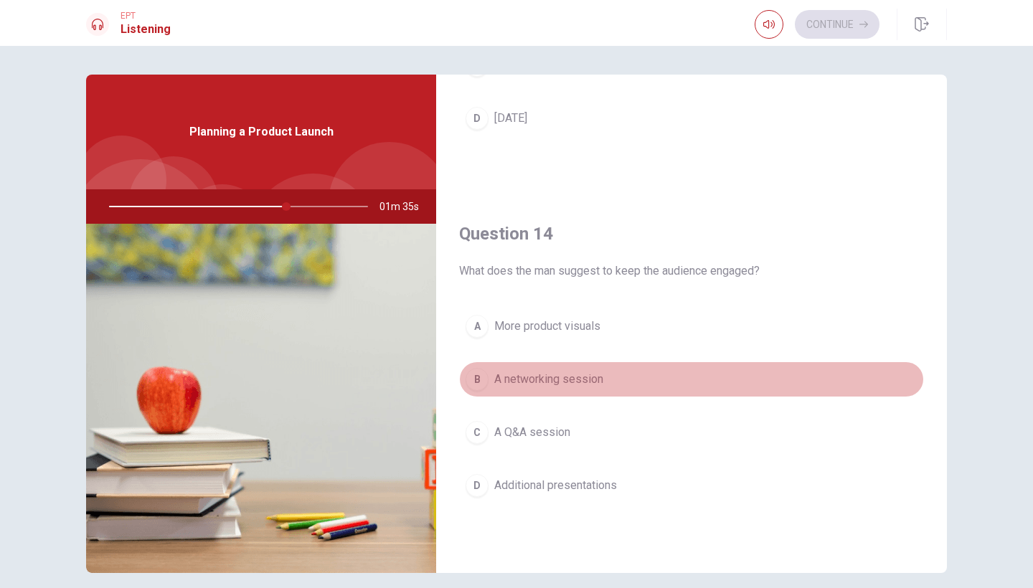
click at [580, 379] on span "A networking session" at bounding box center [548, 379] width 109 height 17
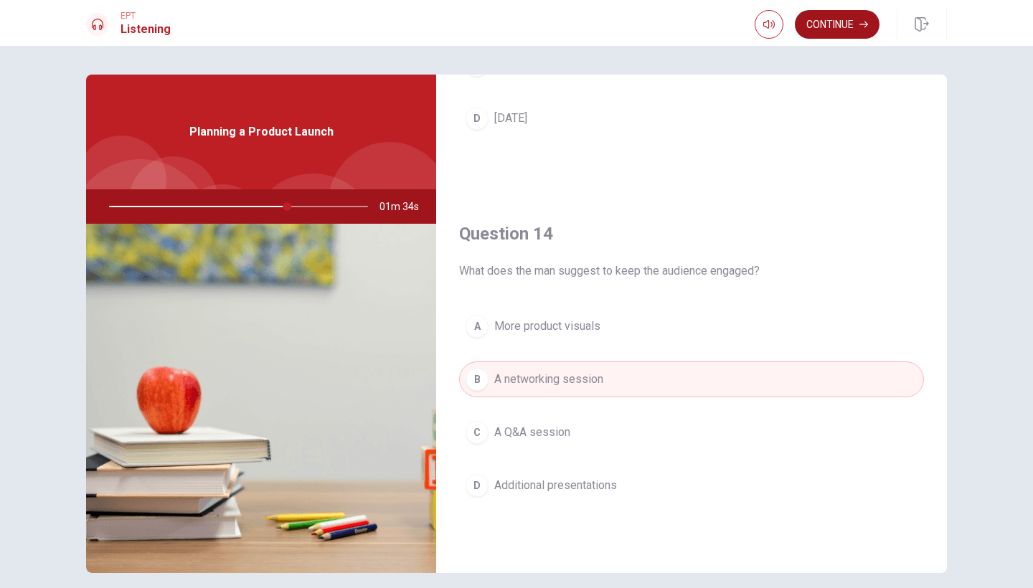
click at [824, 32] on button "Continue" at bounding box center [837, 24] width 85 height 29
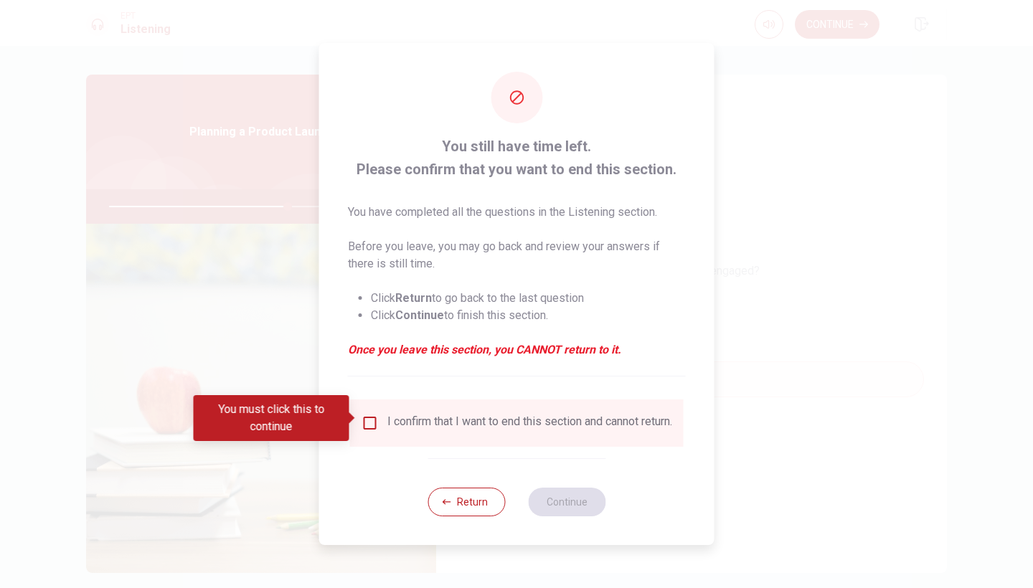
click at [369, 419] on input "You must click this to continue" at bounding box center [370, 423] width 17 height 17
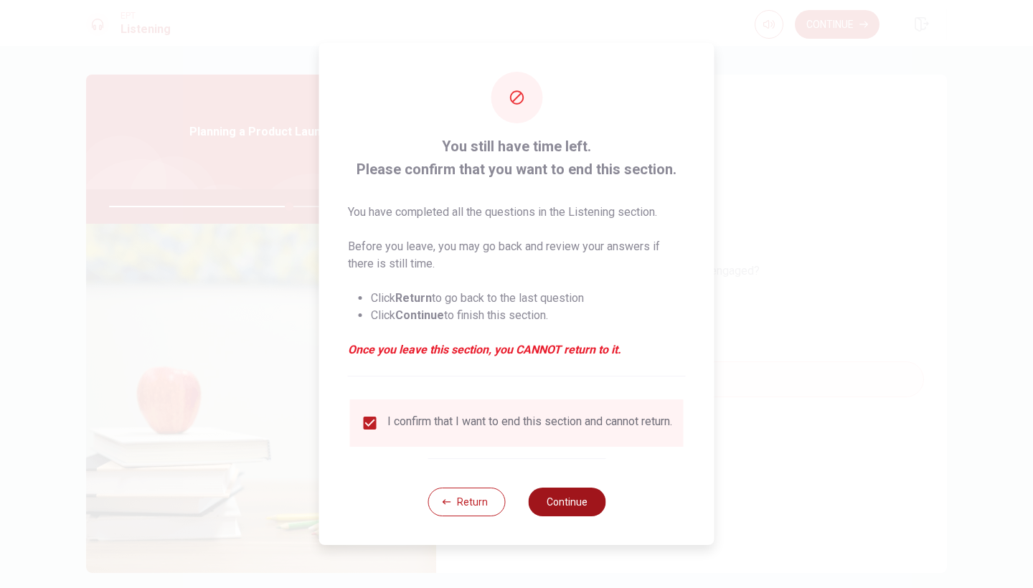
click at [577, 507] on button "Continue" at bounding box center [566, 502] width 77 height 29
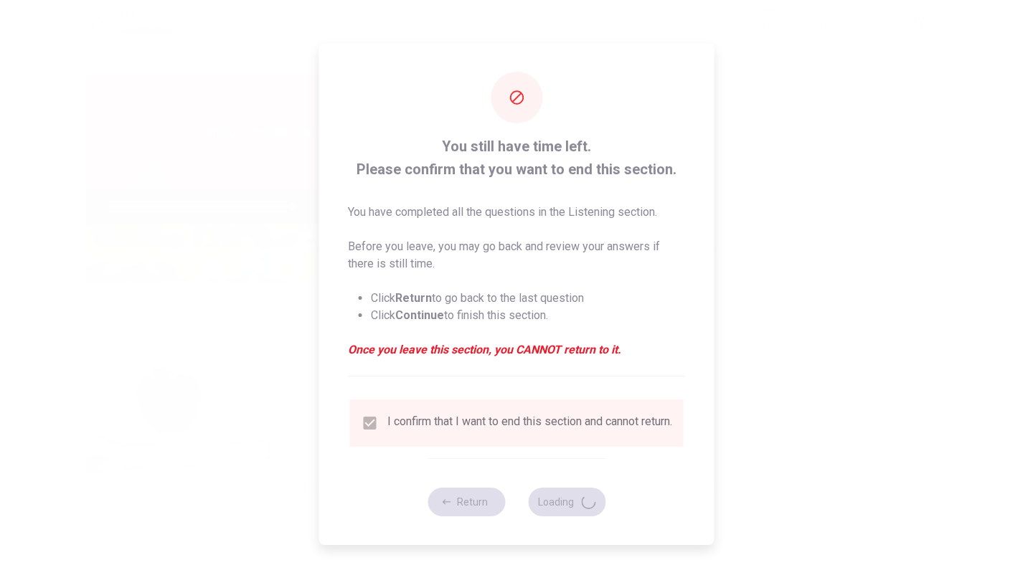
type input "72"
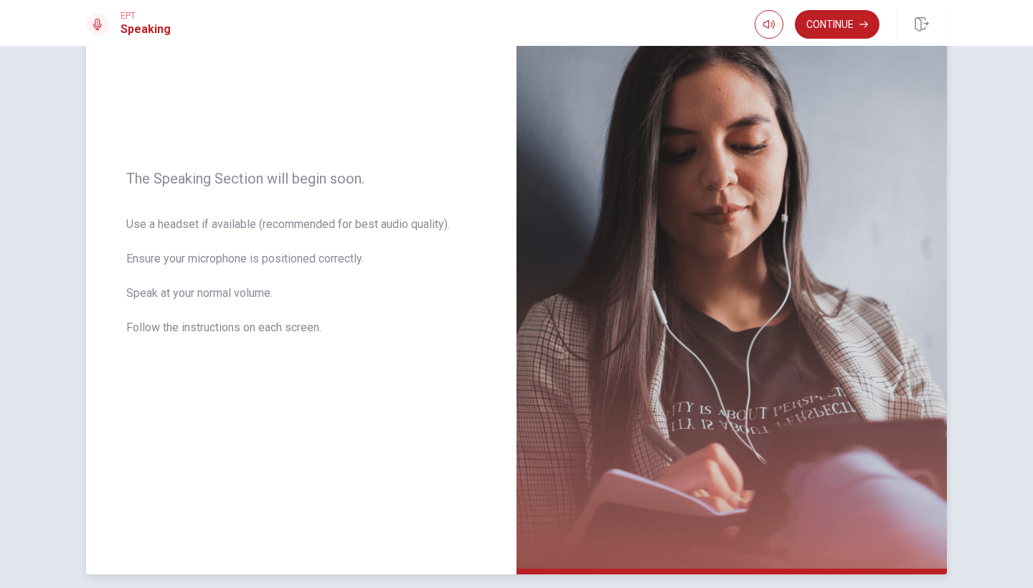
scroll to position [128, 0]
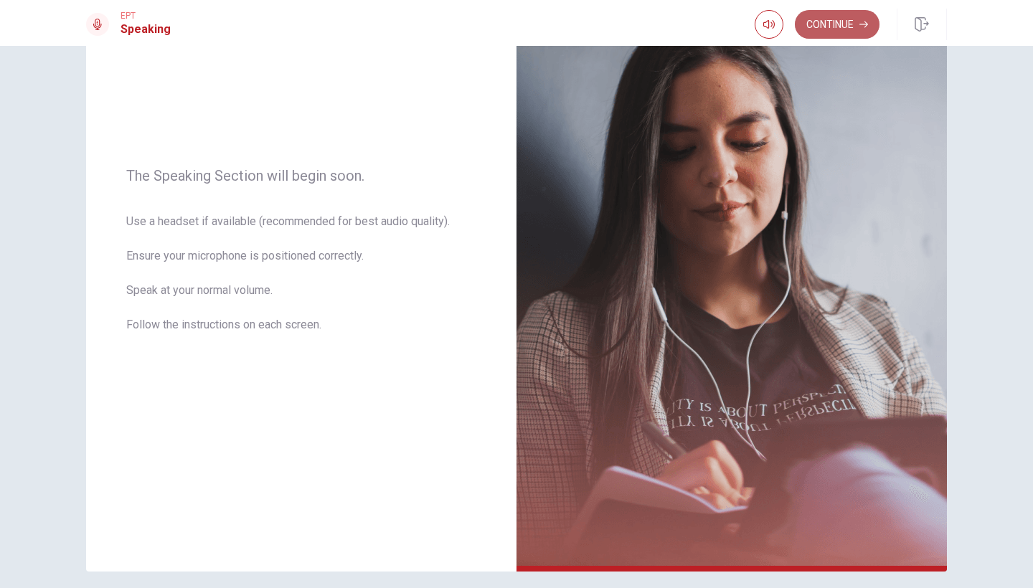
click at [830, 22] on button "Continue" at bounding box center [837, 24] width 85 height 29
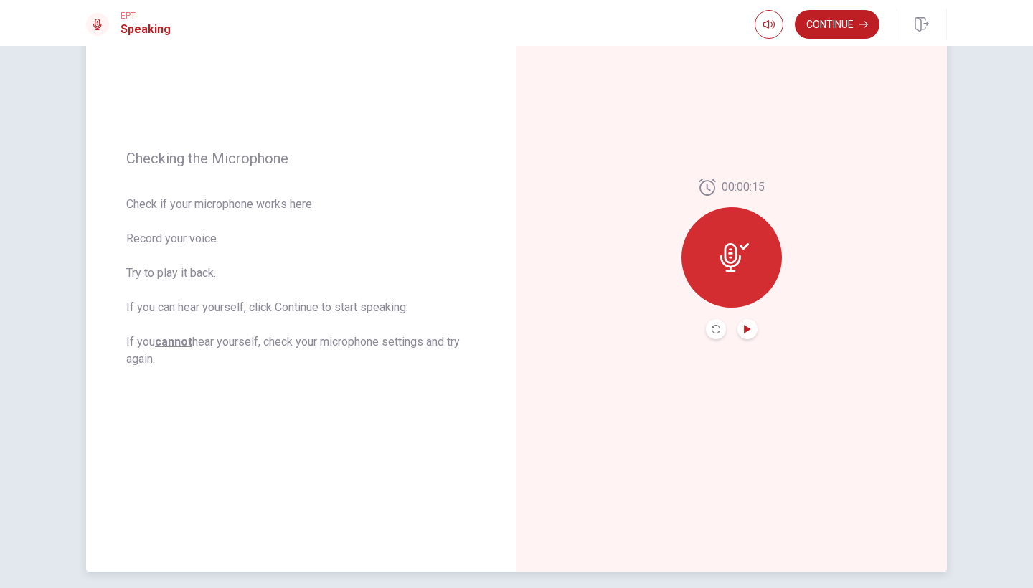
click at [747, 328] on icon "Play Audio" at bounding box center [747, 329] width 6 height 9
click at [828, 33] on button "Continue" at bounding box center [837, 24] width 85 height 29
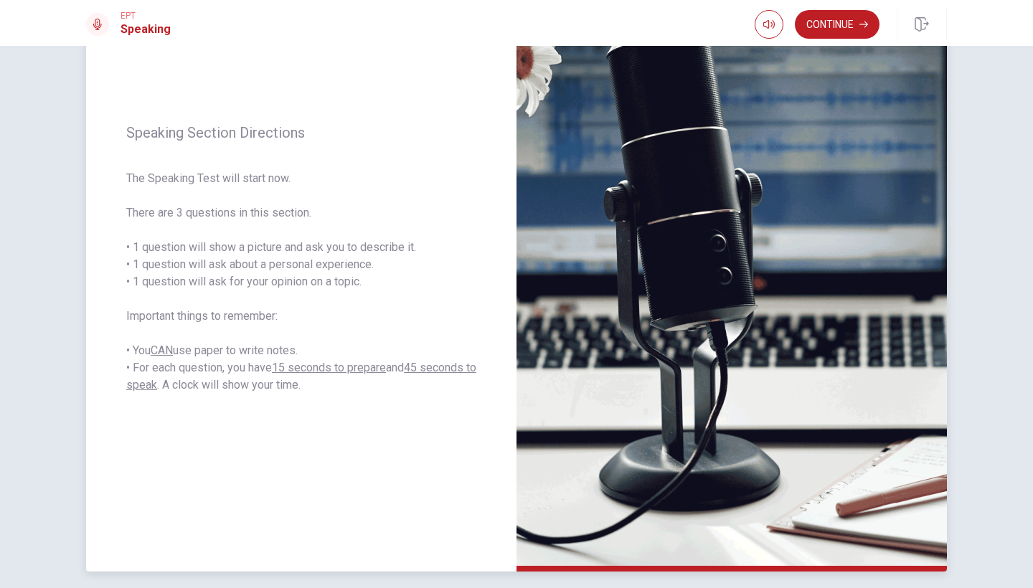
scroll to position [39, 0]
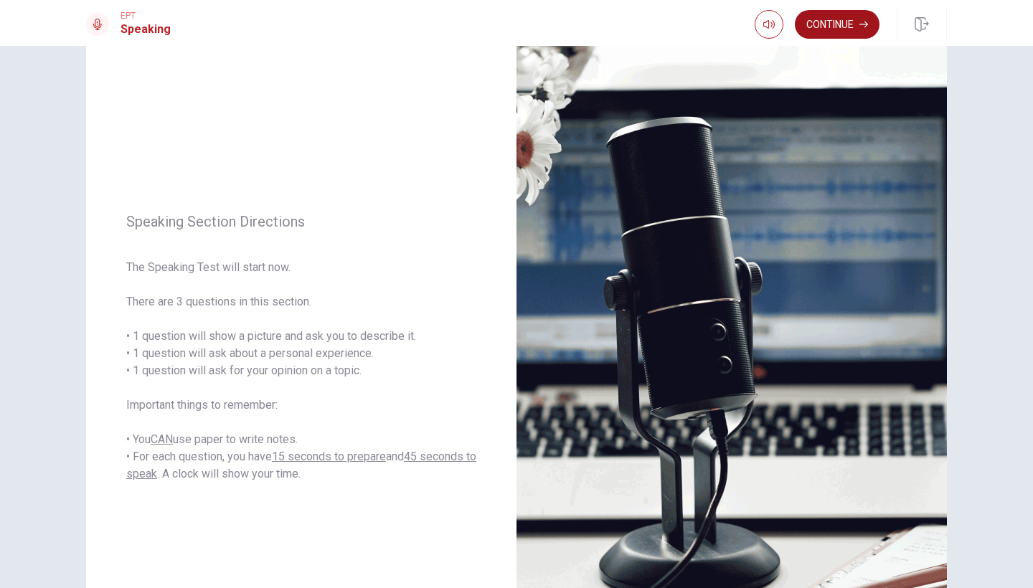
click at [849, 27] on button "Continue" at bounding box center [837, 24] width 85 height 29
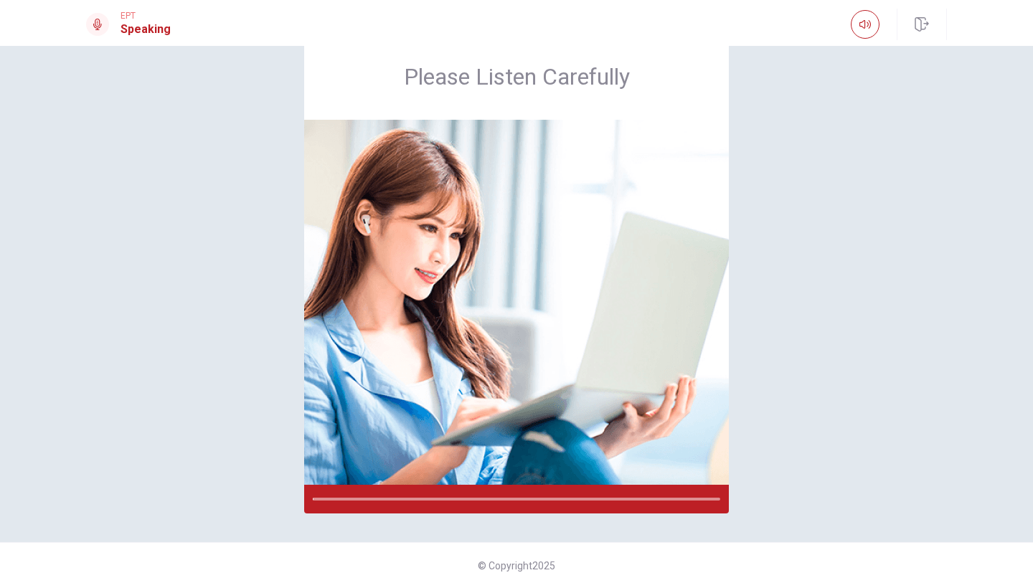
scroll to position [41, 0]
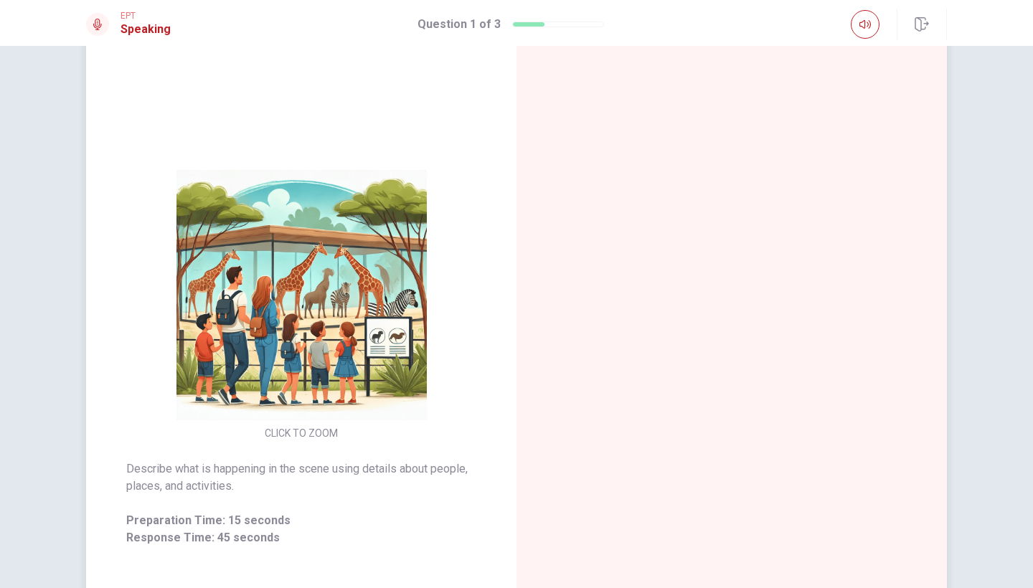
click at [279, 301] on img at bounding box center [302, 295] width 276 height 250
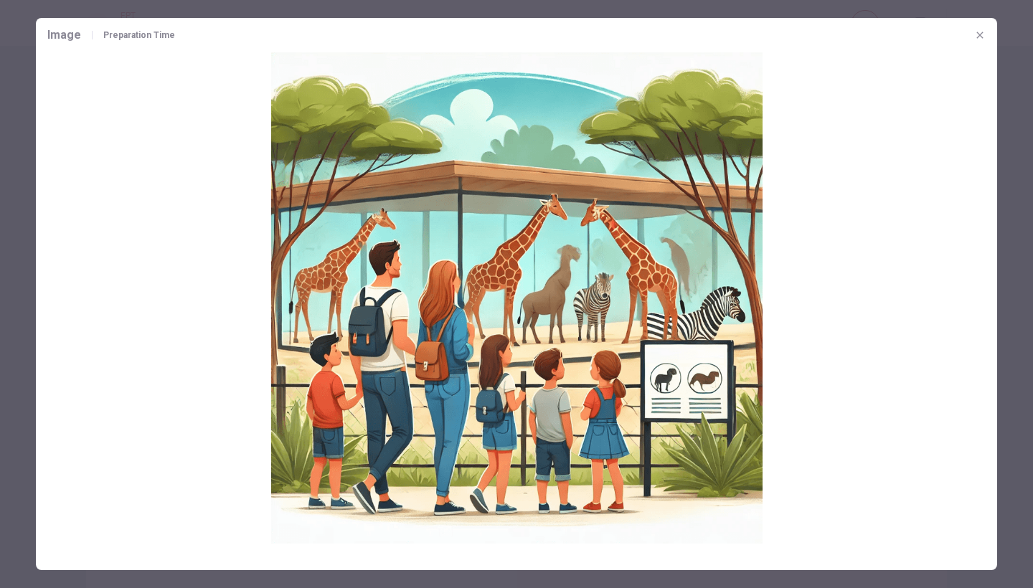
click at [978, 30] on icon "button" at bounding box center [979, 34] width 11 height 11
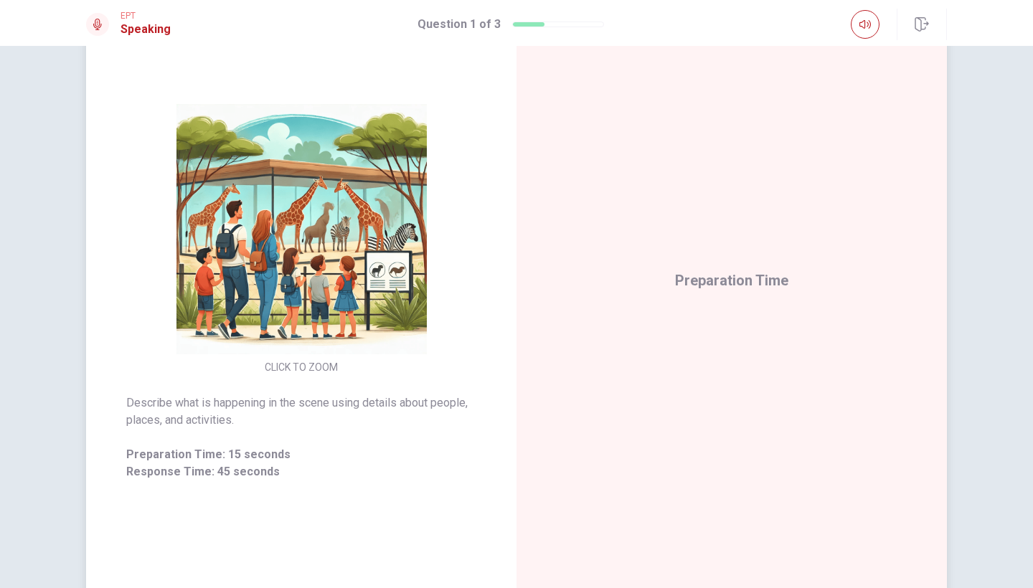
scroll to position [108, 0]
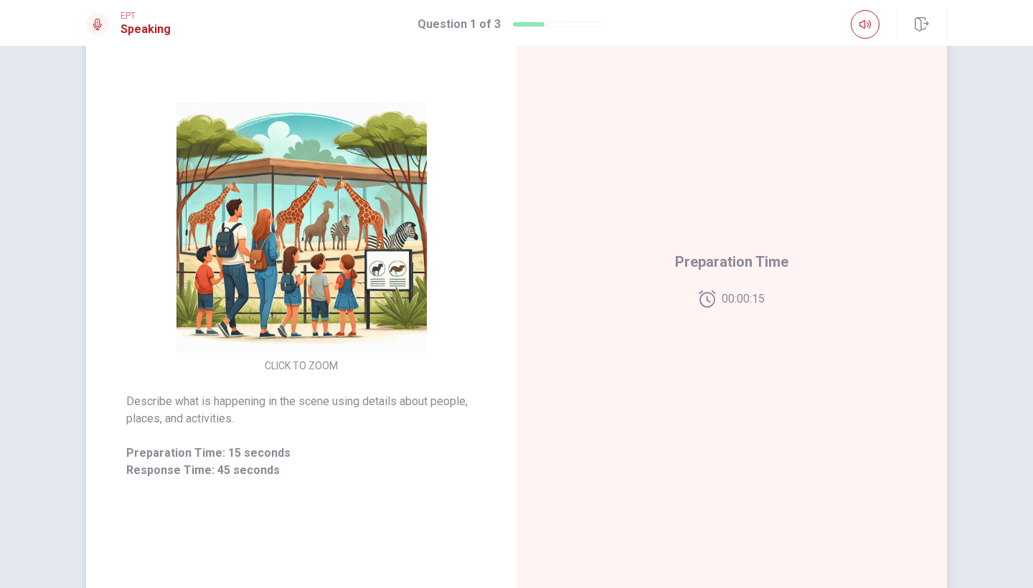
click at [316, 321] on img at bounding box center [302, 228] width 276 height 250
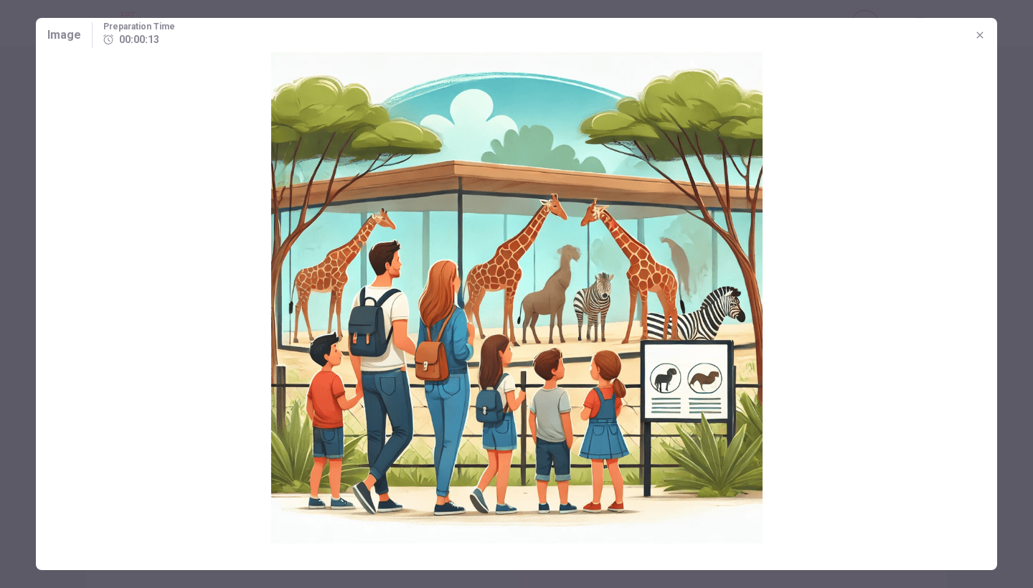
click at [778, 161] on img at bounding box center [516, 297] width 961 height 491
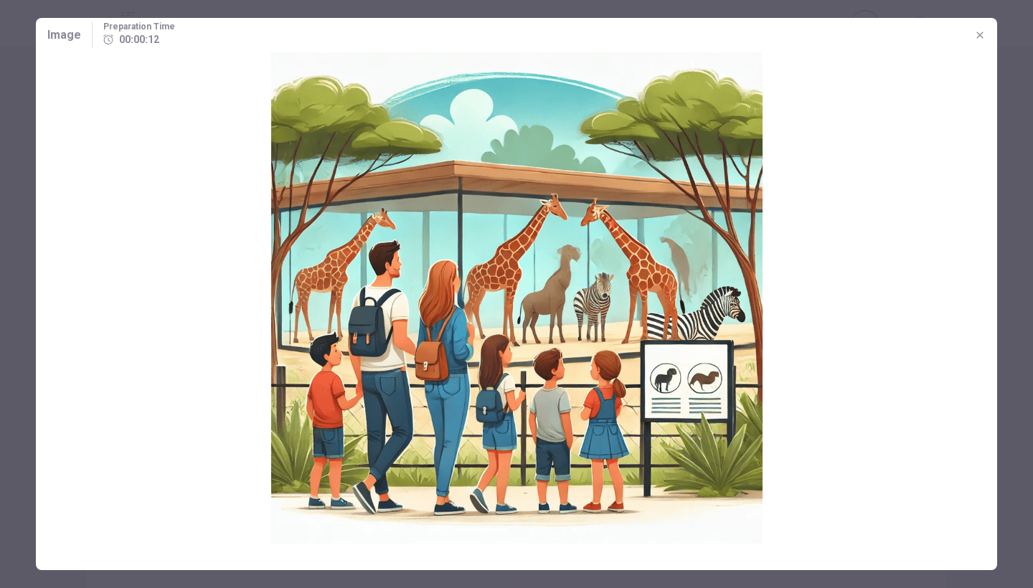
click at [778, 161] on img at bounding box center [516, 297] width 961 height 491
click at [984, 32] on icon "button" at bounding box center [979, 34] width 11 height 11
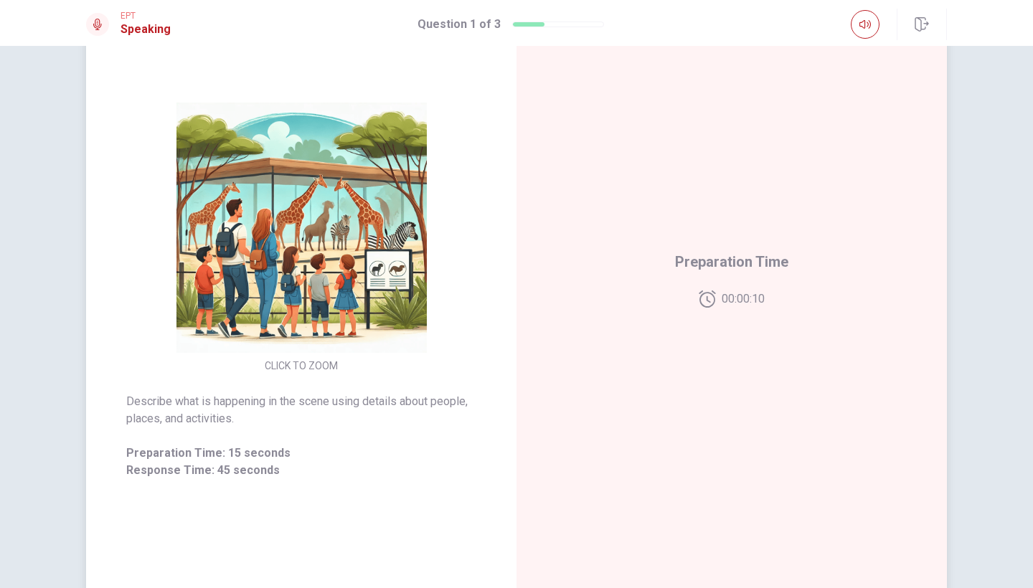
click at [316, 241] on img at bounding box center [302, 228] width 276 height 250
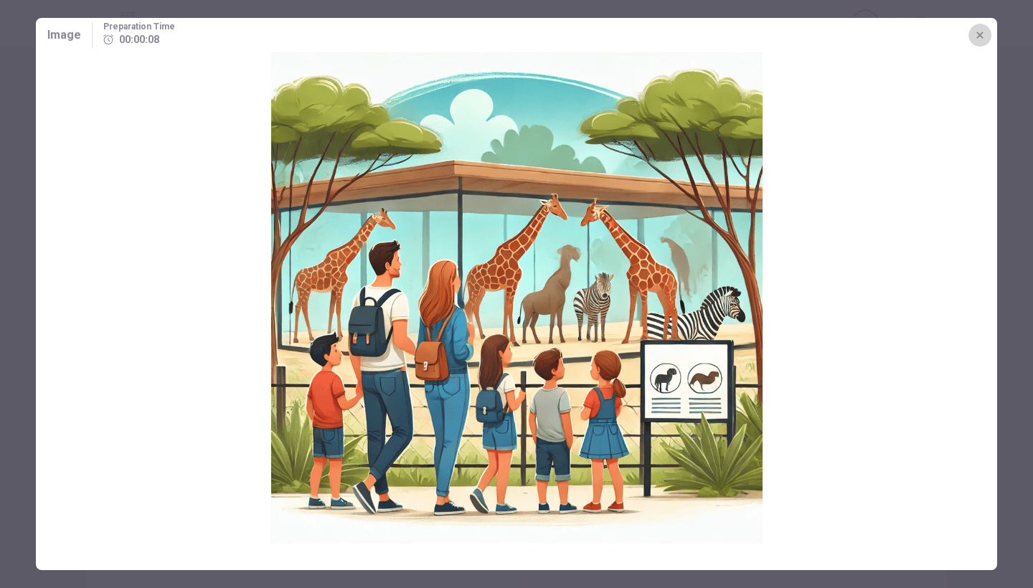
click at [978, 25] on button "button" at bounding box center [980, 35] width 23 height 23
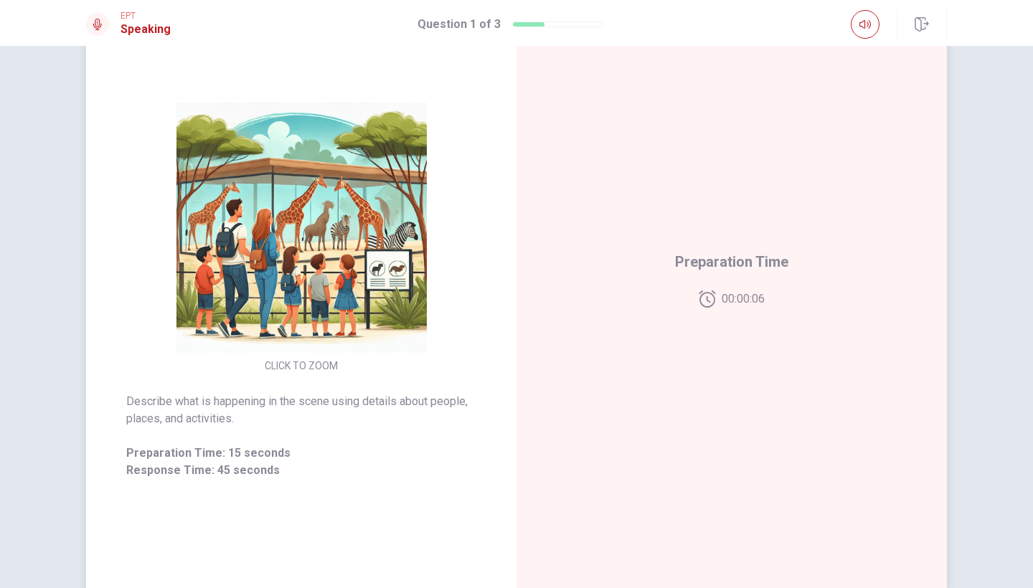
click at [211, 116] on img at bounding box center [302, 228] width 276 height 250
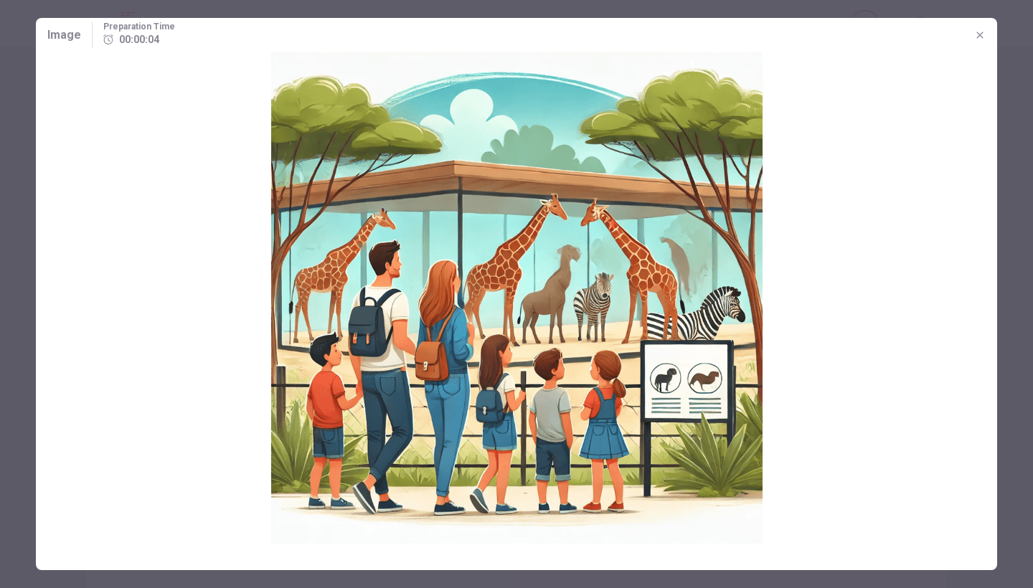
click at [979, 37] on icon "button" at bounding box center [979, 34] width 11 height 11
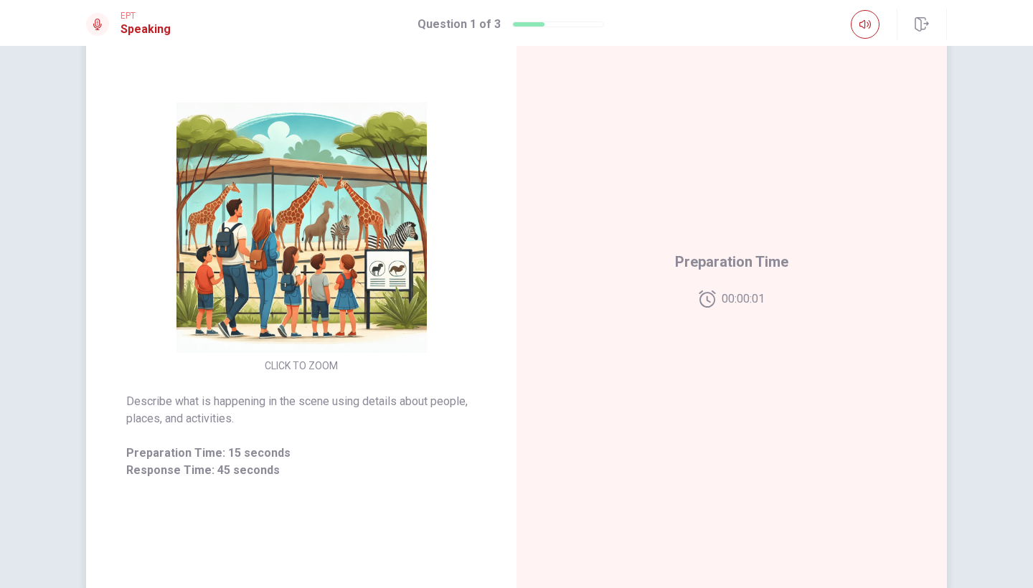
click at [314, 365] on button "CLICK TO ZOOM" at bounding box center [301, 366] width 85 height 20
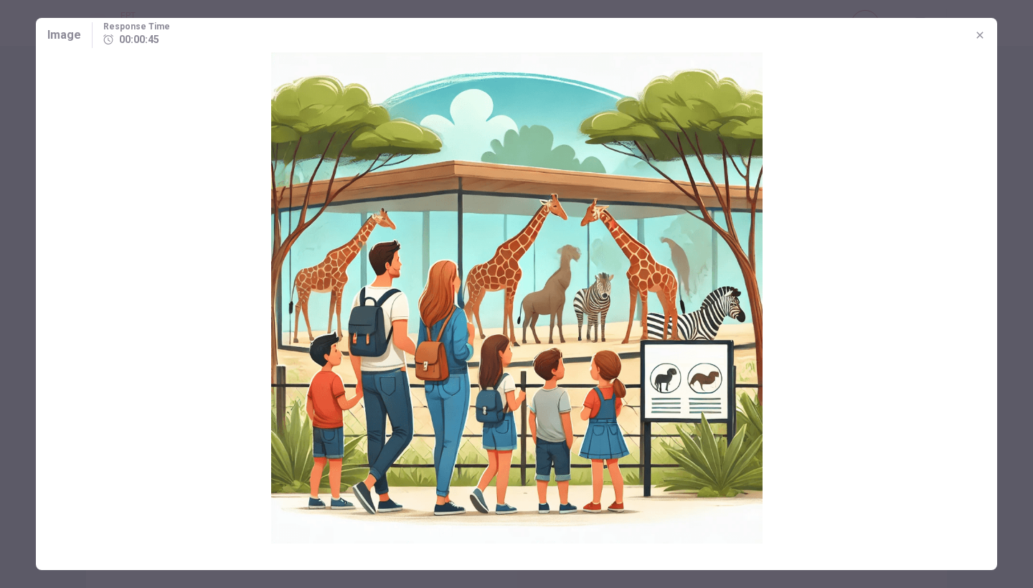
click at [985, 40] on icon "button" at bounding box center [979, 34] width 11 height 11
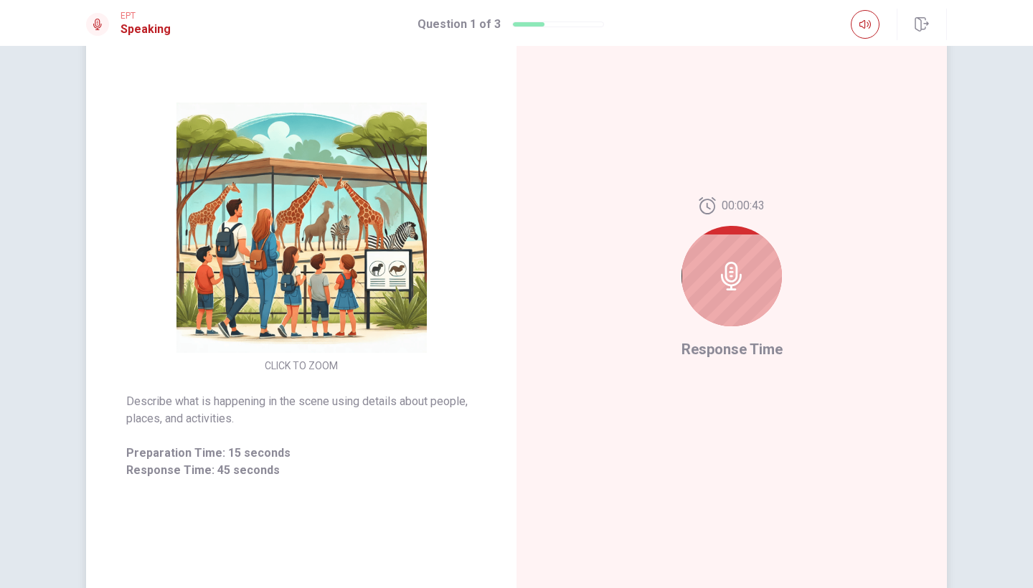
click at [302, 231] on img at bounding box center [302, 228] width 276 height 250
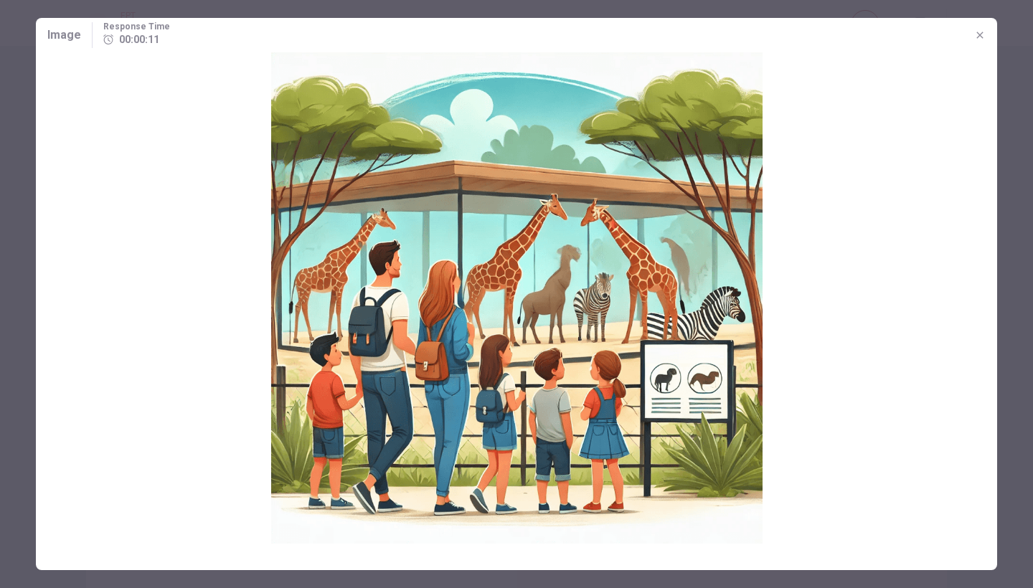
click at [1017, 131] on div at bounding box center [516, 294] width 1033 height 588
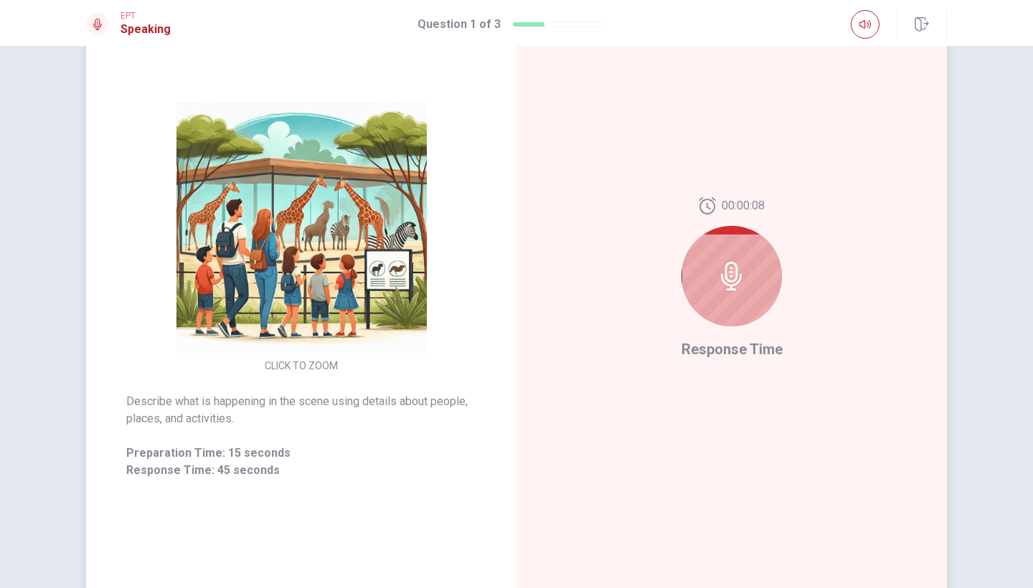
click at [392, 283] on img at bounding box center [302, 228] width 276 height 250
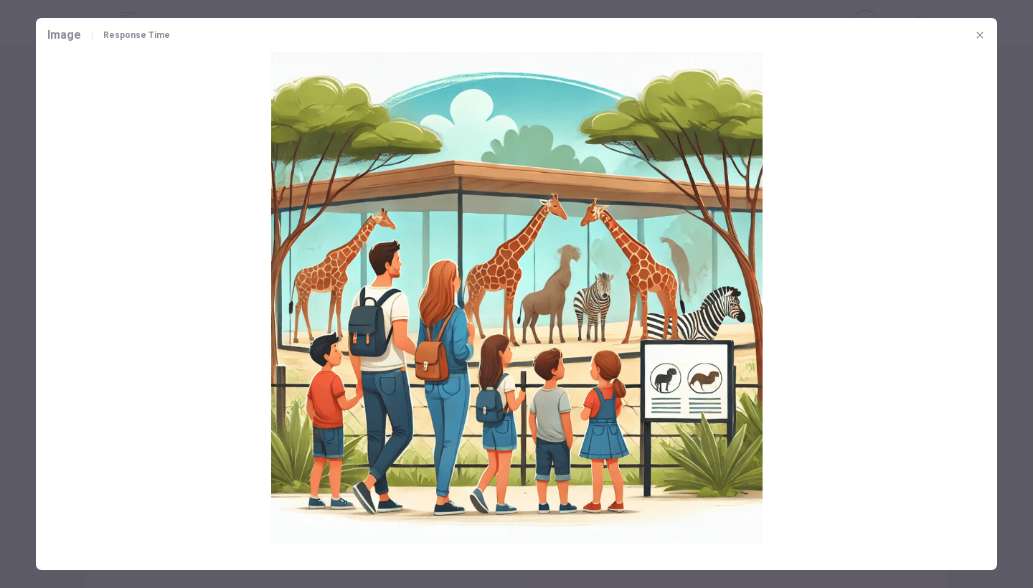
click at [879, 265] on img at bounding box center [516, 297] width 961 height 491
click at [983, 31] on icon "button" at bounding box center [979, 34] width 11 height 11
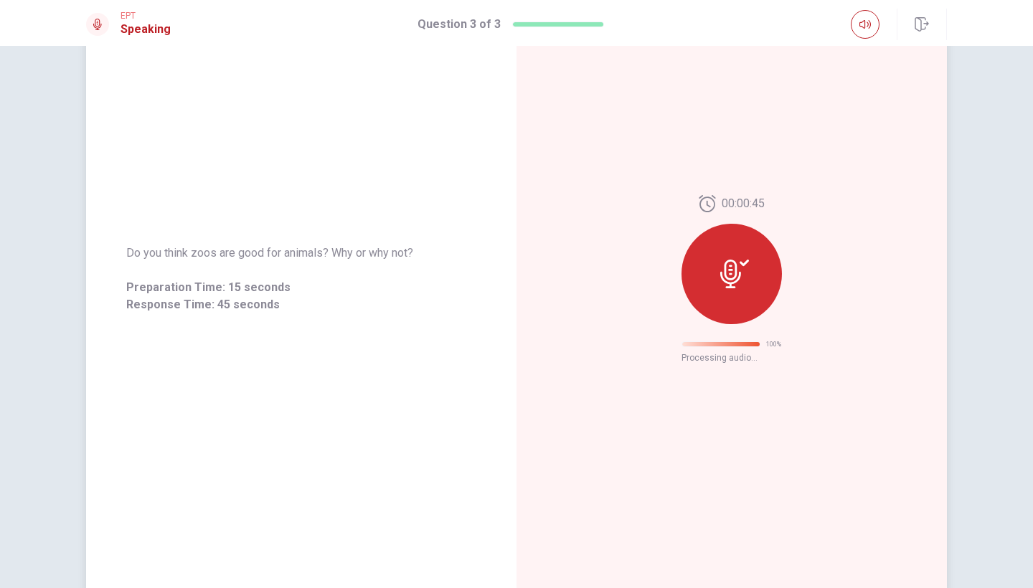
scroll to position [0, 0]
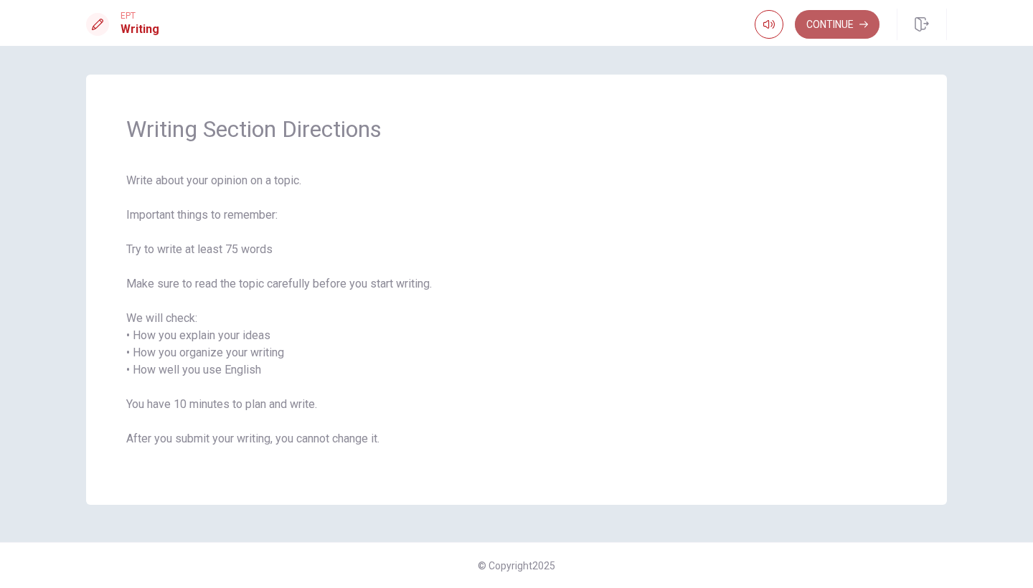
click at [849, 30] on button "Continue" at bounding box center [837, 24] width 85 height 29
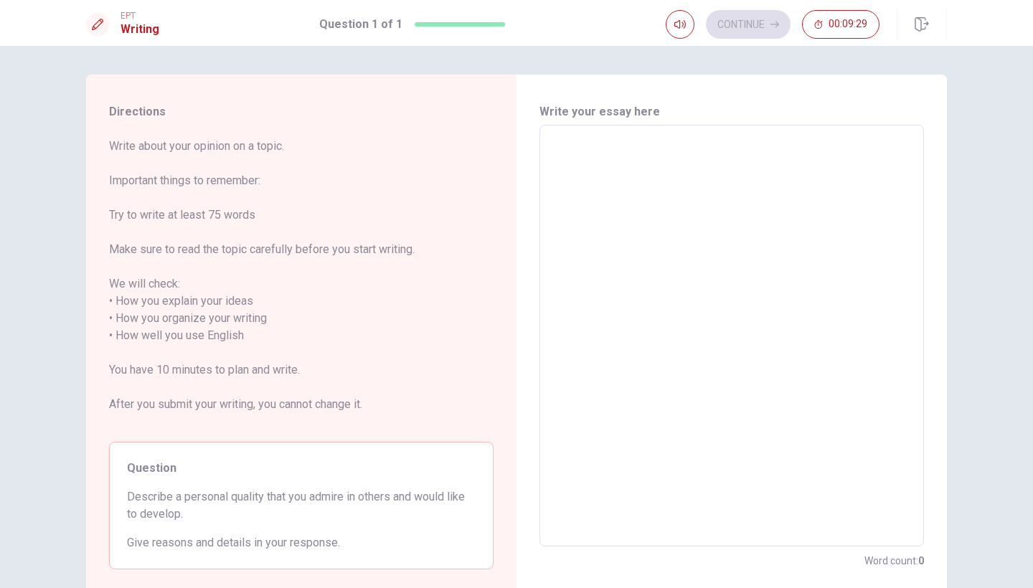
click at [597, 166] on textarea at bounding box center [732, 336] width 364 height 398
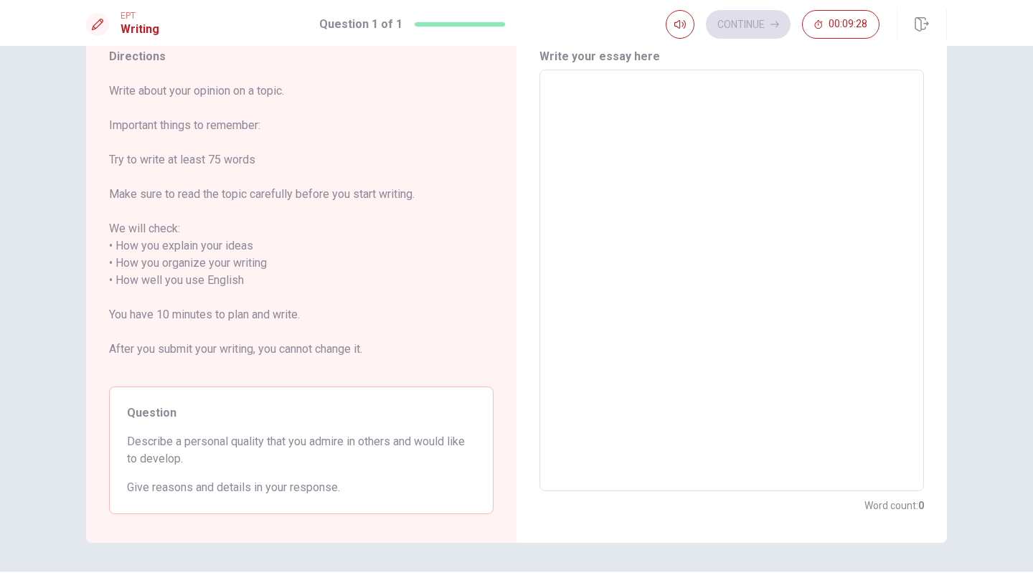
scroll to position [57, 0]
type textarea "i"
type textarea "x"
type textarea "in"
type textarea "x"
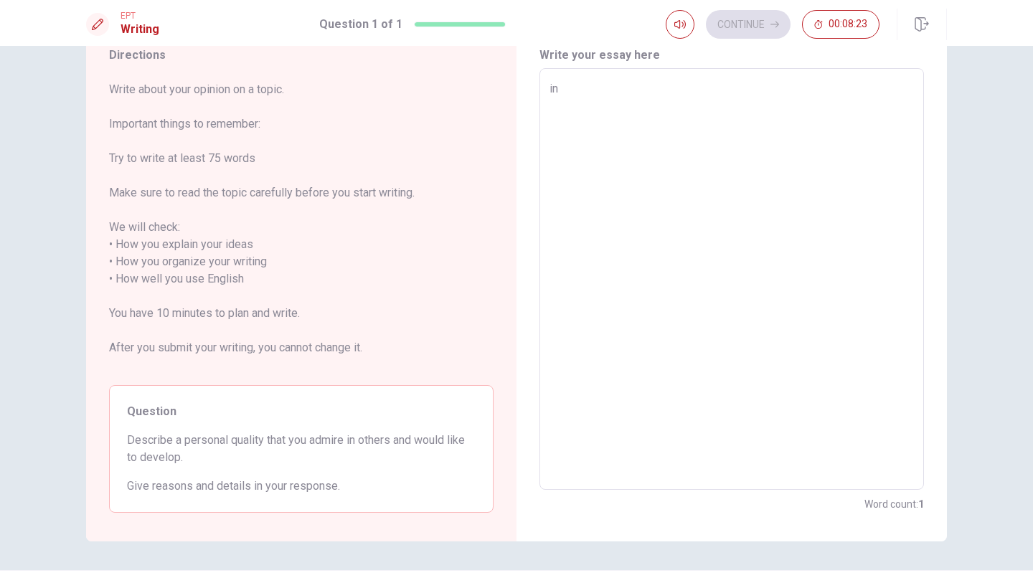
type textarea "in"
type textarea "x"
type textarea "in t"
type textarea "x"
type textarea "in th"
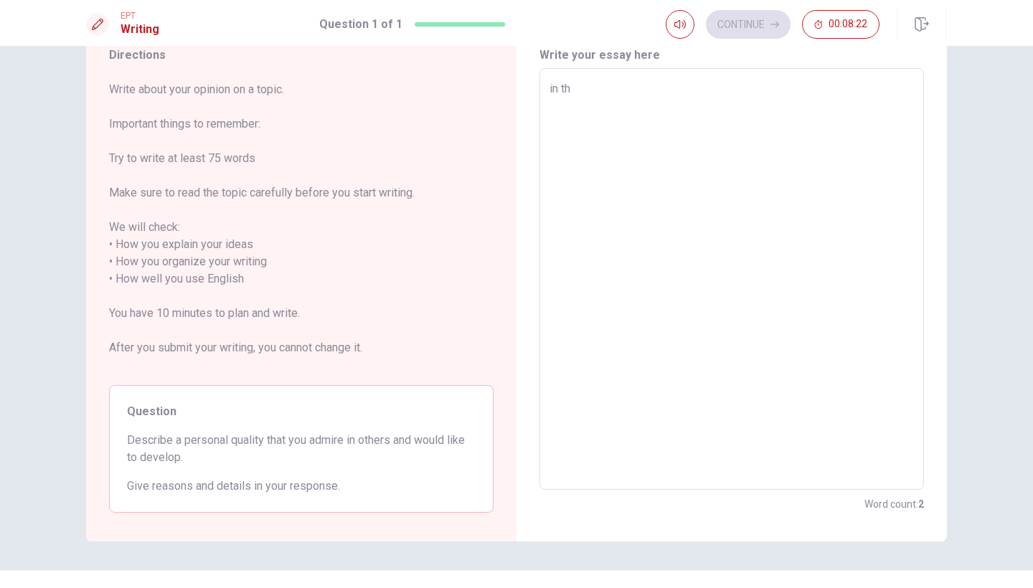
type textarea "x"
type textarea "in the"
type textarea "x"
type textarea "in the"
type textarea "x"
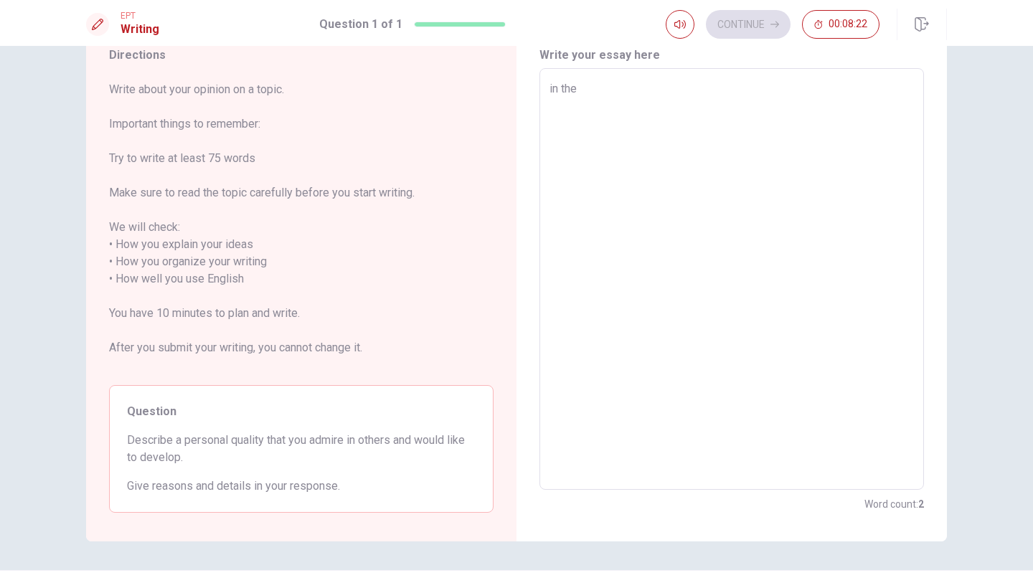
type textarea "in the p"
type textarea "x"
type textarea "in the pa"
type textarea "x"
type textarea "in the pas"
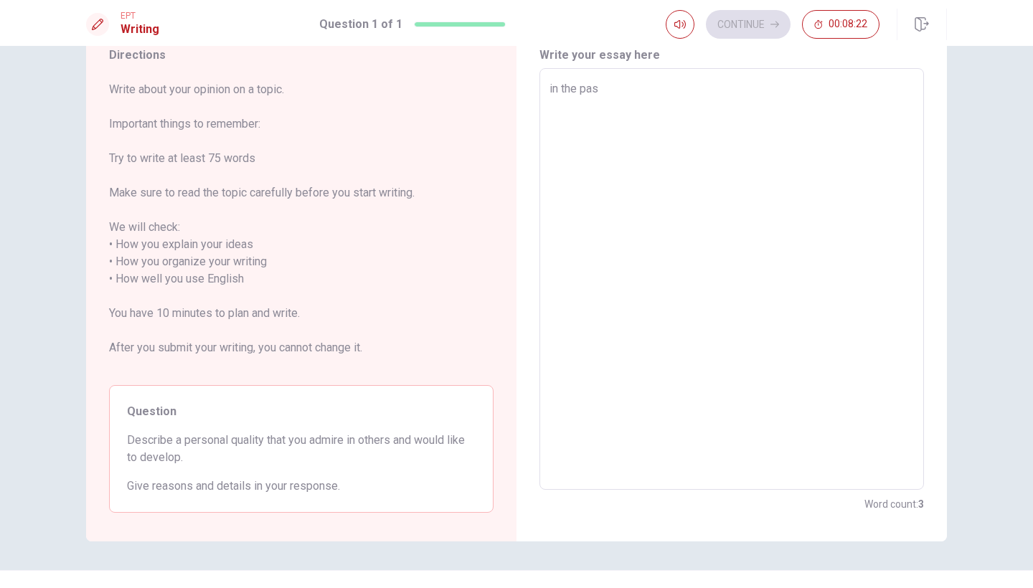
type textarea "x"
type textarea "in the past"
type textarea "x"
type textarea "in the past"
type textarea "x"
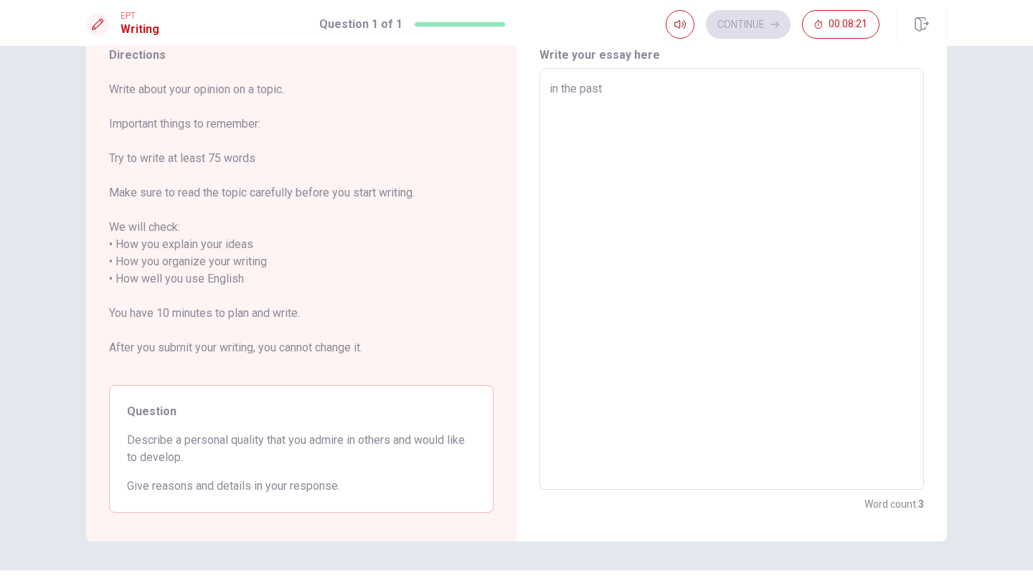
type textarea "in the past y"
type textarea "x"
type textarea "in the past ye"
type textarea "x"
type textarea "in the past yea"
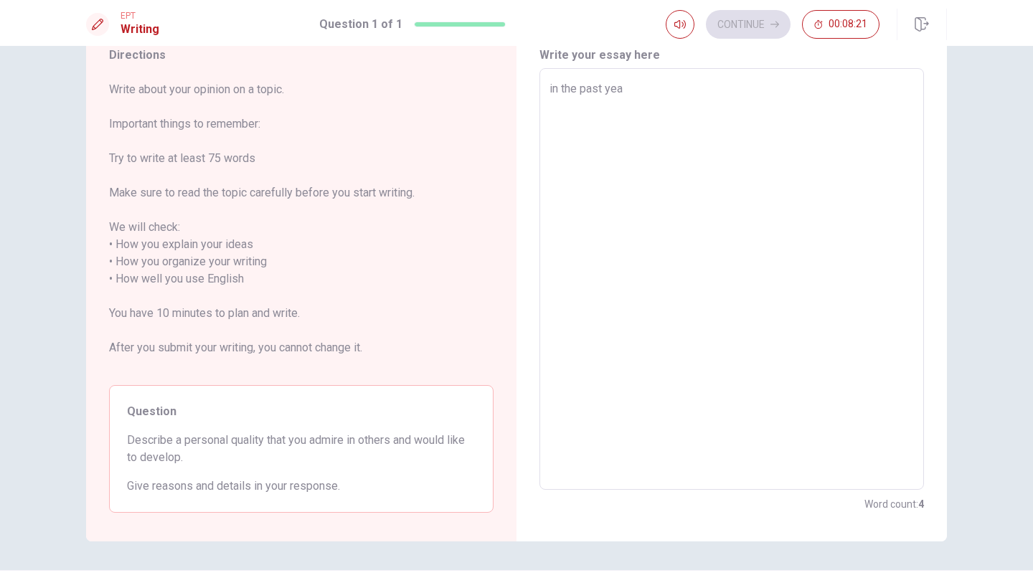
type textarea "x"
type textarea "in the past year"
type textarea "x"
type textarea "in the past years"
type textarea "x"
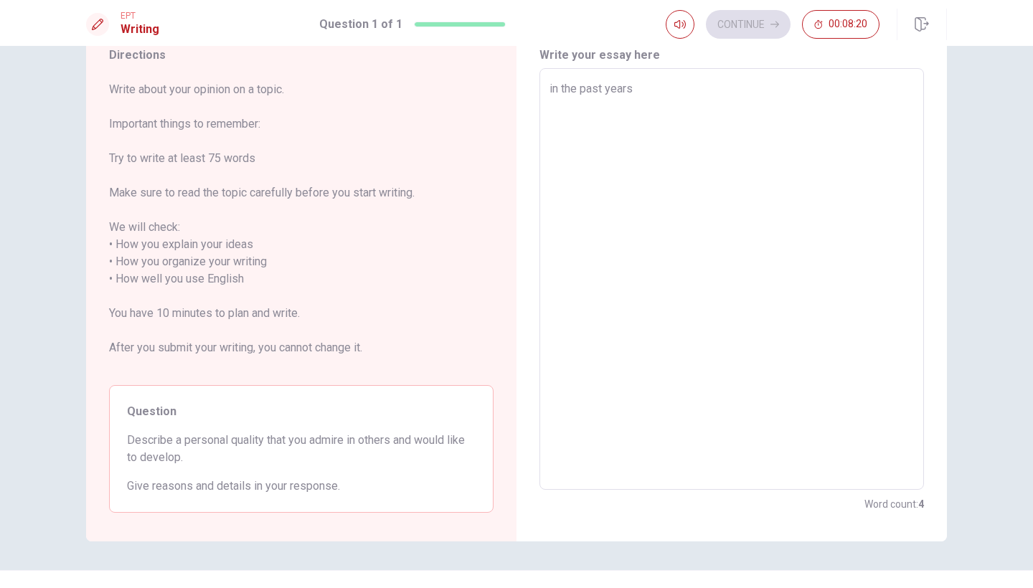
type textarea "in the past years"
type textarea "x"
type textarea "in the past years i"
type textarea "x"
type textarea "in the past years i"
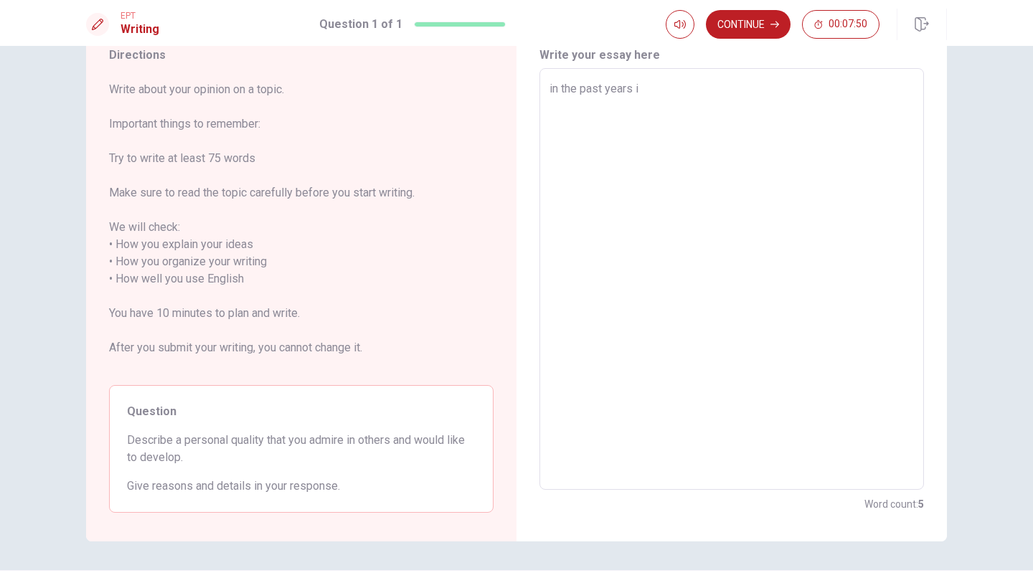
type textarea "x"
type textarea "in the past years i h"
type textarea "x"
type textarea "in the past years i ha"
type textarea "x"
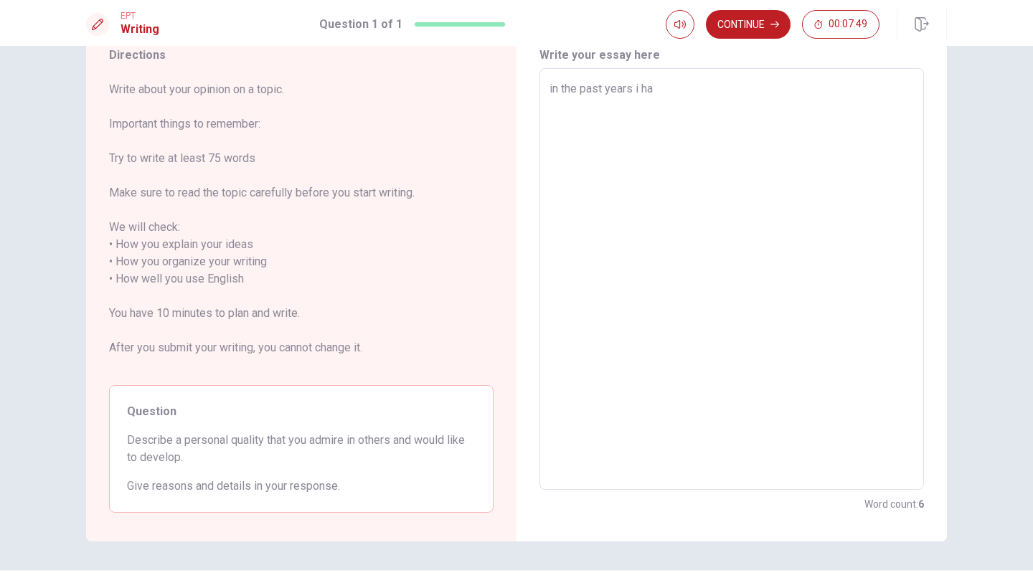
type textarea "in the past years i hav"
type textarea "x"
type textarea "in the past years i have"
type textarea "x"
type textarea "in the past years i have"
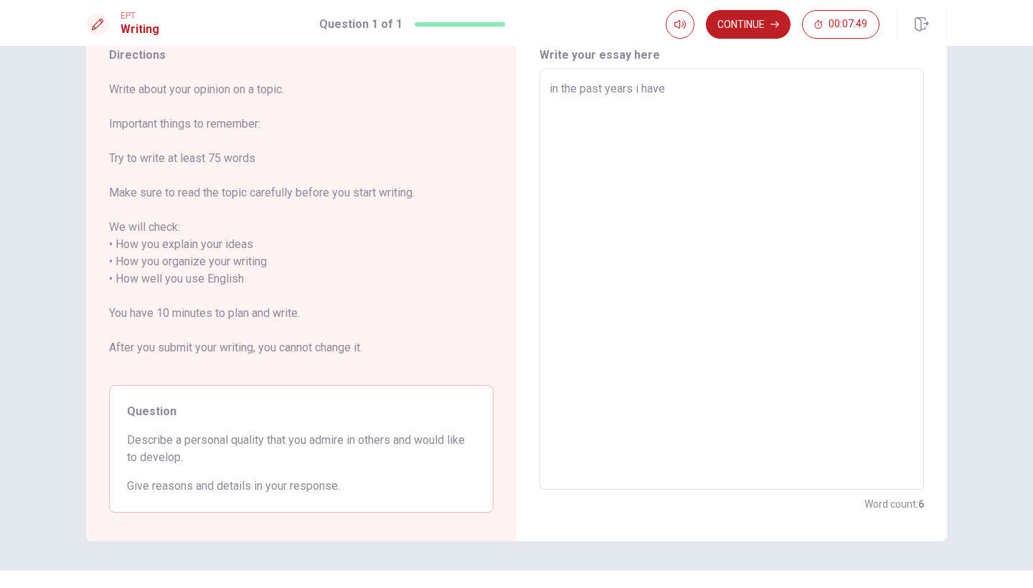
type textarea "x"
type textarea "in the past years i have b"
type textarea "x"
type textarea "in the past years i have be"
type textarea "x"
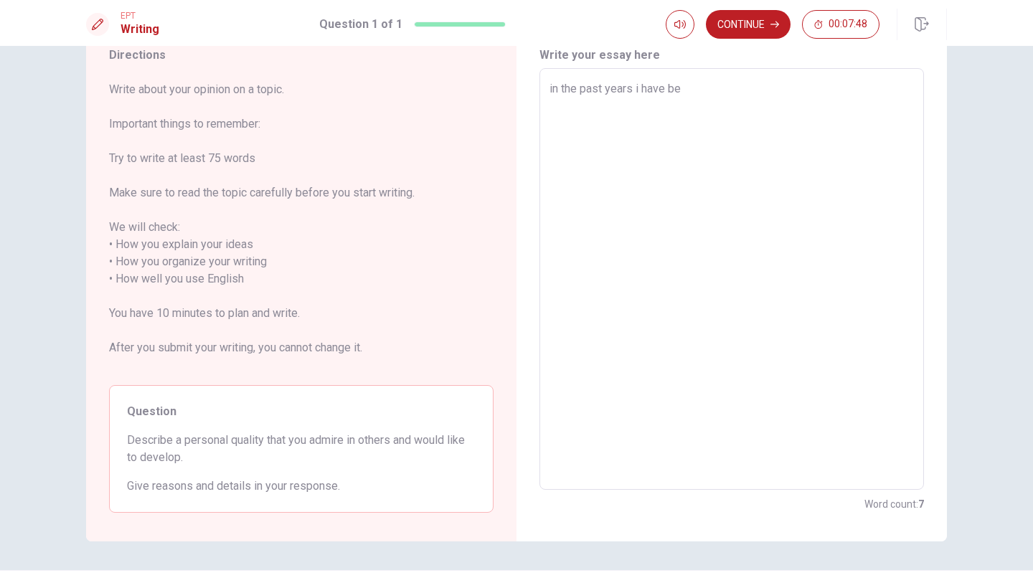
type textarea "in the past years i have bec"
type textarea "x"
type textarea "in the past years i have beco"
type textarea "x"
type textarea "in the past years i have becom"
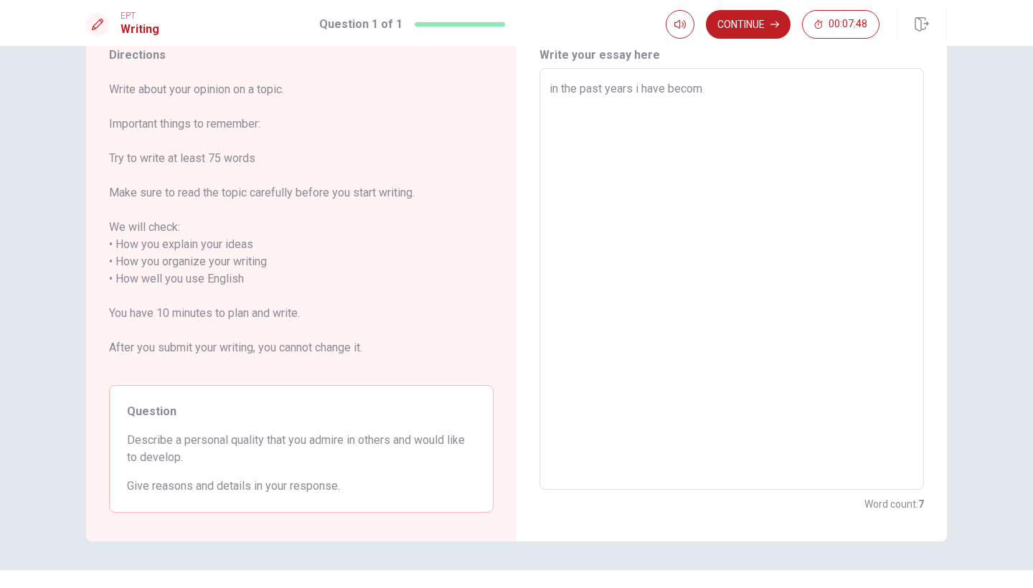
type textarea "x"
type textarea "in the past years i have become"
type textarea "x"
type textarea "in the past years i have become"
type textarea "x"
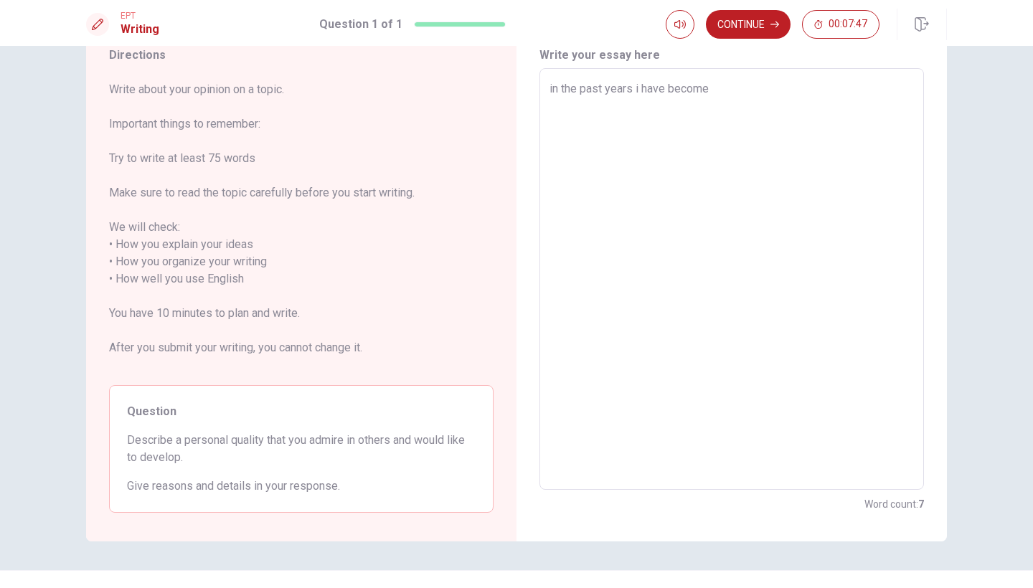
type textarea "in the past years i have become m"
type textarea "x"
type textarea "in the past years i have become mo"
type textarea "x"
type textarea "in the past years i have become mor"
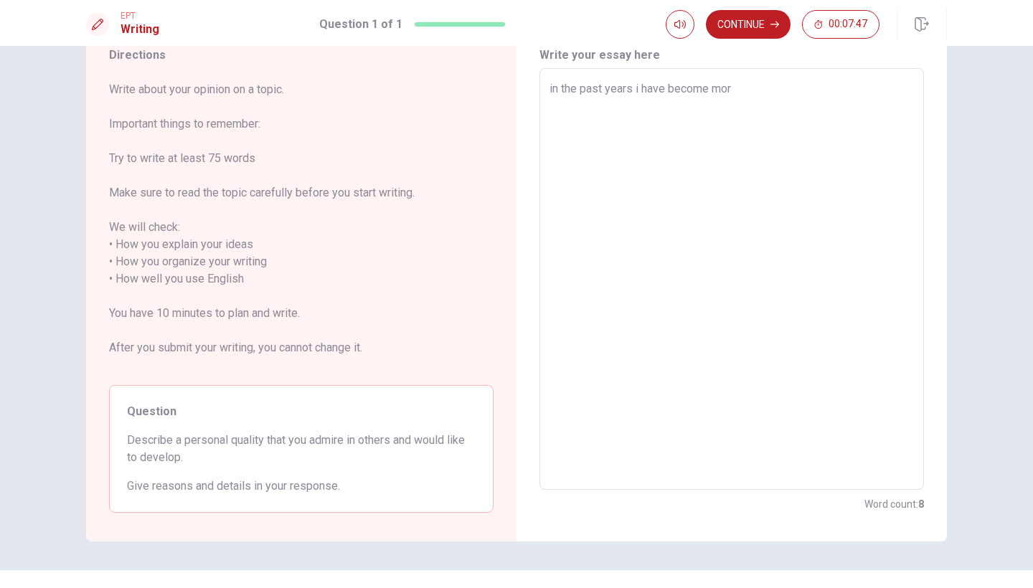
type textarea "x"
type textarea "in the past years i have become more"
type textarea "x"
type textarea "in the past years i have become more"
type textarea "x"
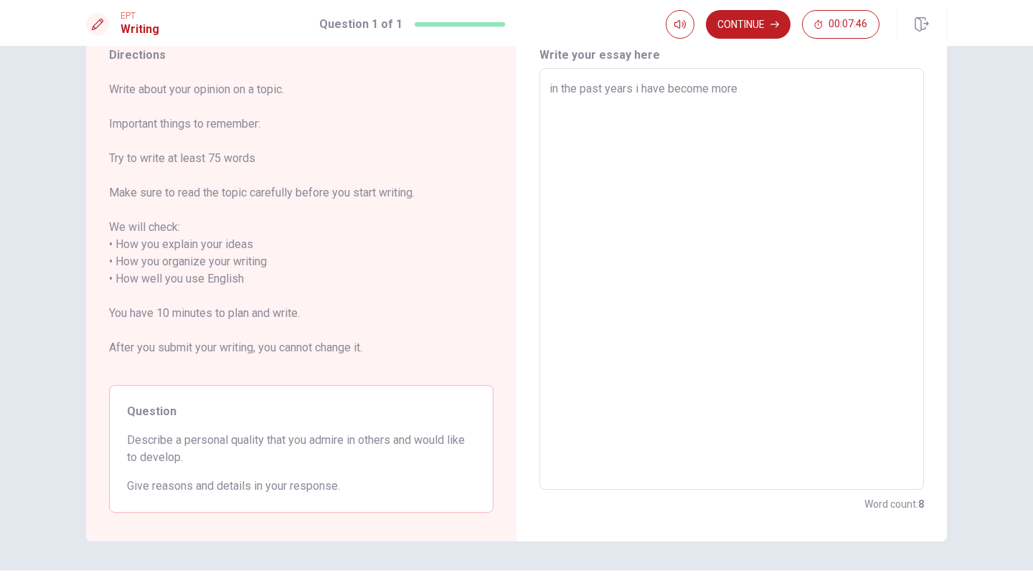
type textarea "in the past years i have become more a"
type textarea "x"
type textarea "in the past years i have become more aw"
type textarea "x"
type textarea "in the past years i have become more awa"
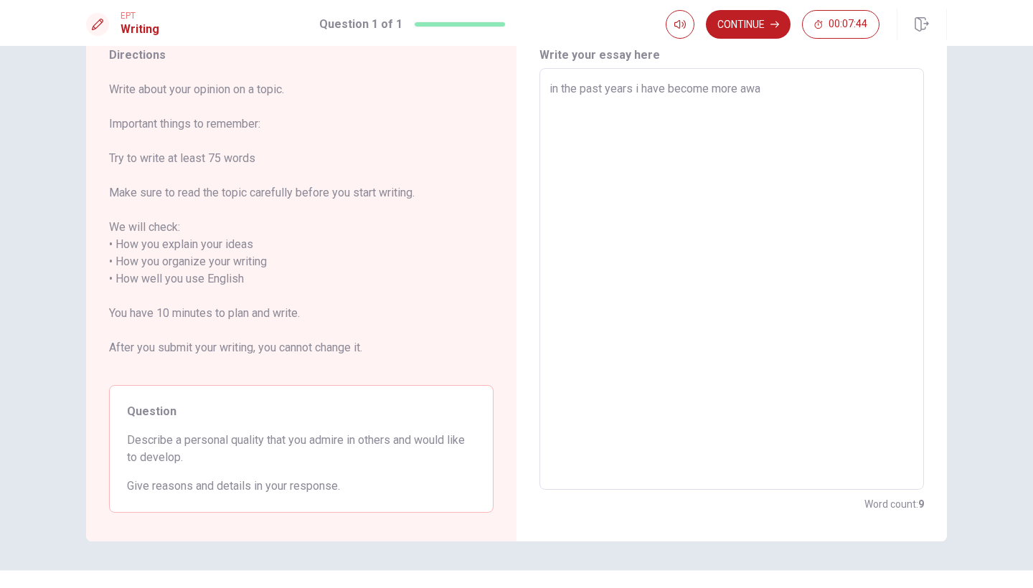
type textarea "x"
type textarea "in the past years i have become more awar"
type textarea "x"
type textarea "in the past years i have become more aware"
type textarea "x"
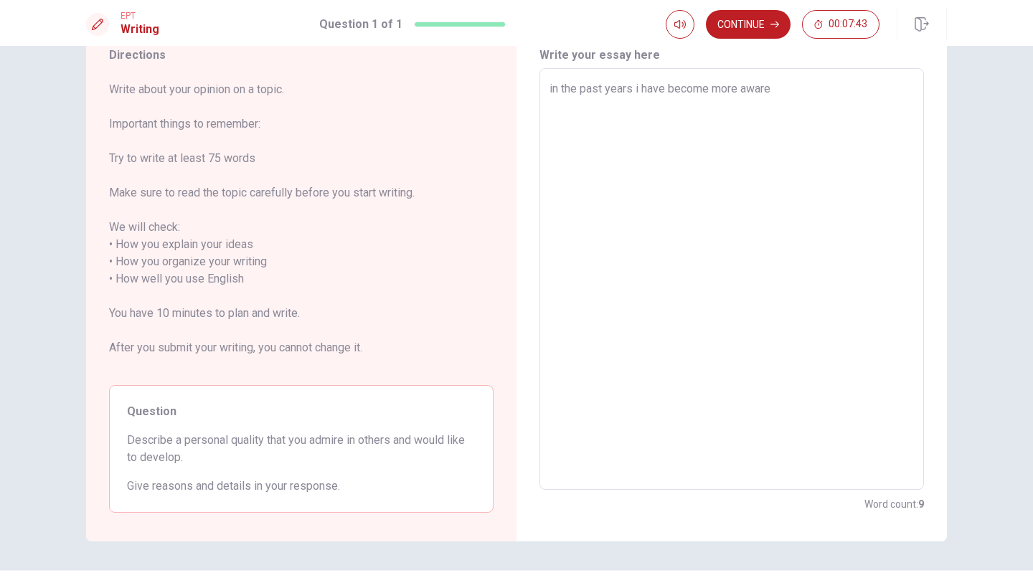
type textarea "in the past years i have become more aware"
type textarea "x"
type textarea "in the past years i have become more aware o"
type textarea "x"
type textarea "in the past years i have become more aware of"
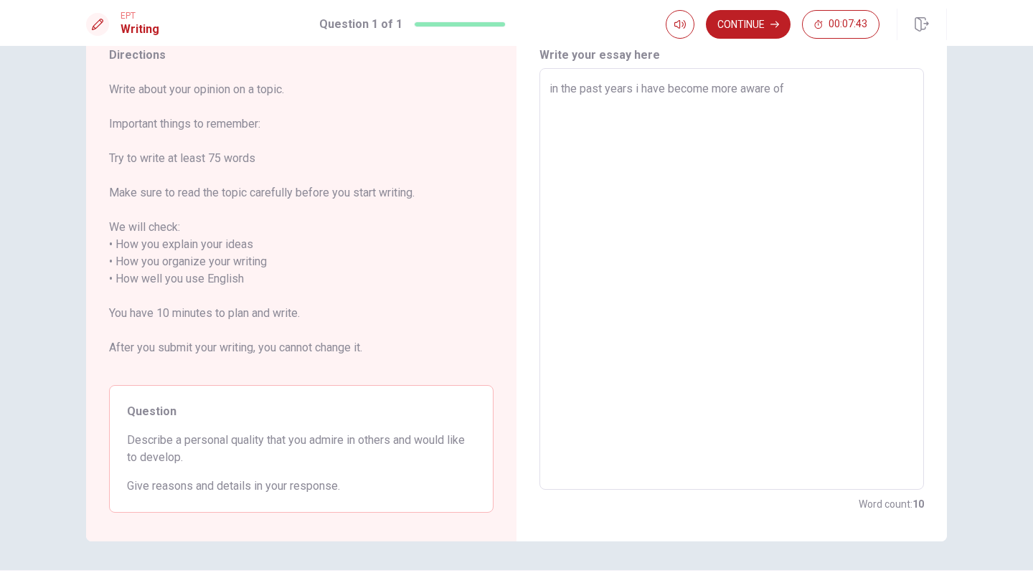
type textarea "x"
type textarea "in the past years i have become more aware of"
type textarea "x"
type textarea "in the past years i have become more aware of t"
type textarea "x"
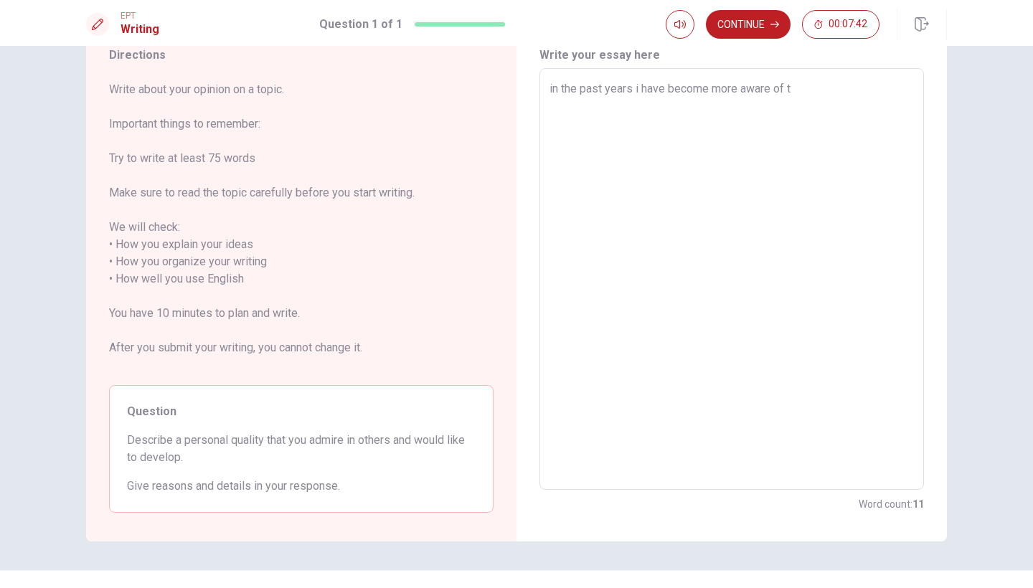
type textarea "in the past years i have become more aware of th"
type textarea "x"
type textarea "in the past years i have become more aware of the"
type textarea "x"
type textarea "in the past years i have become more aware of the"
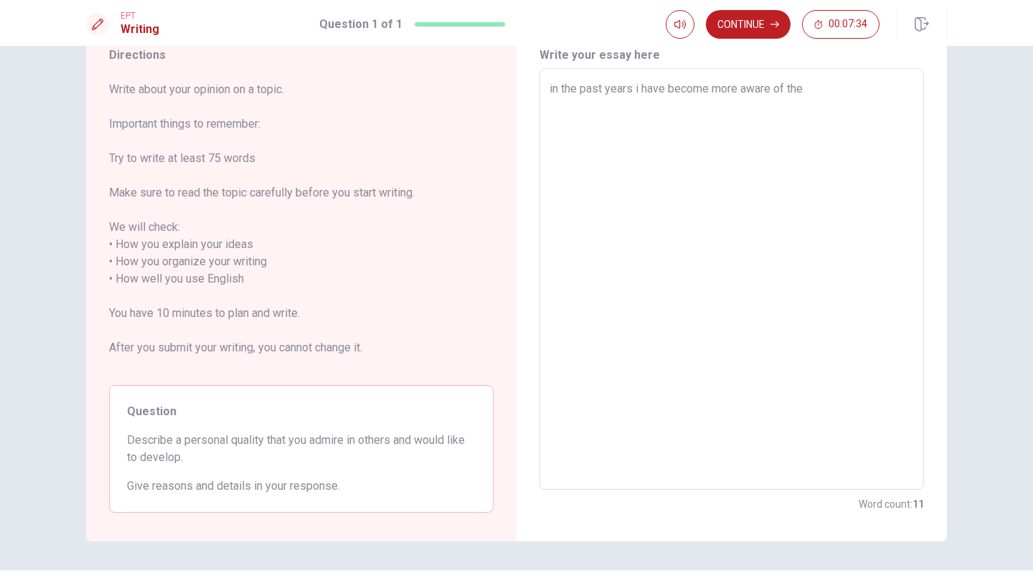
type textarea "x"
type textarea "in the past years i have become more aware of the e"
type textarea "x"
type textarea "in the past years i have become more aware of the em"
type textarea "x"
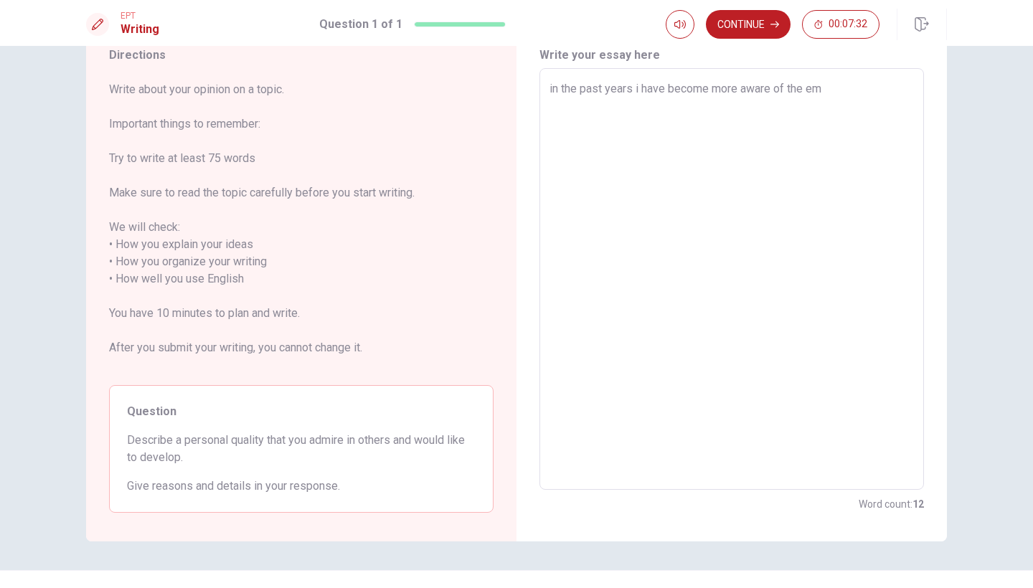
type textarea "in the past years i have become more aware of the emp"
type textarea "x"
type textarea "in the past years i have become more aware of the empa"
type textarea "x"
type textarea "in the past years i have become more aware of the empat"
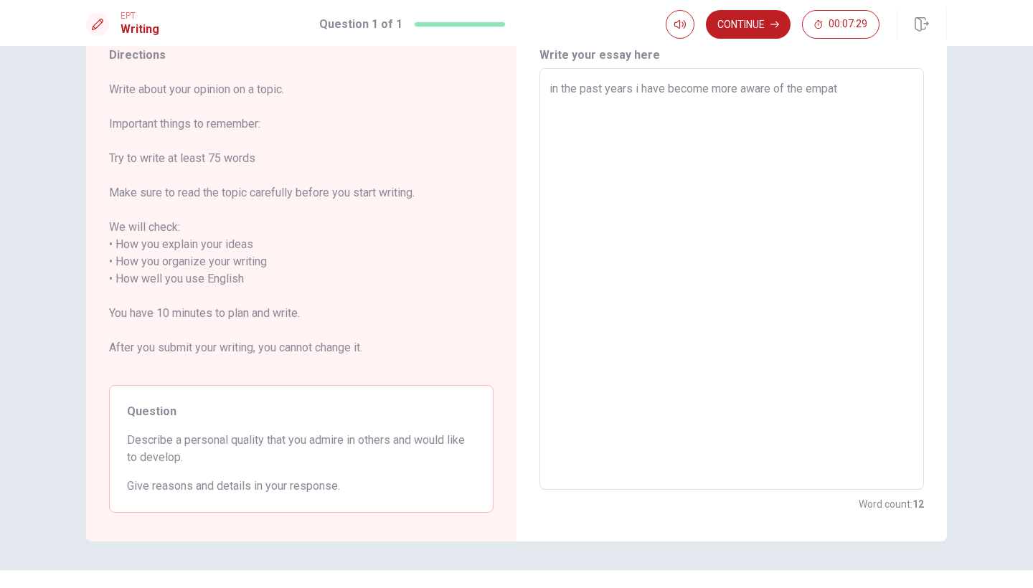
type textarea "x"
type textarea "in the past years i have become more aware of the empath"
type textarea "x"
type textarea "in the past years i have become more aware of the empathy"
type textarea "x"
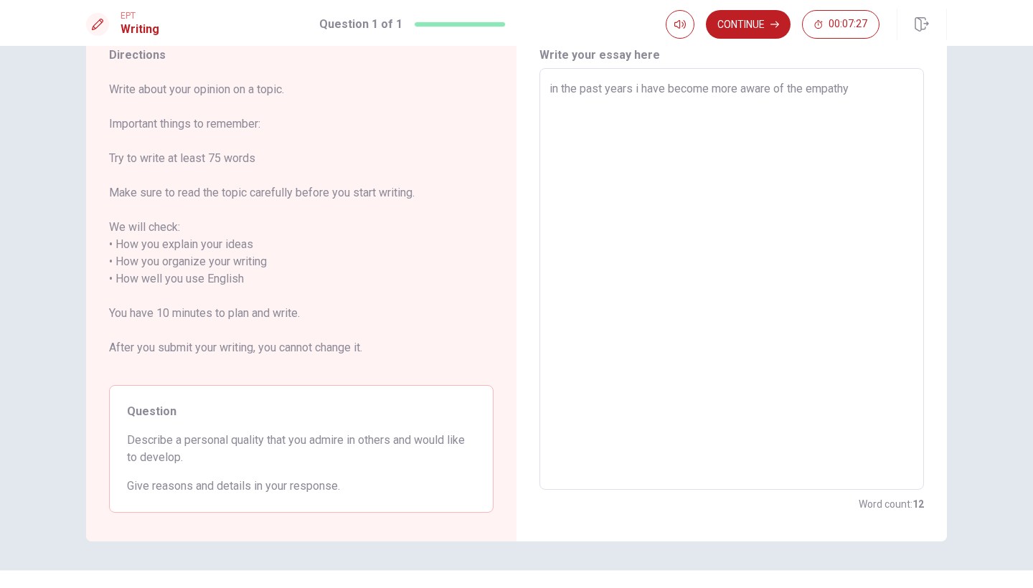
type textarea "in the past years i have become more aware of the empathy,"
type textarea "x"
type textarea "in the past years i have become more aware of the empathy,"
type textarea "x"
type textarea "in the past years i have become more aware of the empathy, t"
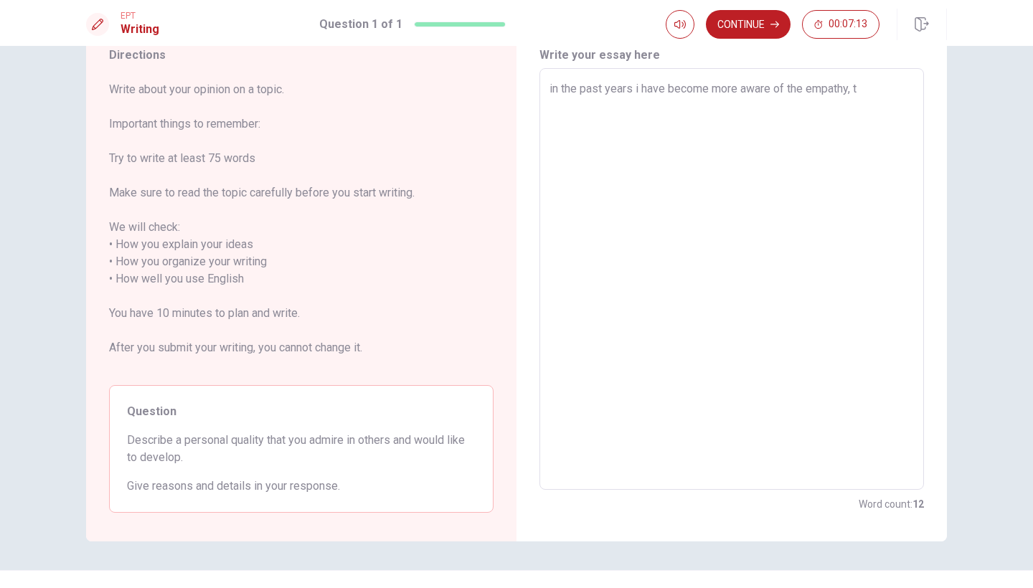
type textarea "x"
type textarea "in the past years i have become more aware of the empathy, th"
type textarea "x"
type textarea "in the past years i have become more aware of the empathy, thi"
type textarea "x"
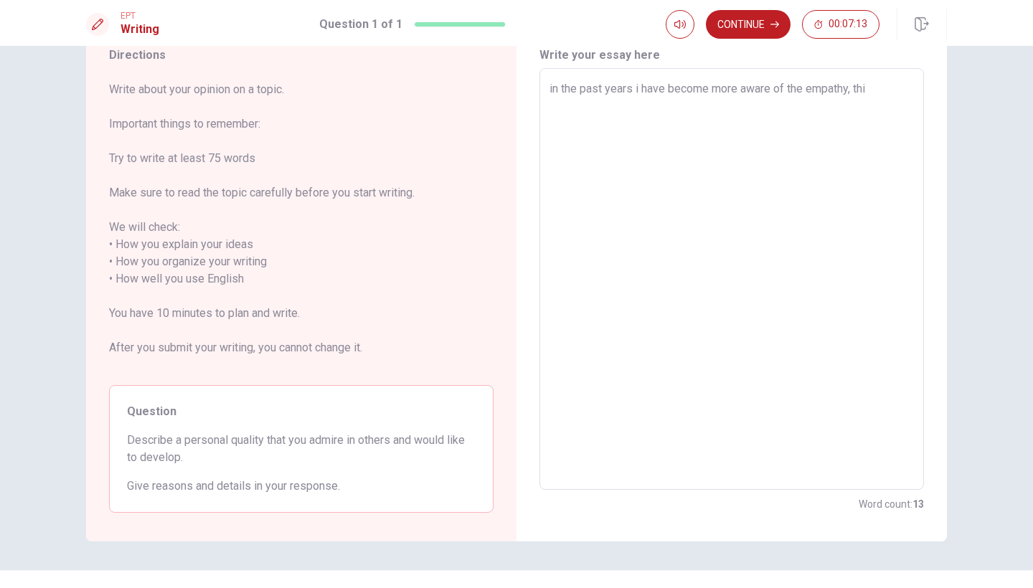
type textarea "in the past years i have become more aware of the empathy, this"
type textarea "x"
type textarea "in the past years i have become more aware of the empathy, this"
type textarea "x"
type textarea "in the past years i have become more aware of the empathy, this q"
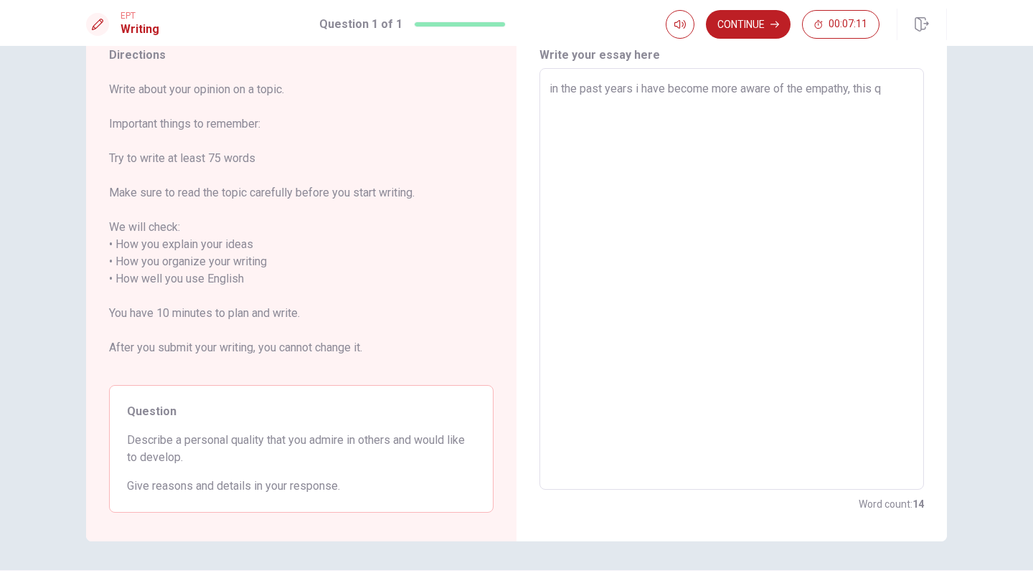
type textarea "x"
type textarea "in the past years i have become more aware of the empathy, this qu"
type textarea "x"
type textarea "in the past years i have become more aware of the empathy, this qua"
type textarea "x"
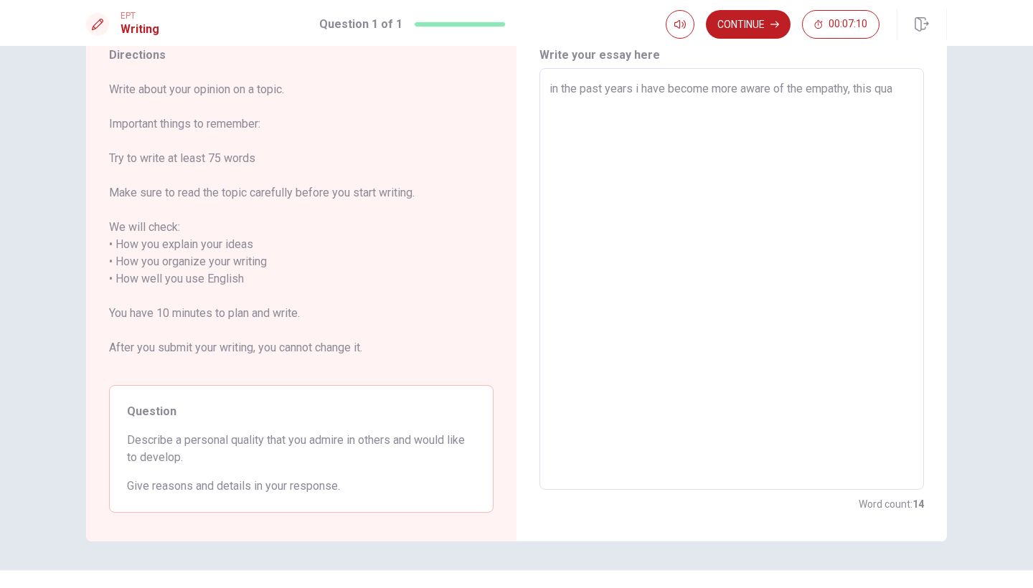
type textarea "in the past years i have become more aware of the empathy, this qual"
type textarea "x"
type textarea "in the past years i have become more aware of the empathy, this quali"
type textarea "x"
type textarea "in the past years i have become more aware of the empathy, this qualit"
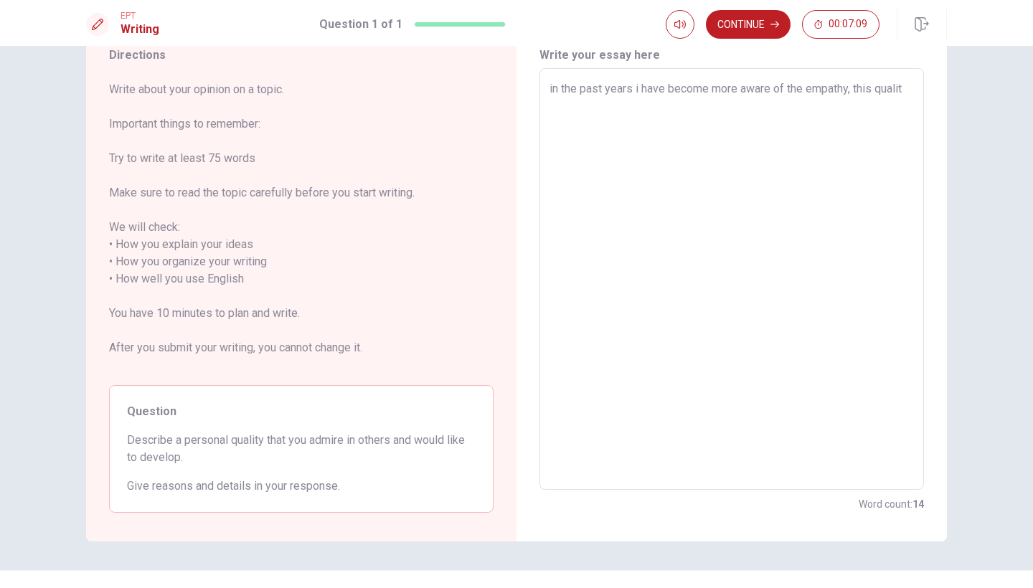
type textarea "x"
type textarea "in the past years i have become more aware of the empathy, this qualiti"
type textarea "x"
type textarea "in the past years i have become more aware of the empathy, this qualiti"
type textarea "x"
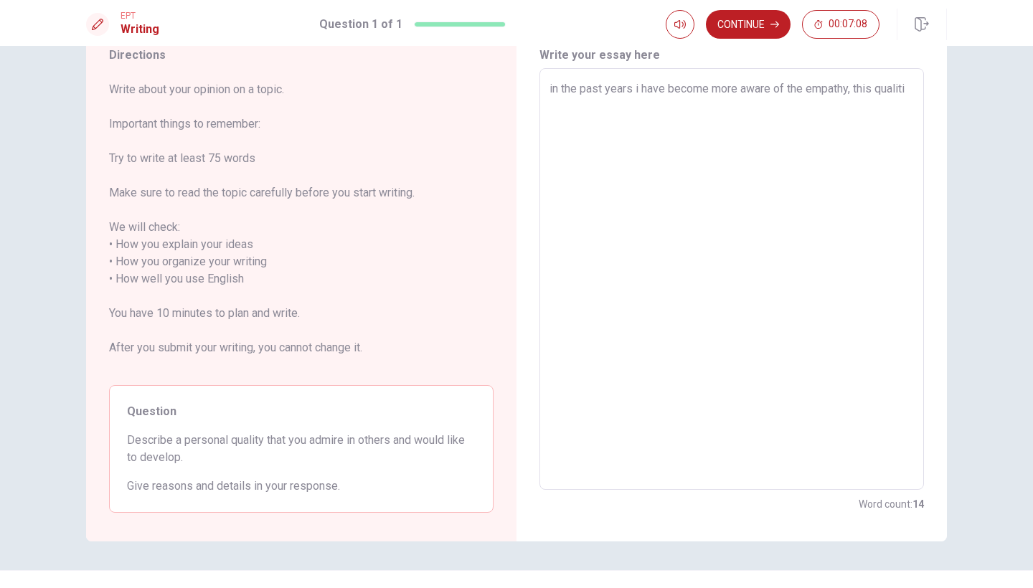
type textarea "in the past years i have become more aware of the empathy, this qualiti h"
type textarea "x"
type textarea "in the past years i have become more aware of the empathy, this qualiti ha"
type textarea "x"
type textarea "in the past years i have become more aware of the empathy, this qualiti hac"
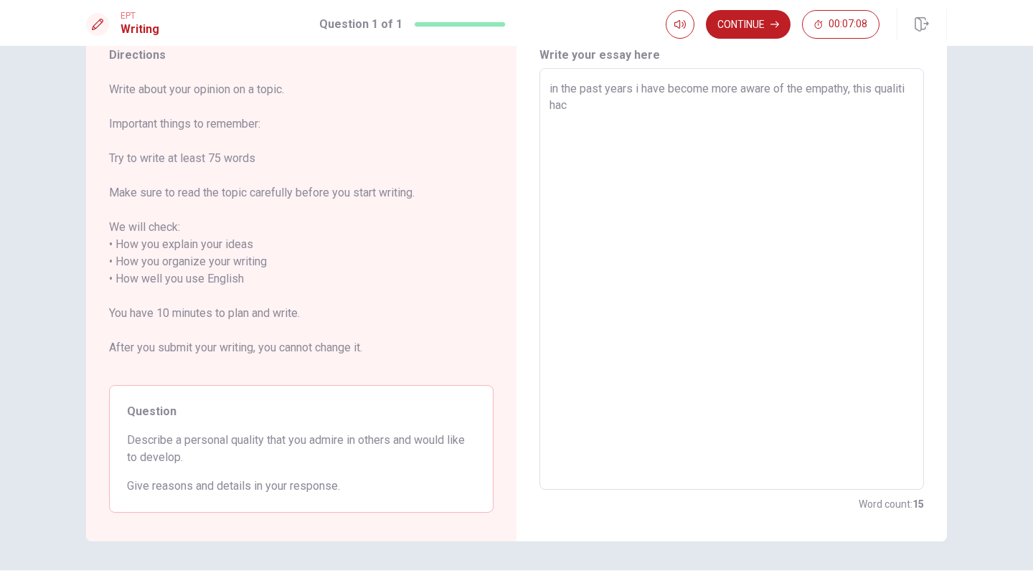
type textarea "x"
type textarea "in the past years i have become more aware of the empathy, this qualiti ha"
type textarea "x"
type textarea "in the past years i have become more aware of the empathy, this qualiti hav"
type textarea "x"
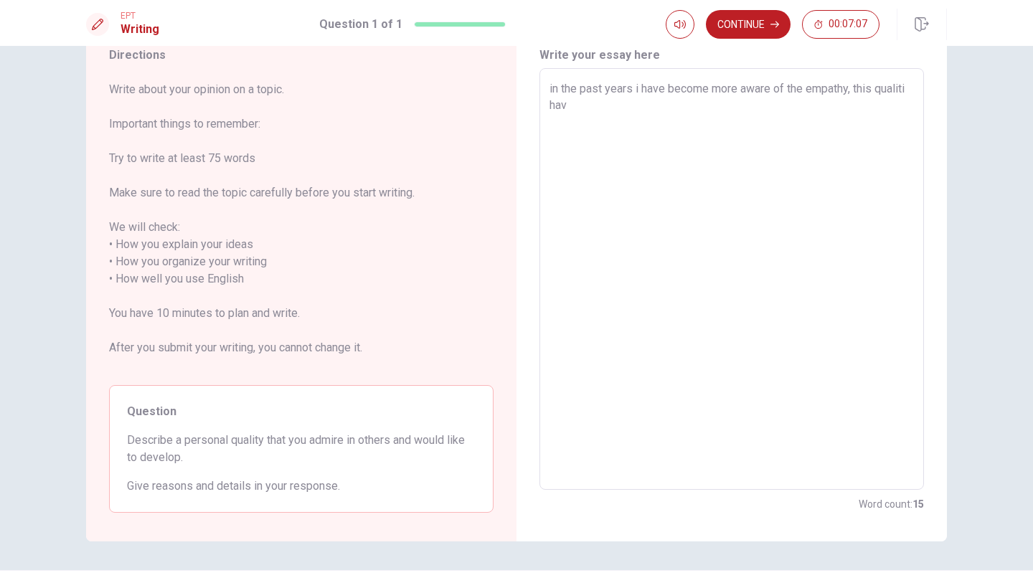
type textarea "in the past years i have become more aware of the empathy, this qualiti have"
type textarea "x"
type textarea "in the past years i have become more aware of the empathy, this qualiti have"
type textarea "x"
type textarea "in the past years i have become more aware of the empathy, this qualiti have a"
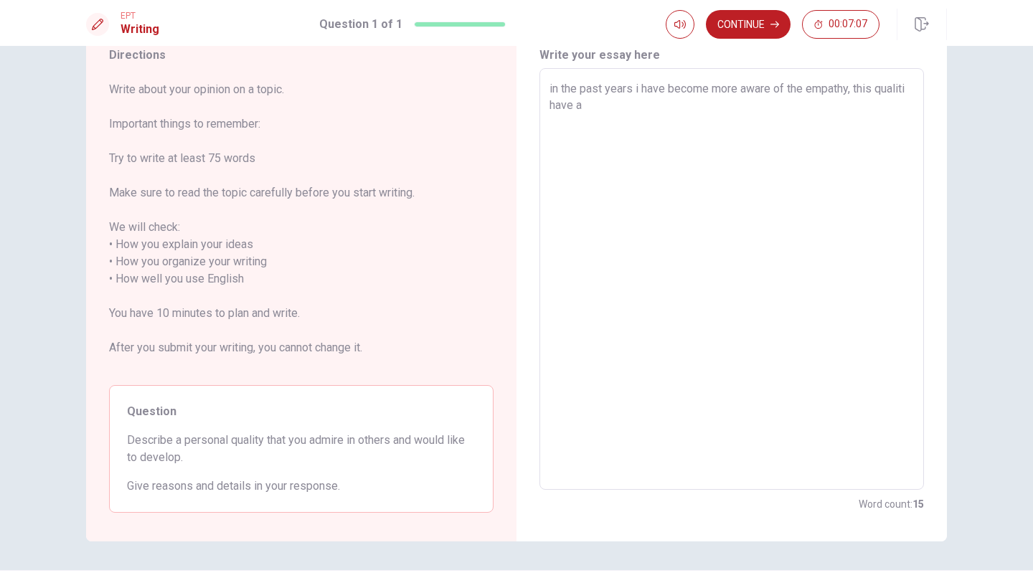
type textarea "x"
type textarea "in the past years i have become more aware of the empathy, this qualiti have a"
type textarea "x"
type textarea "in the past years i have become more aware of the empathy, this qualiti have a l"
type textarea "x"
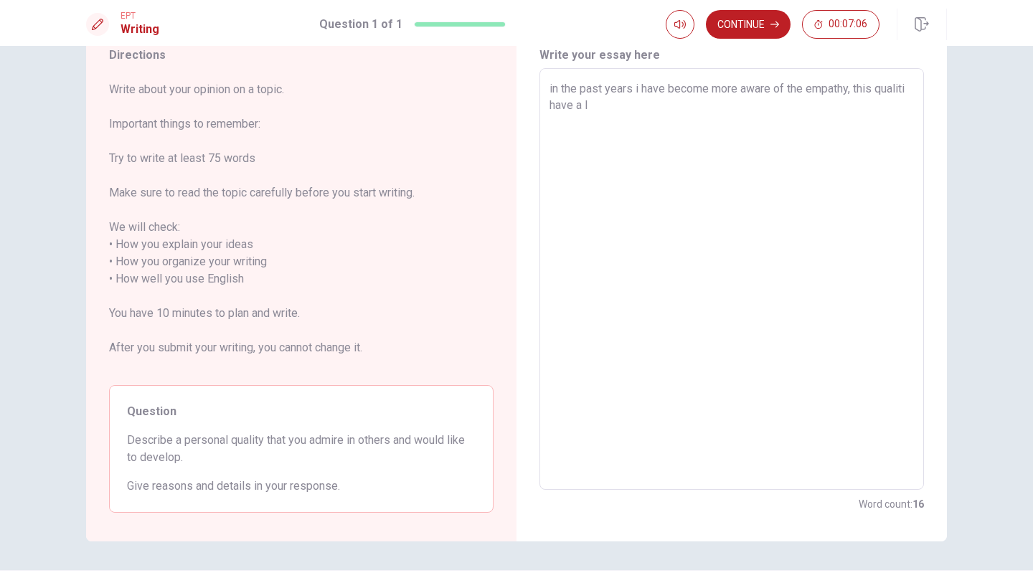
type textarea "in the past years i have become more aware of the empathy, this qualiti have a …"
type textarea "x"
type textarea "in the past years i have become more aware of the empathy, this qualiti have a …"
type textarea "x"
type textarea "in the past years i have become more aware of the empathy, this qualiti have a …"
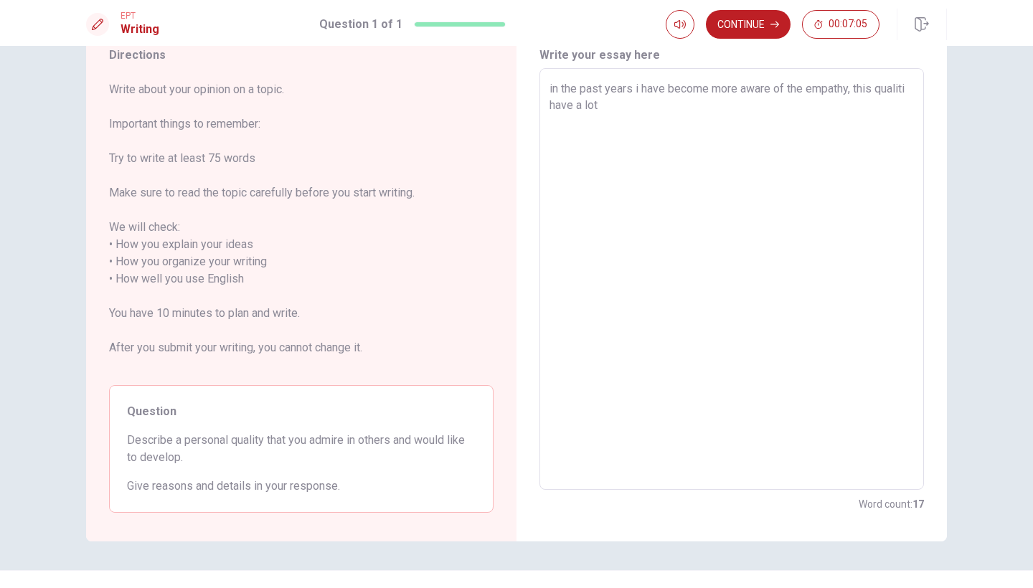
type textarea "x"
type textarea "in the past years i have become more aware of the empathy, this qualiti have a …"
type textarea "x"
type textarea "in the past years i have become more aware of the empathy, this qualiti have a …"
type textarea "x"
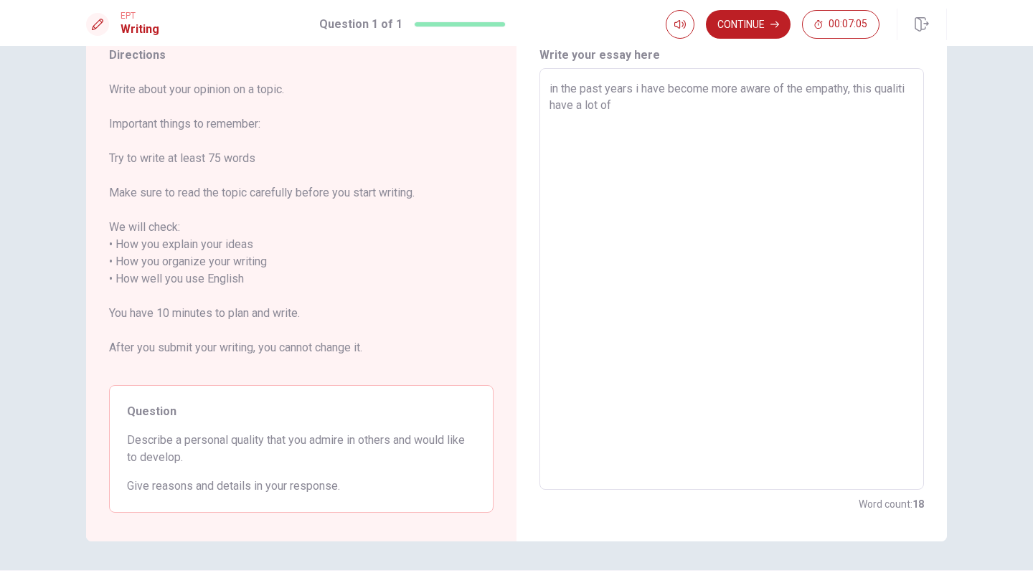
type textarea "in the past years i have become more aware of the empathy, this qualiti have a …"
type textarea "x"
type textarea "in the past years i have become more aware of the empathy, this qualiti have a …"
type textarea "x"
type textarea "in the past years i have become more aware of the empathy, this qualiti have a …"
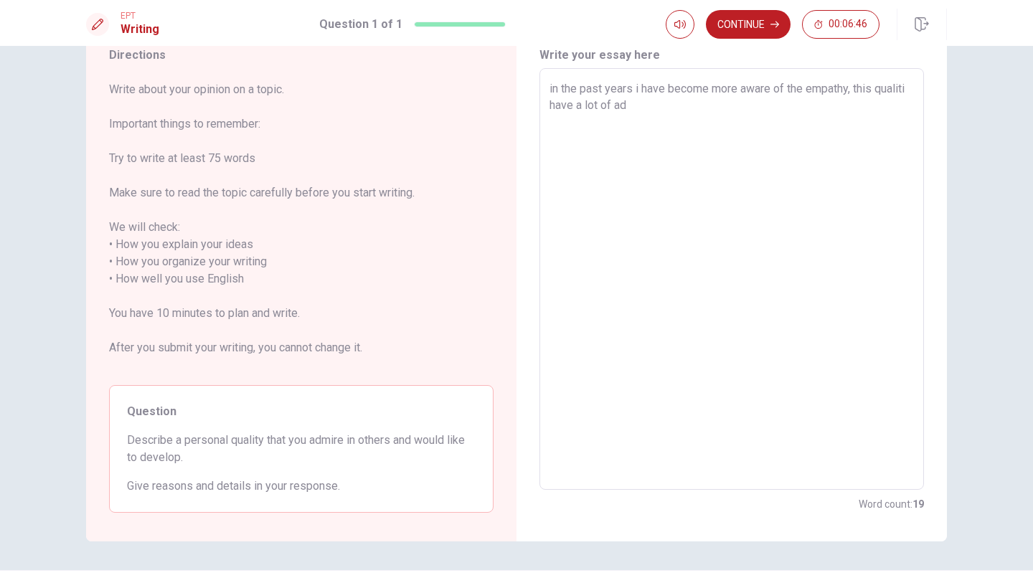
type textarea "x"
type textarea "in the past years i have become more aware of the empathy, this qualiti have a …"
type textarea "x"
type textarea "in the past years i have become more aware of the empathy, this qualiti have a …"
type textarea "x"
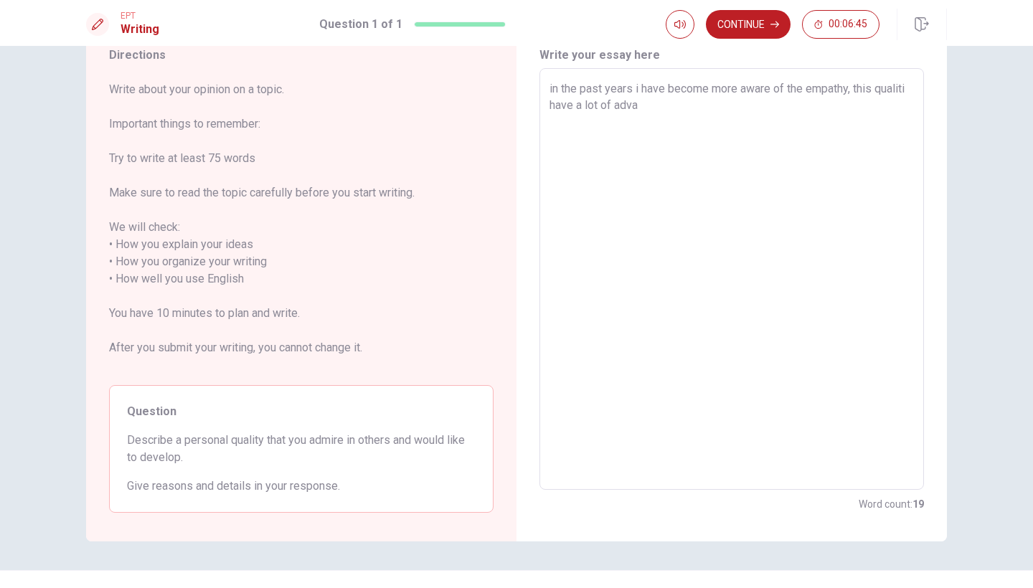
type textarea "in the past years i have become more aware of the empathy, this qualiti have a …"
type textarea "x"
type textarea "in the past years i have become more aware of the empathy, this qualiti have a …"
type textarea "x"
type textarea "in the past years i have become more aware of the empathy, this qualiti have a …"
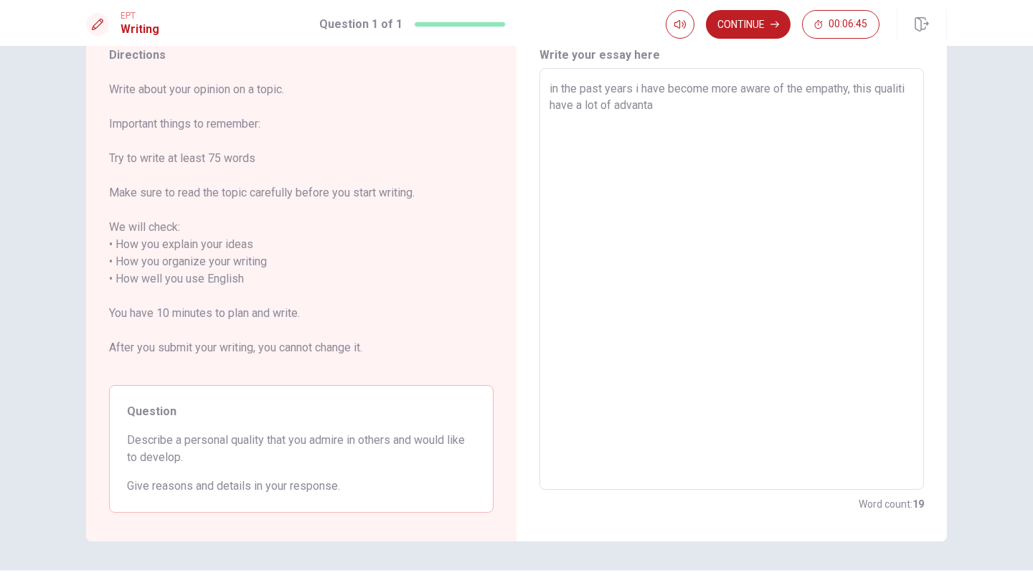
type textarea "x"
type textarea "in the past years i have become more aware of the empathy, this qualiti have a …"
type textarea "x"
type textarea "in the past years i have become more aware of the empathy, this qualiti have a …"
type textarea "x"
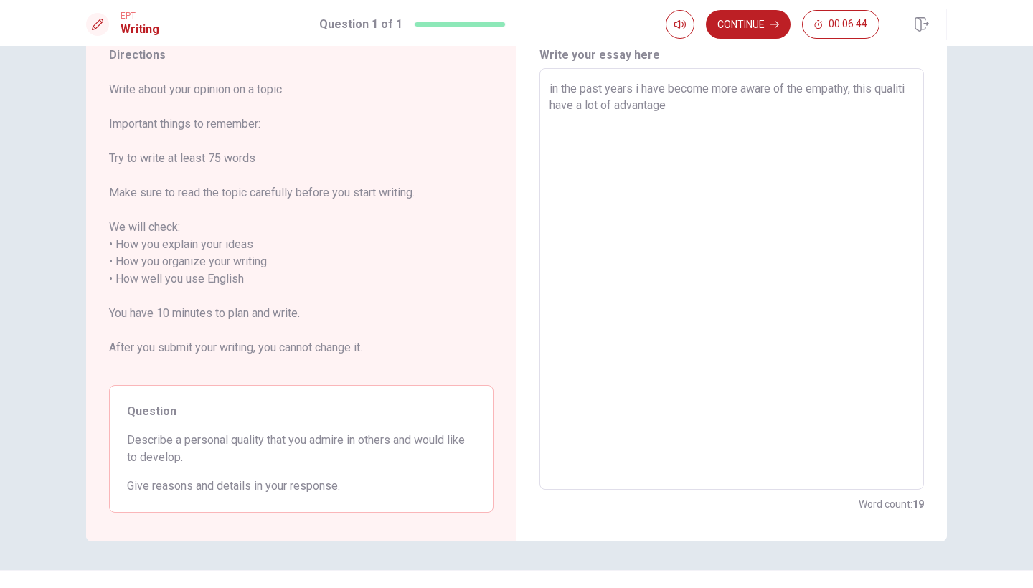
type textarea "in the past years i have become more aware of the empathy, this qualiti have a …"
type textarea "x"
type textarea "in the past years i have become more aware of the empathy, this qualiti have a …"
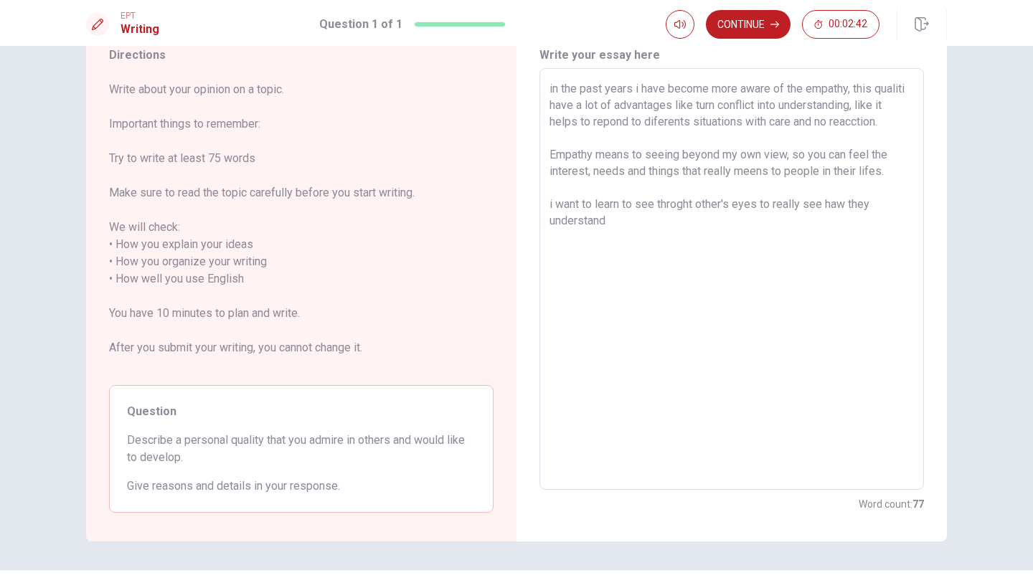
click at [554, 220] on textarea "in the past years i have become more aware of the empathy, this qualiti have a …" at bounding box center [732, 279] width 364 height 398
click at [763, 217] on textarea "in the past years i have become more aware of the empathy, this qualiti have a …" at bounding box center [732, 279] width 364 height 398
click at [839, 223] on textarea "in the past years i have become more aware of the empathy, this qualiti have a …" at bounding box center [732, 279] width 364 height 398
click at [641, 237] on textarea "in the past years i have become more aware of the empathy, this qualiti have a …" at bounding box center [732, 279] width 364 height 398
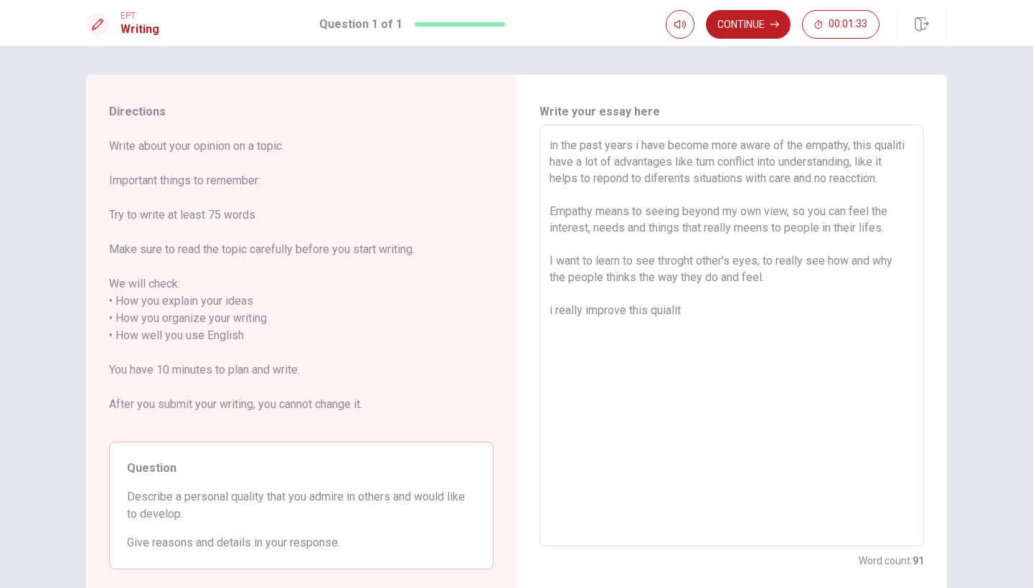
scroll to position [0, 0]
click at [584, 324] on textarea "in the past years i have become more aware of the empathy, this qualiti have a …" at bounding box center [732, 336] width 364 height 398
click at [723, 326] on textarea "in the past years i have become more aware of the empathy, this qualiti have a …" at bounding box center [732, 336] width 364 height 398
click at [555, 329] on textarea "in the past years i have become more aware of the empathy, this qualiti have a …" at bounding box center [732, 336] width 364 height 398
click at [605, 349] on textarea "in the past years i have become more aware of the empathy, this qualiti have a …" at bounding box center [732, 336] width 364 height 398
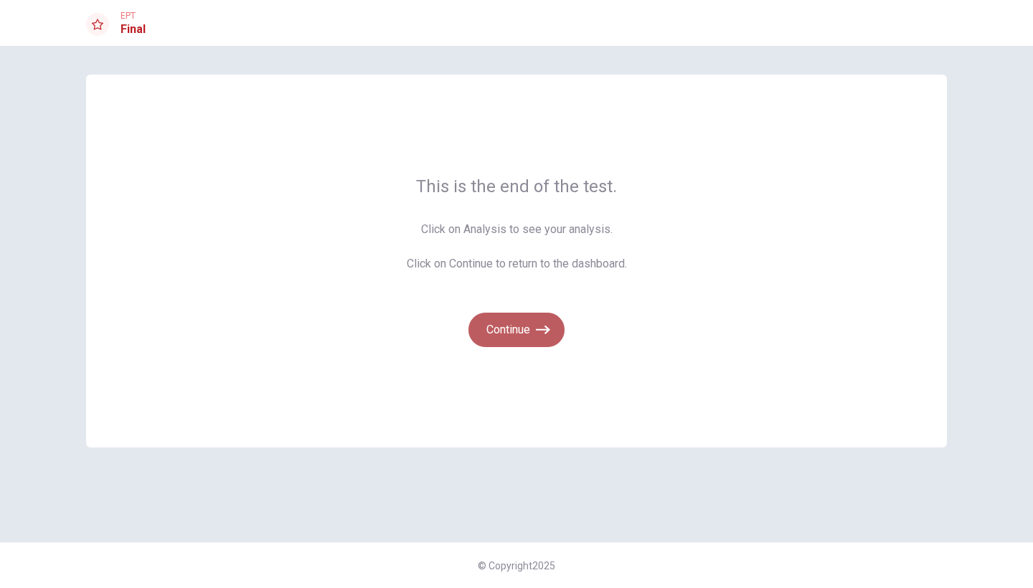
click at [507, 333] on button "Continue" at bounding box center [517, 330] width 96 height 34
